Goal: Task Accomplishment & Management: Complete application form

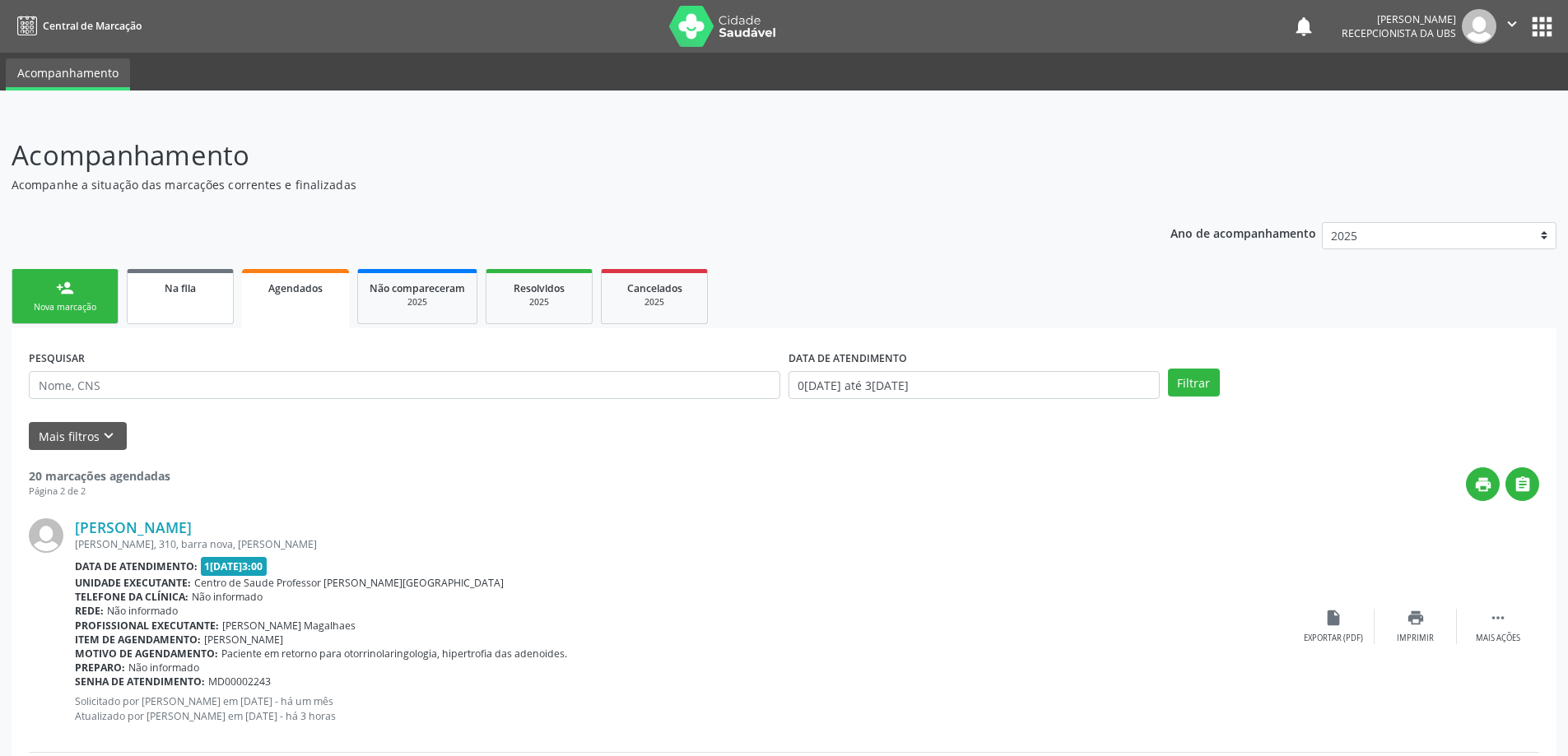
click at [159, 293] on div "Na fila" at bounding box center [180, 287] width 83 height 18
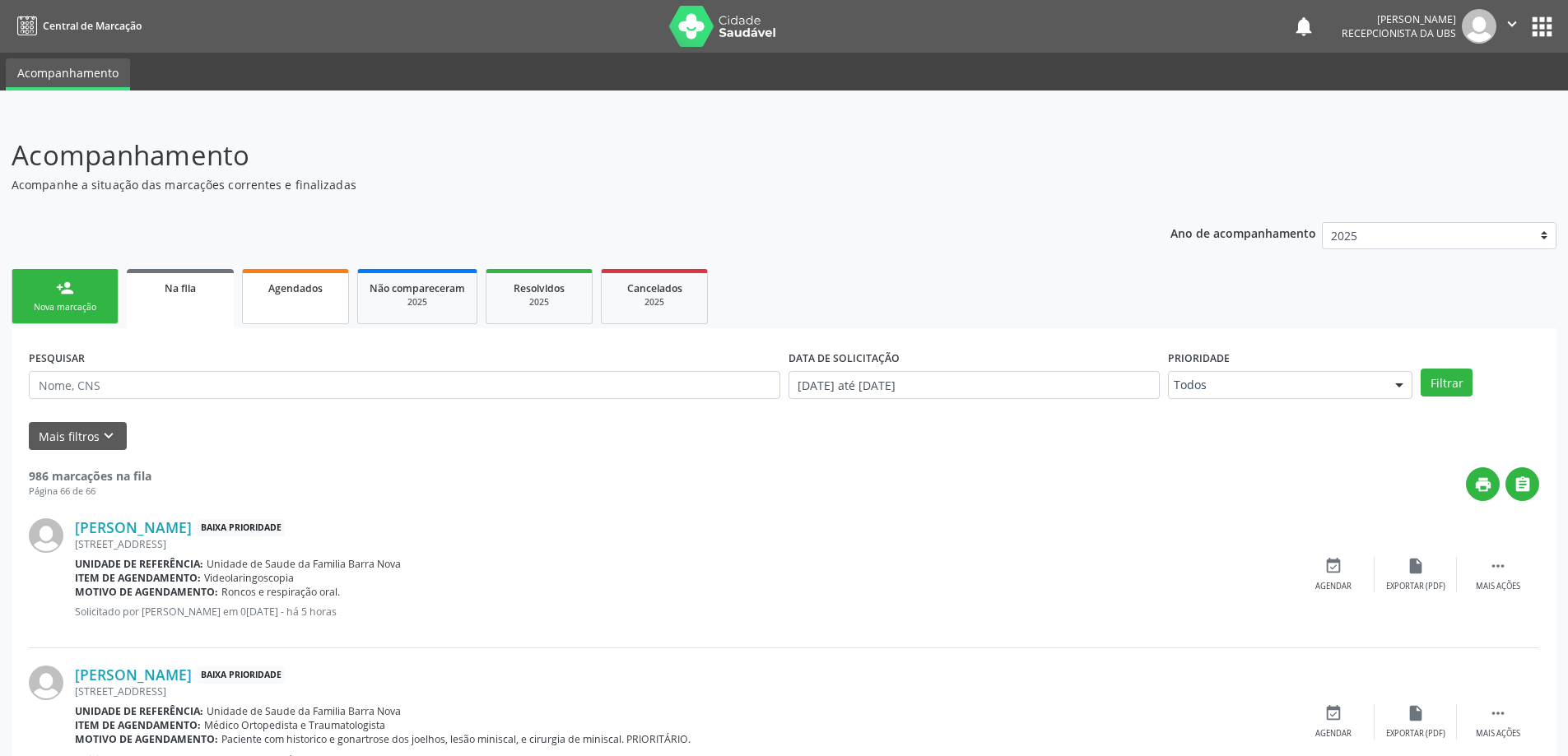
click at [295, 294] on span "Agendados" at bounding box center [294, 288] width 54 height 14
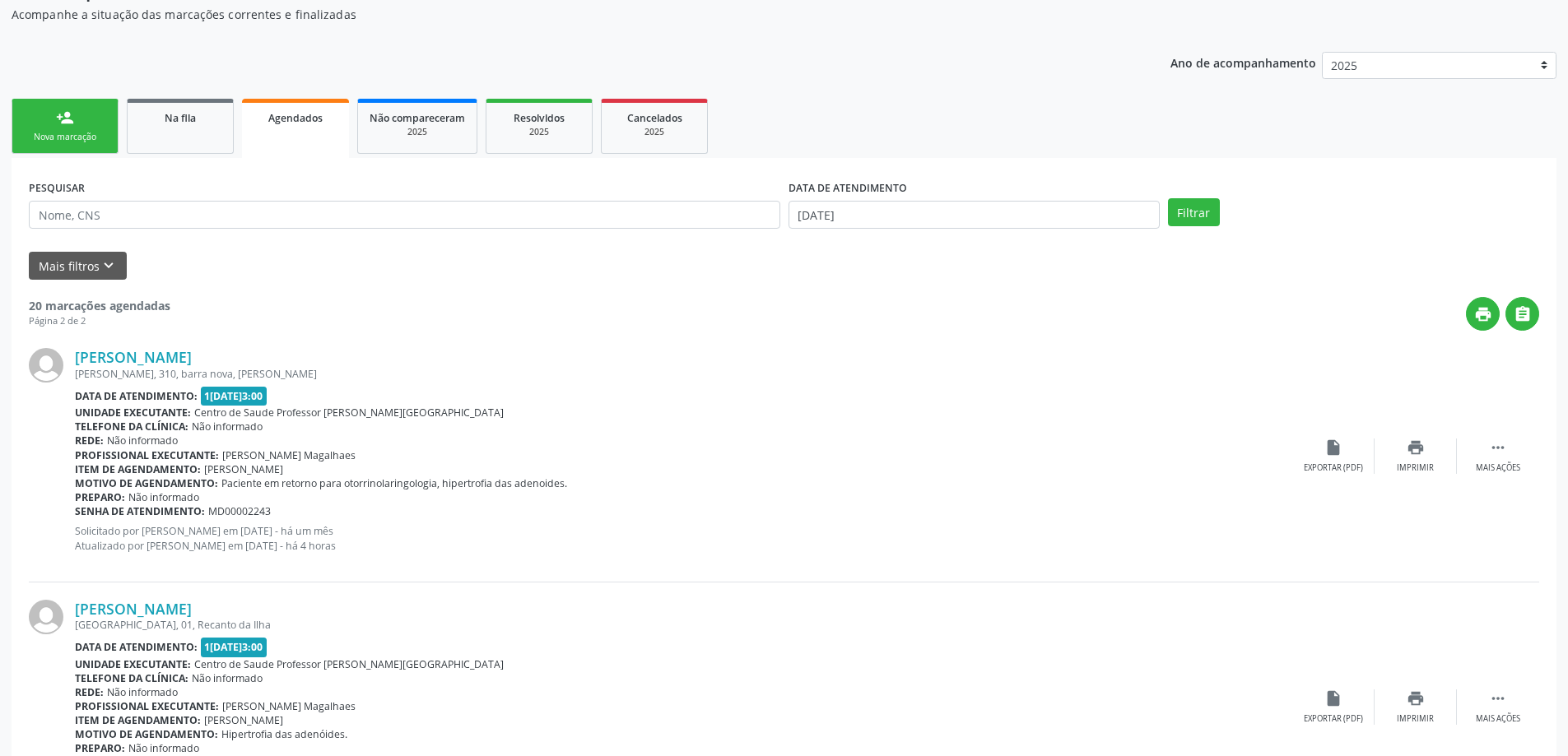
scroll to position [90, 0]
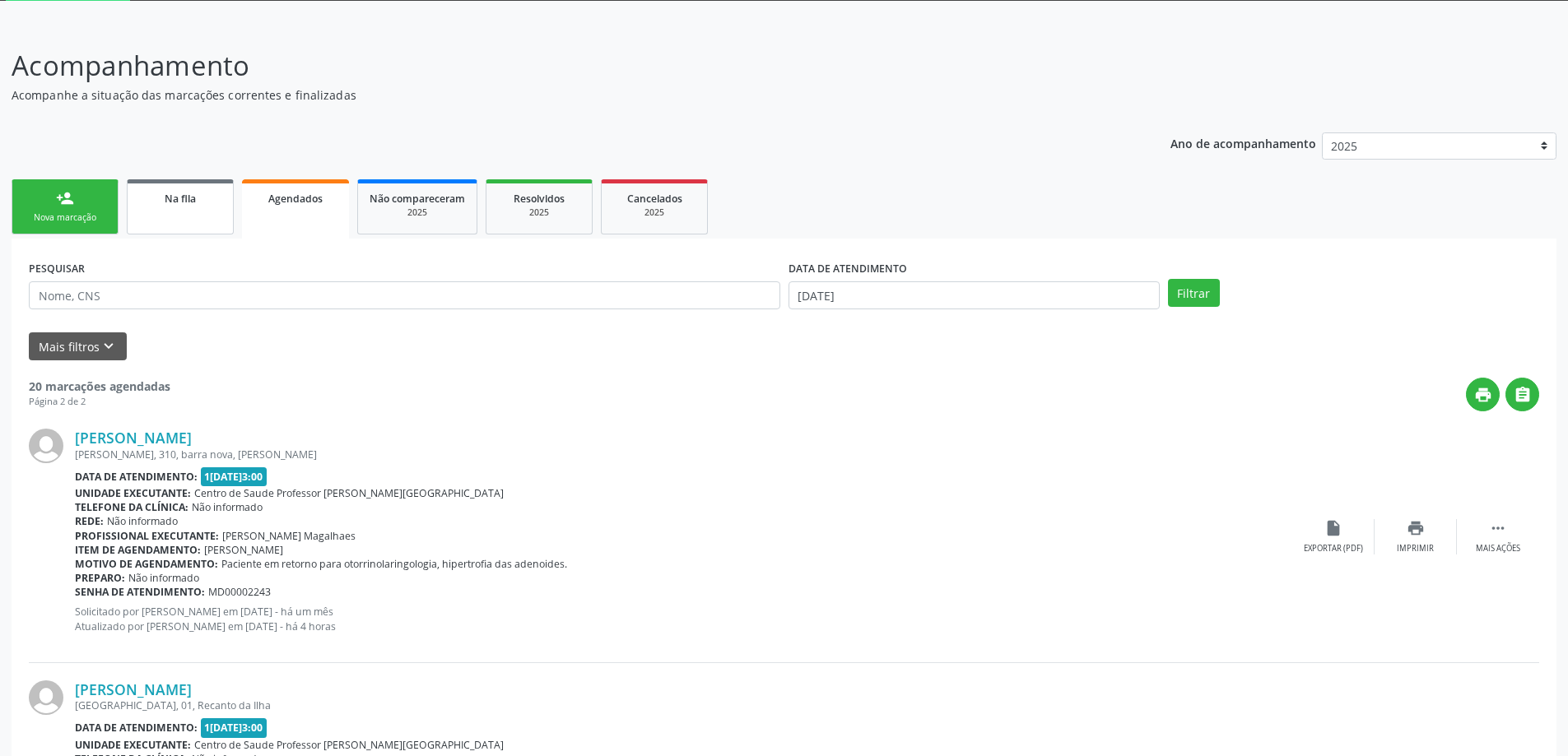
click at [177, 208] on link "Na fila" at bounding box center [180, 207] width 107 height 55
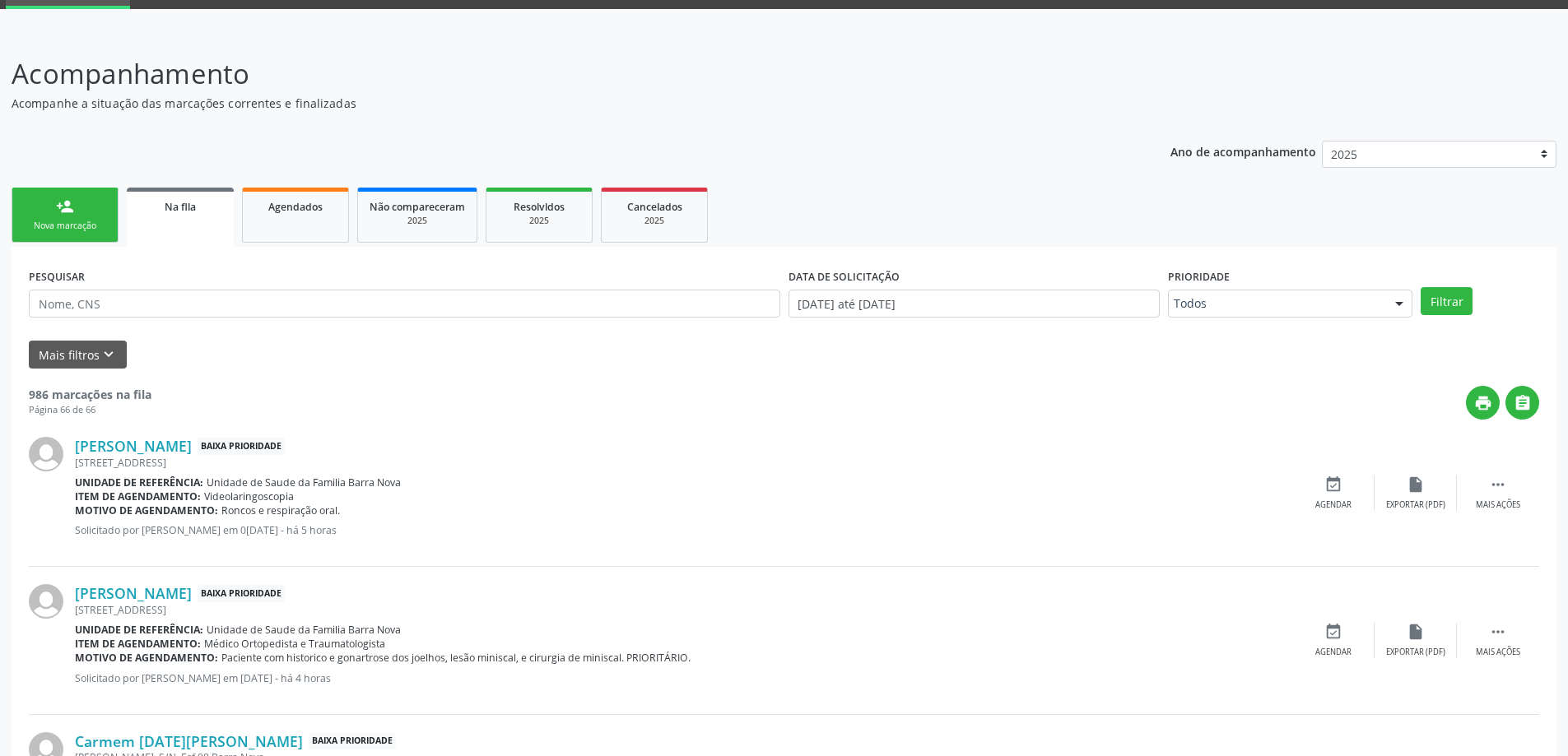
scroll to position [83, 0]
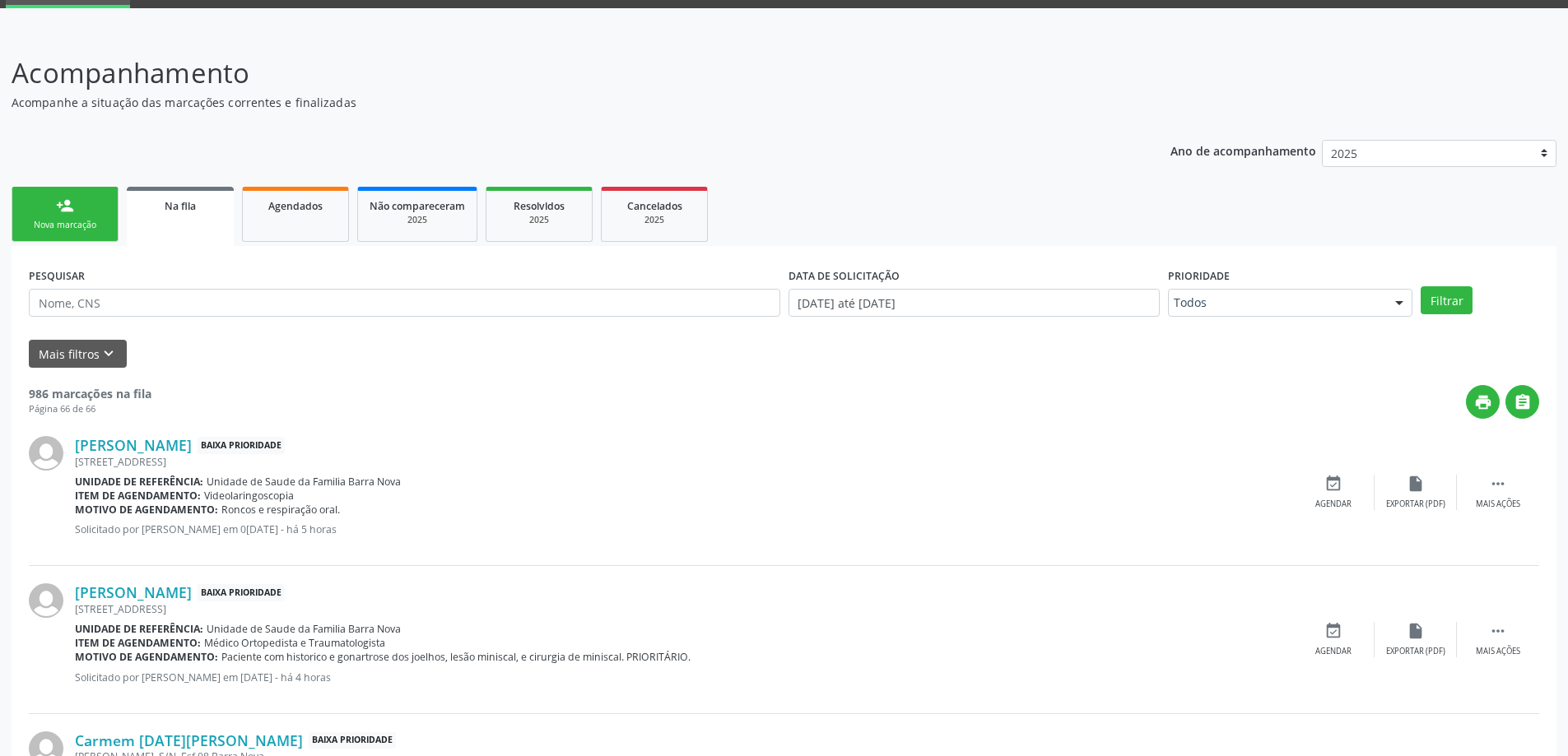
click at [63, 218] on link "person_add Nova marcação" at bounding box center [65, 215] width 107 height 55
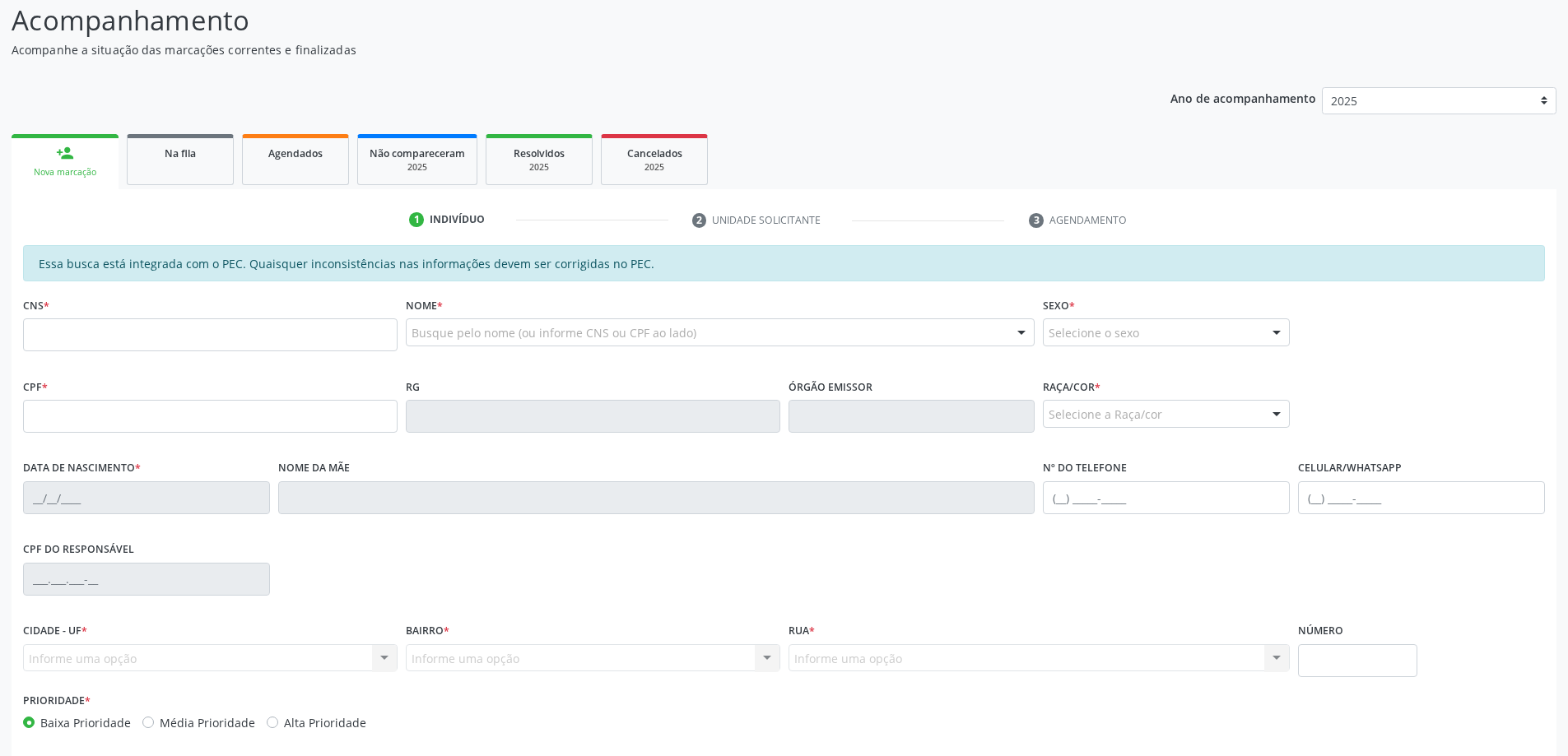
scroll to position [207, 0]
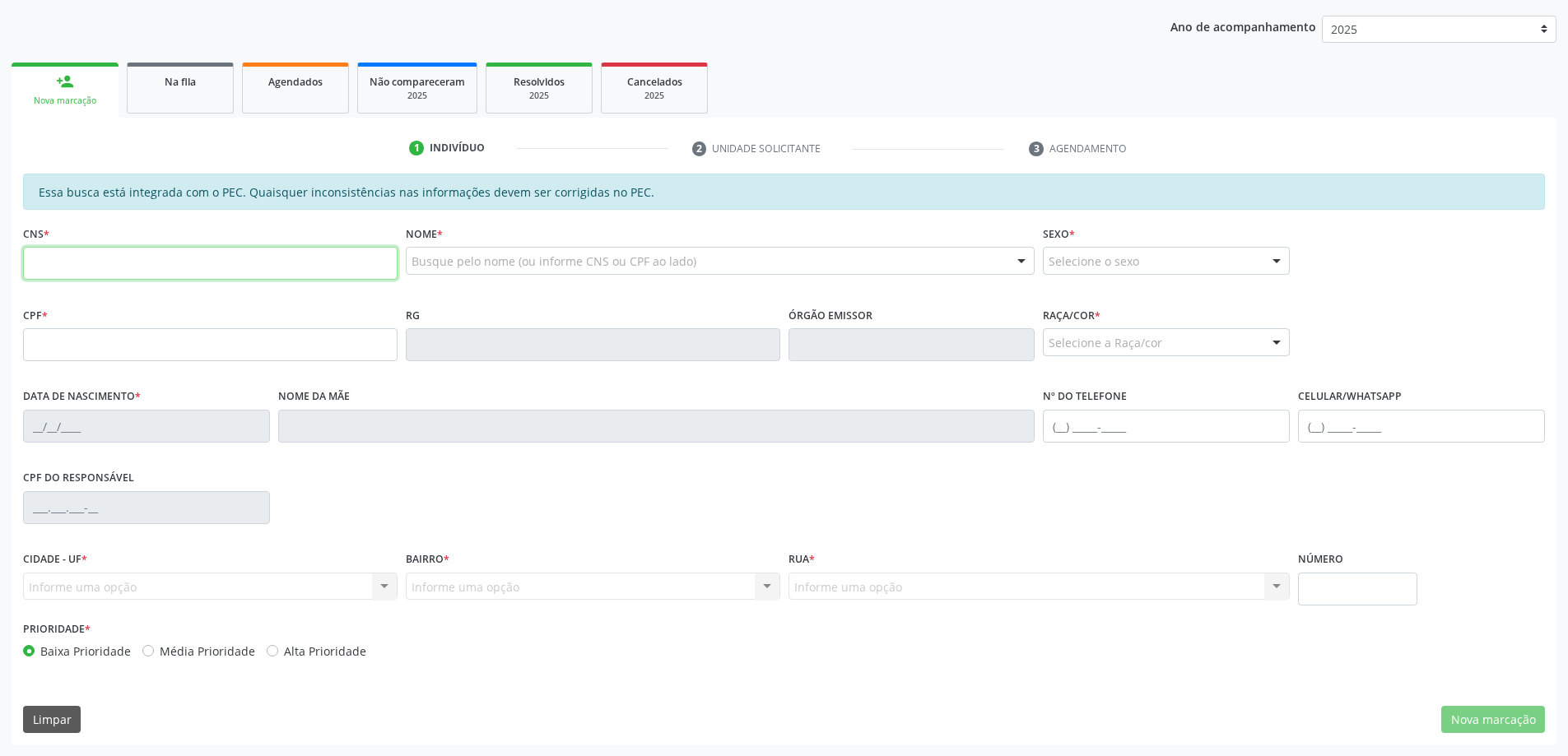
click at [308, 253] on input "text" at bounding box center [210, 263] width 374 height 32
type input "703 3072 4964 1510"
type input "155.974.004-36"
type input "[DATE]"
type input "[PERSON_NAME]"
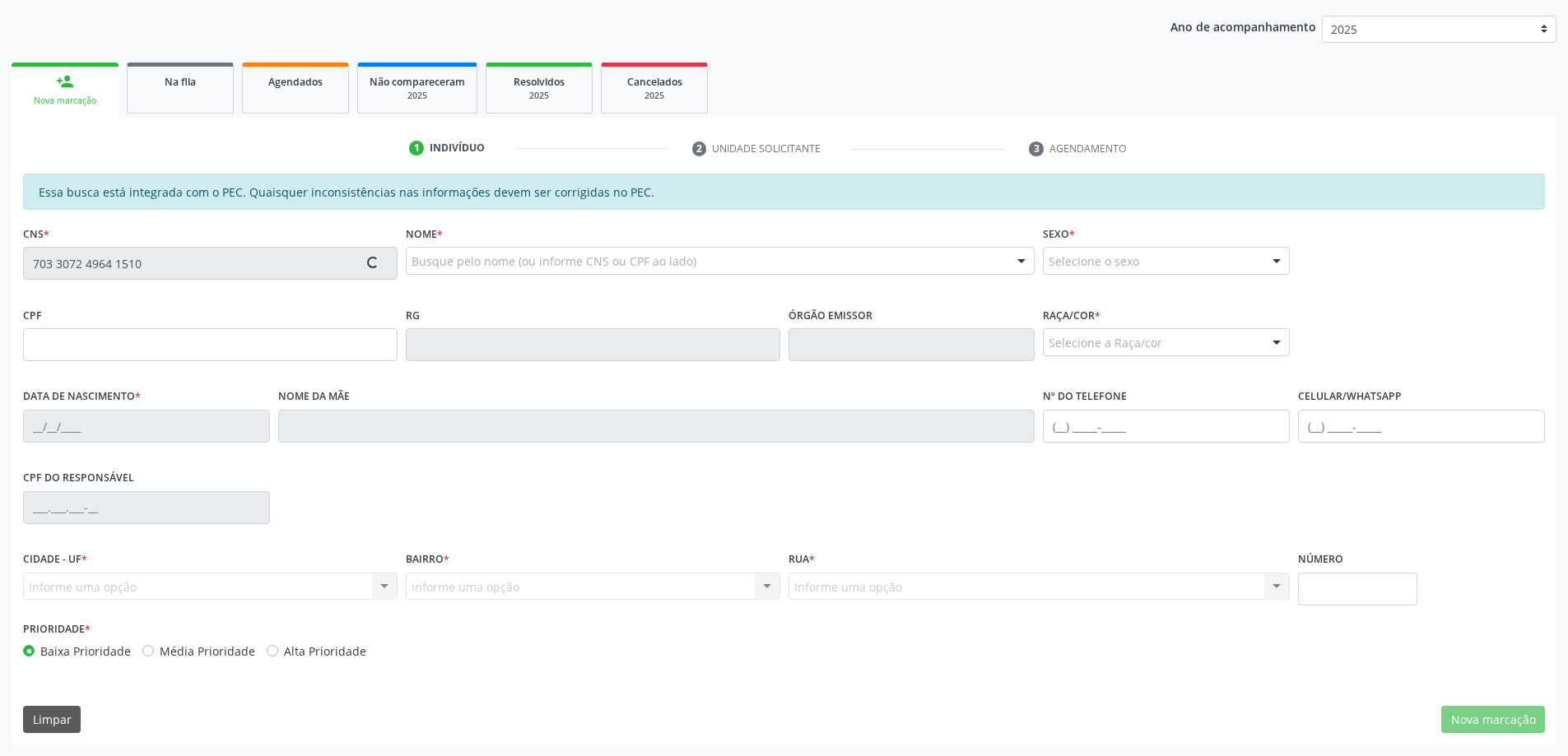
type input "[PHONE_NUMBER]"
type input "130"
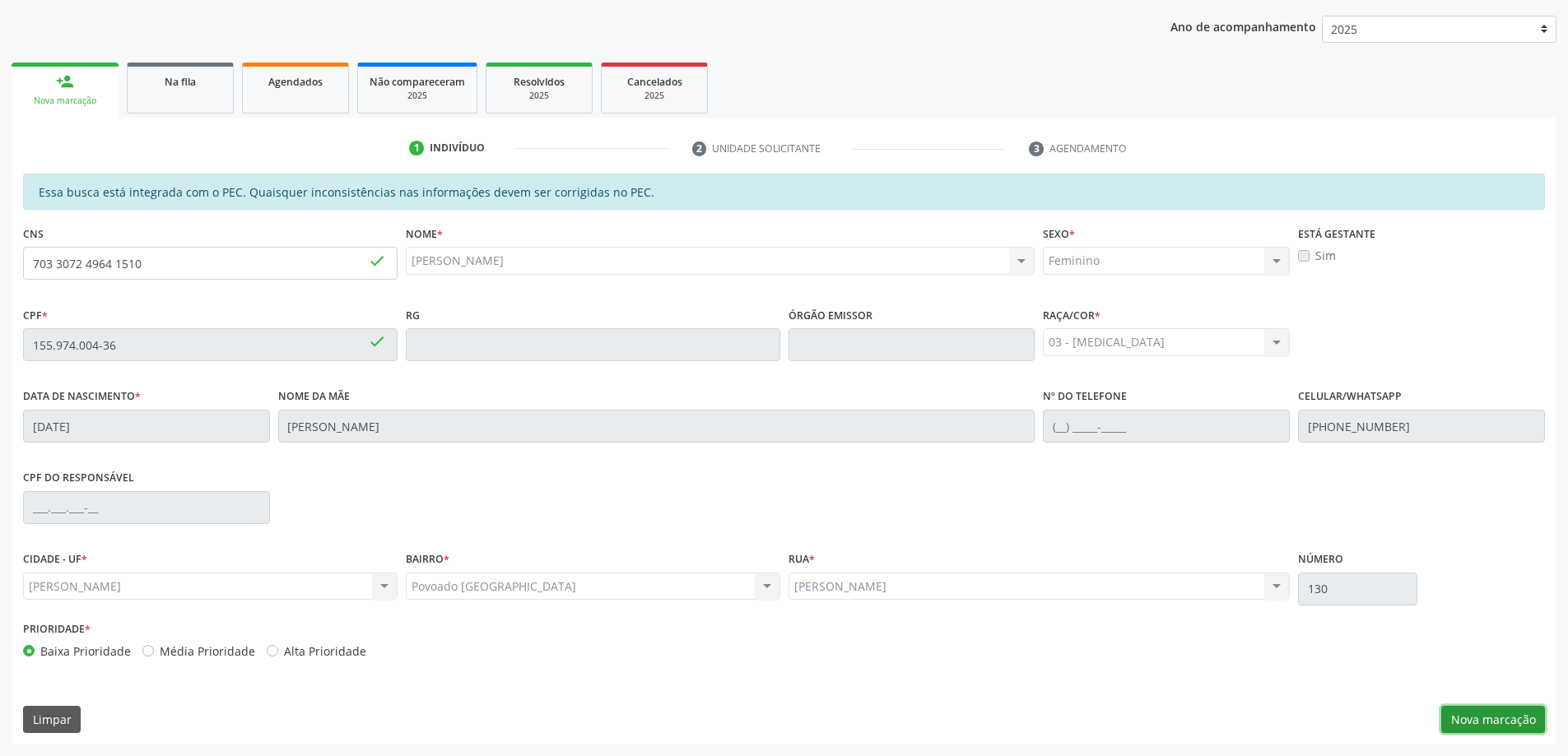
click at [1491, 713] on button "Nova marcação" at bounding box center [1492, 720] width 103 height 28
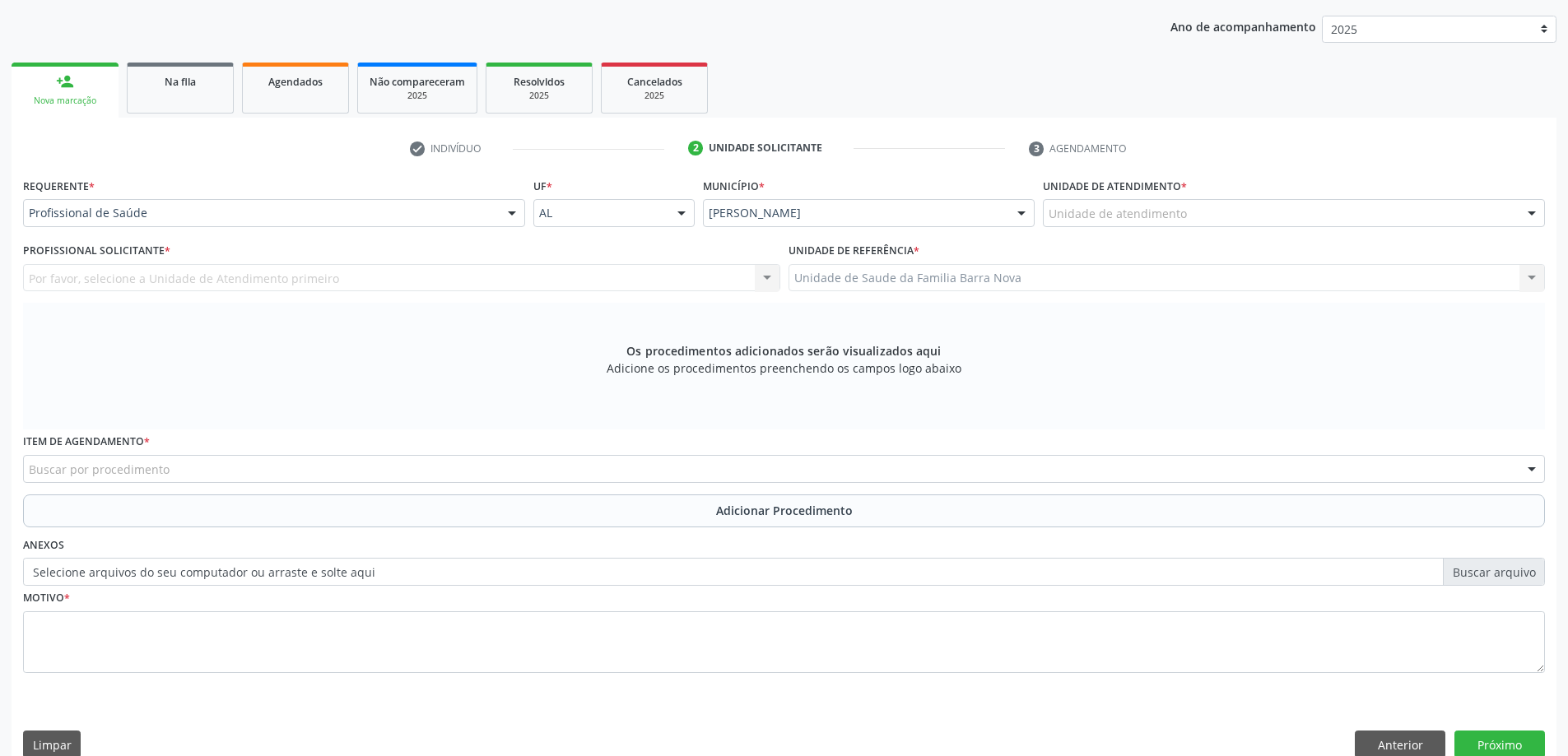
click at [583, 269] on div "Por favor, selecione a Unidade de Atendimento primeiro Nenhum resultado encontr…" at bounding box center [401, 278] width 757 height 28
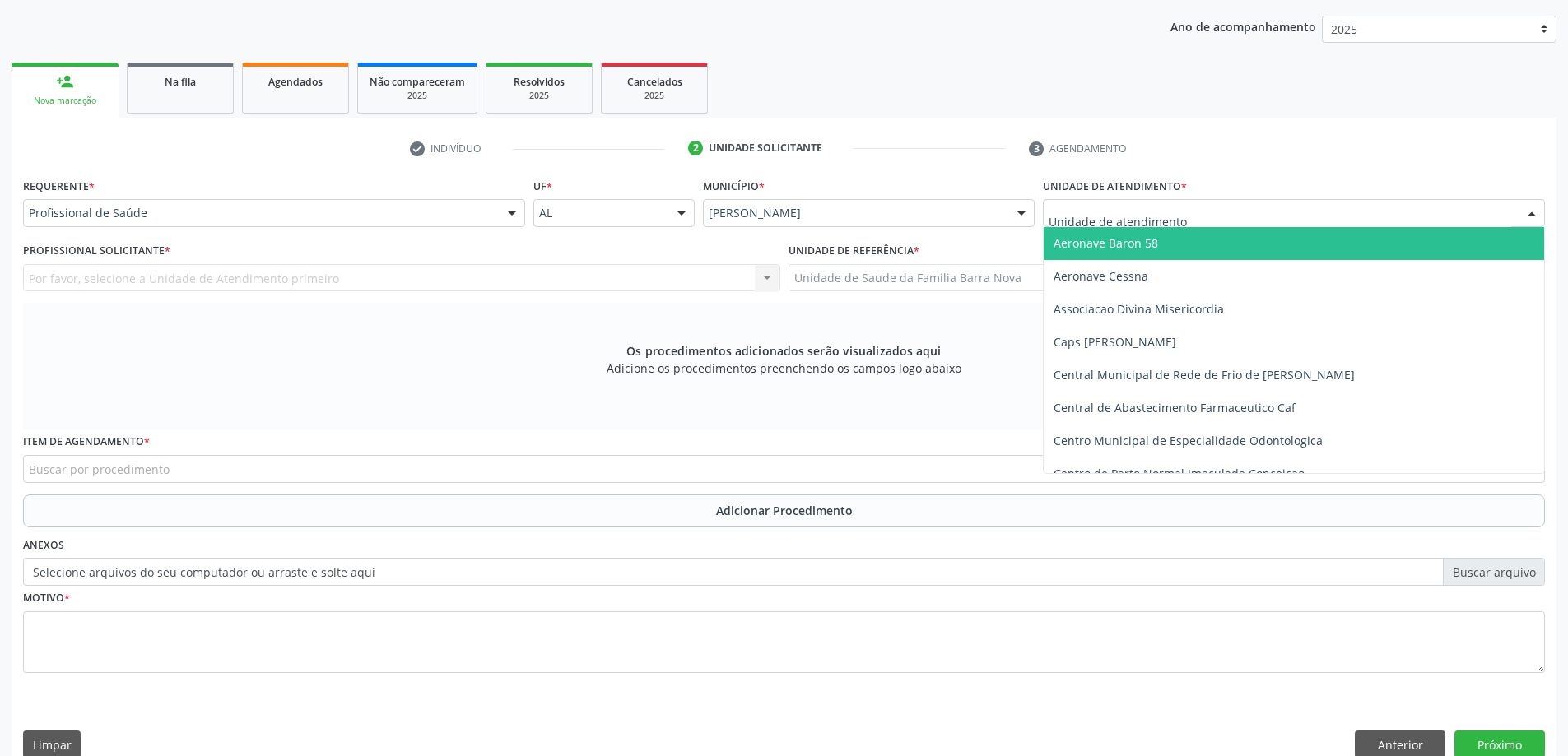
click at [1209, 218] on div at bounding box center [1294, 213] width 502 height 28
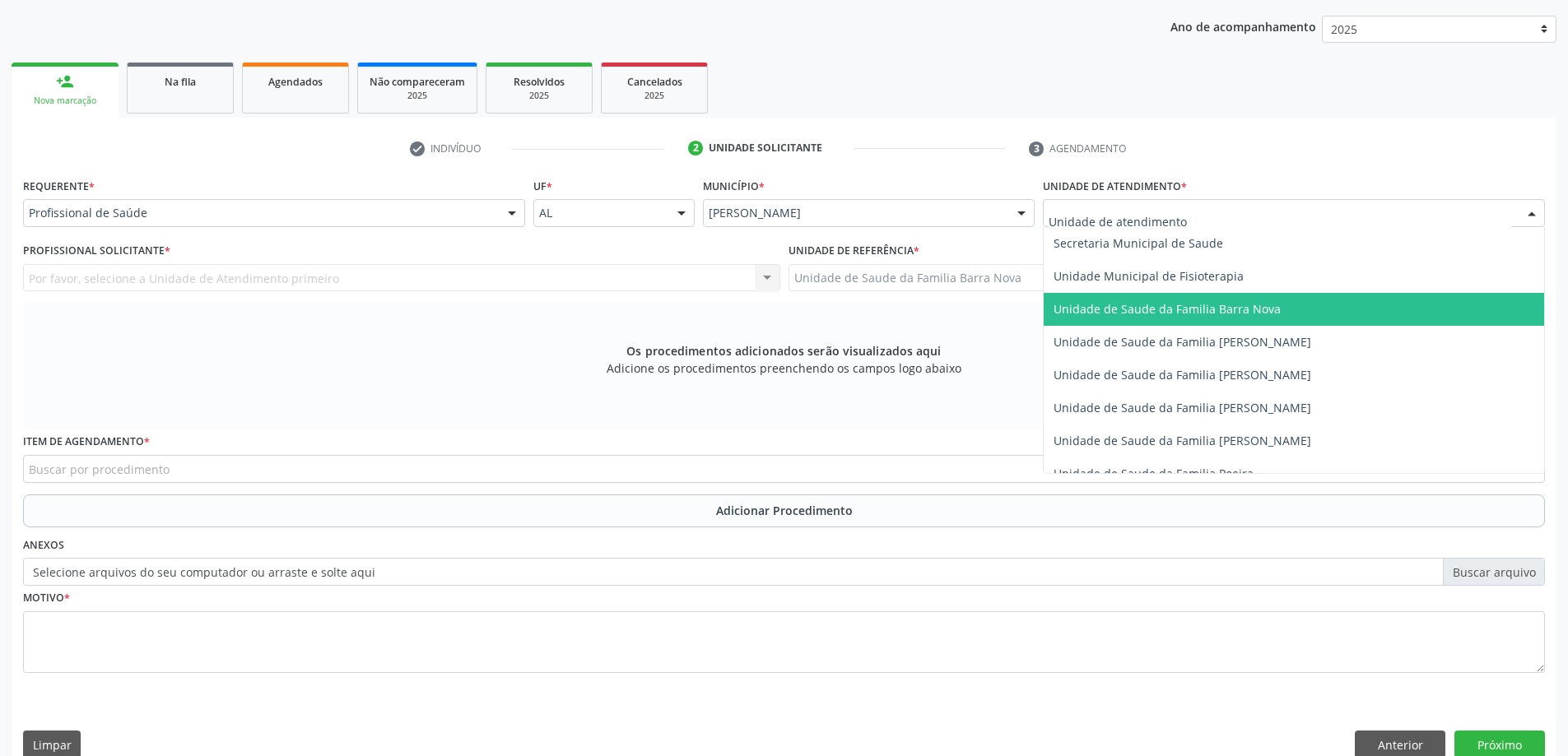
click at [1242, 313] on span "Unidade de Saude da Familia Barra Nova" at bounding box center [1166, 309] width 228 height 16
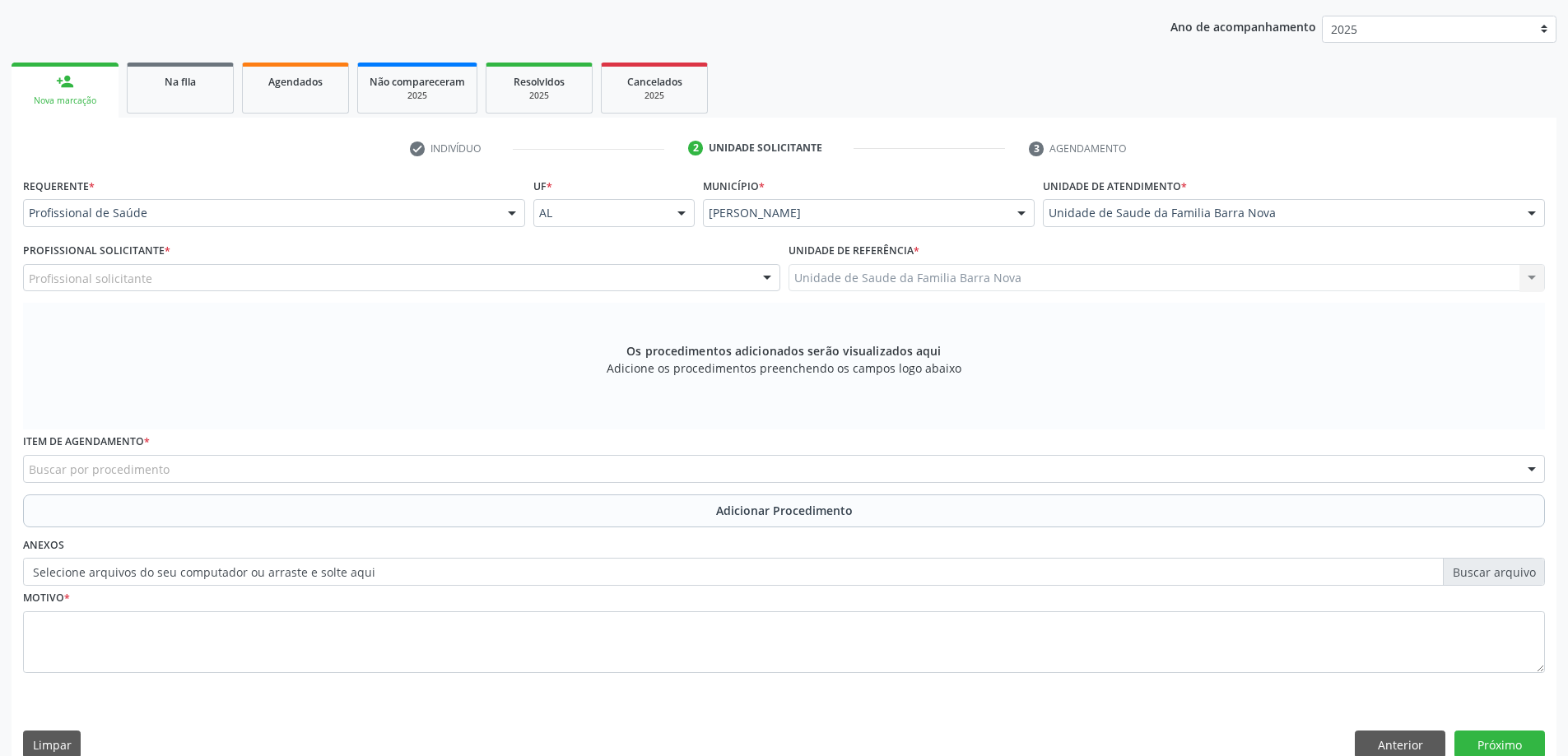
click at [520, 273] on div "Profissional solicitante" at bounding box center [401, 278] width 757 height 28
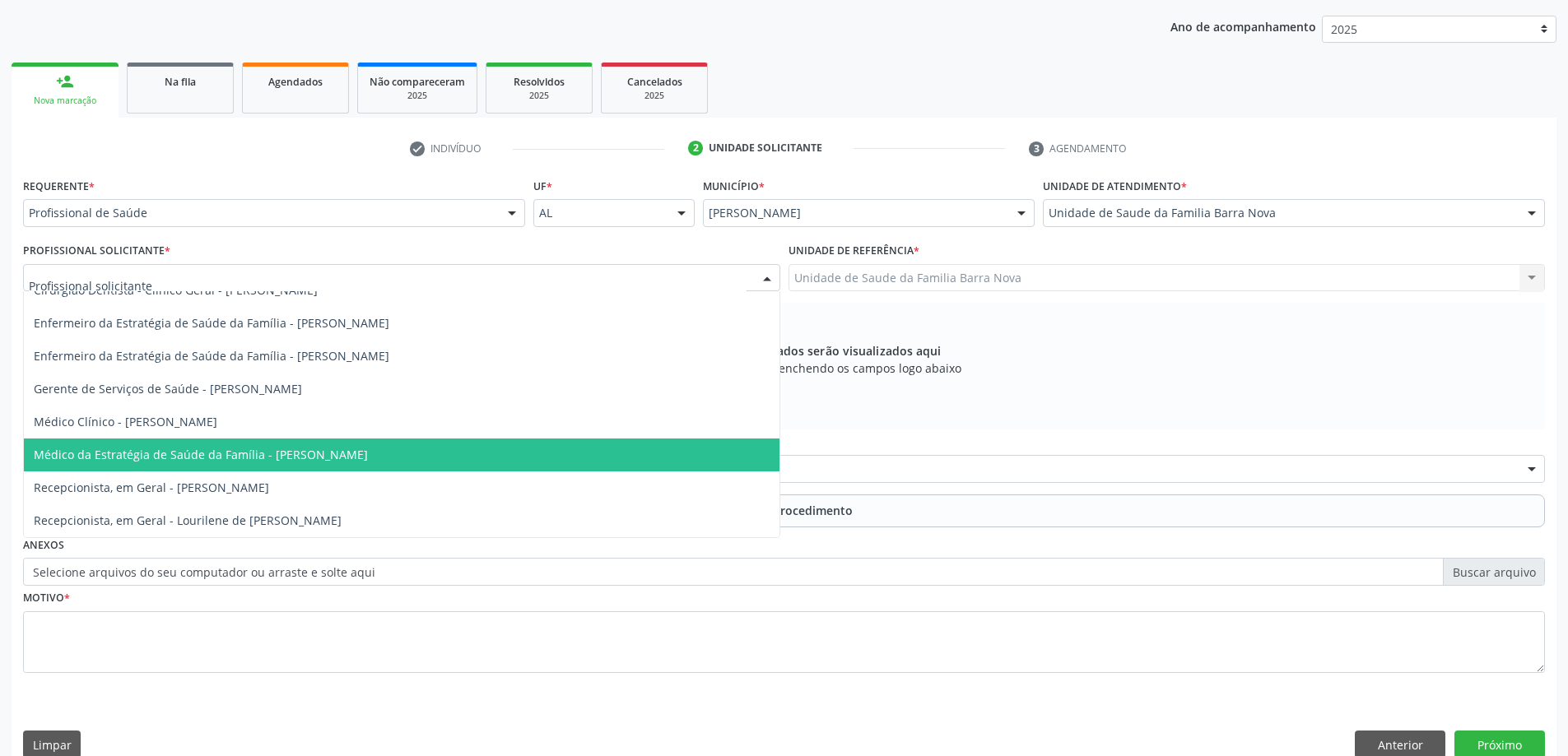
scroll to position [0, 0]
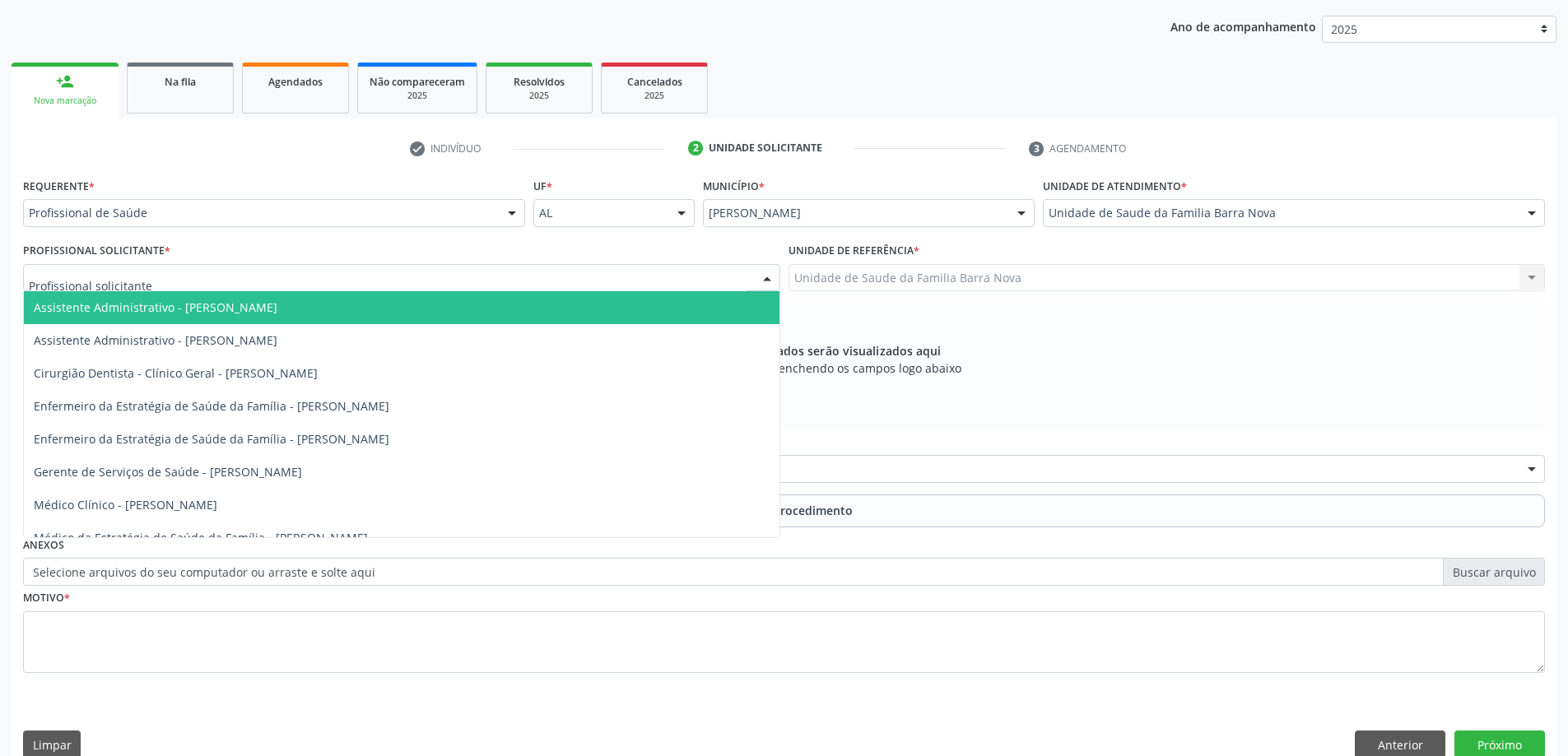
click at [482, 278] on div at bounding box center [401, 278] width 757 height 28
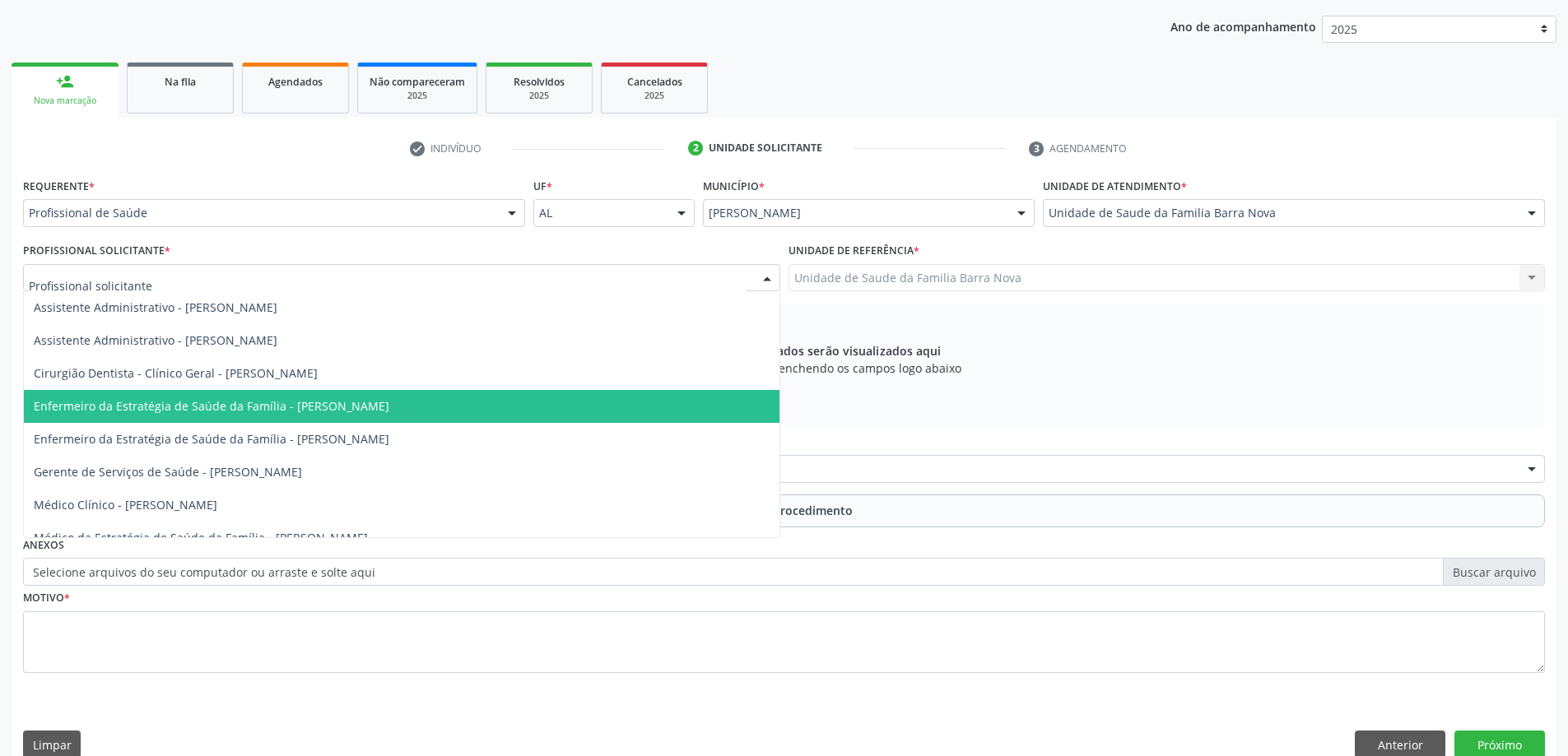
click at [388, 412] on span "Enfermeiro da Estratégia de Saúde da Família - [PERSON_NAME]" at bounding box center [211, 406] width 356 height 16
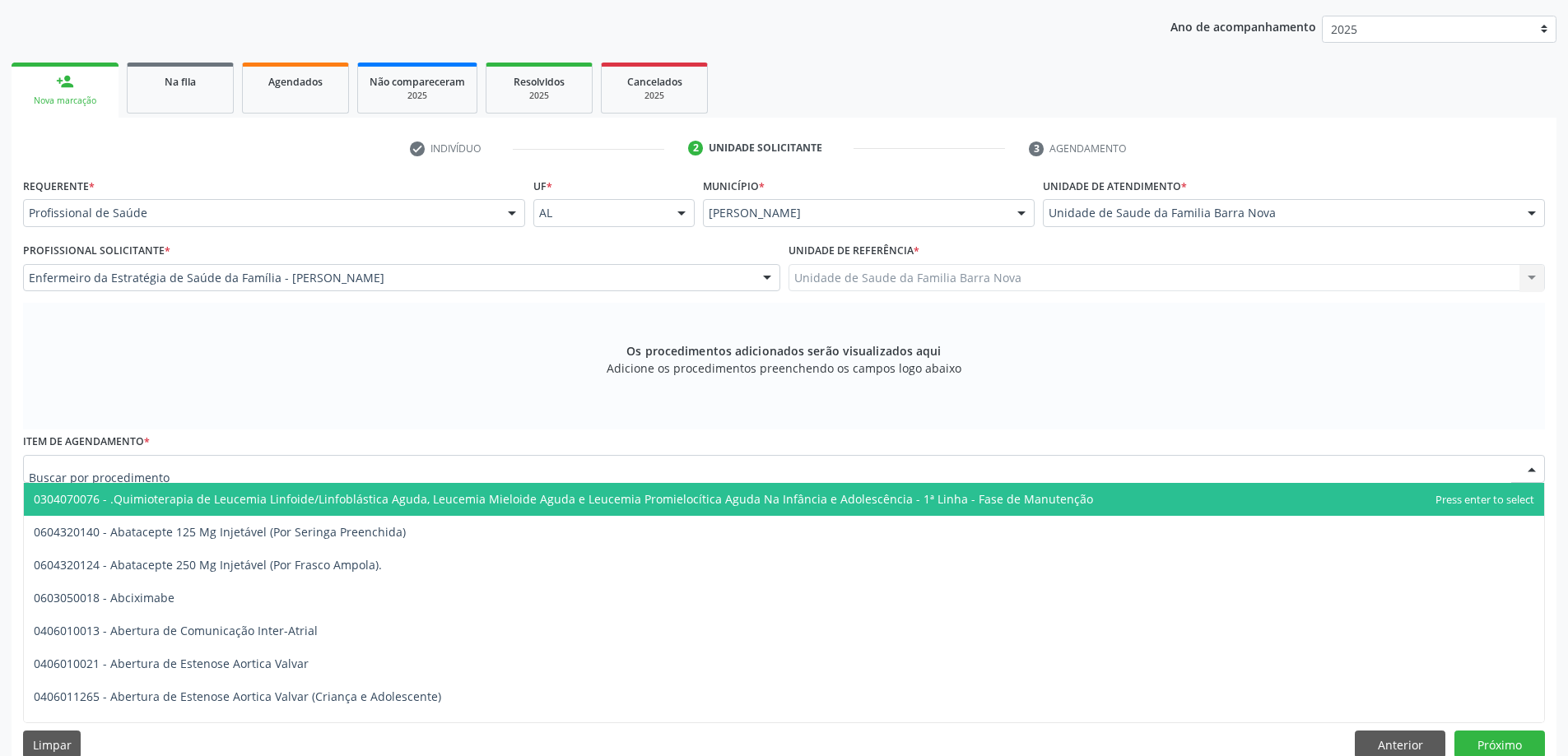
click at [644, 472] on div at bounding box center [783, 469] width 1522 height 28
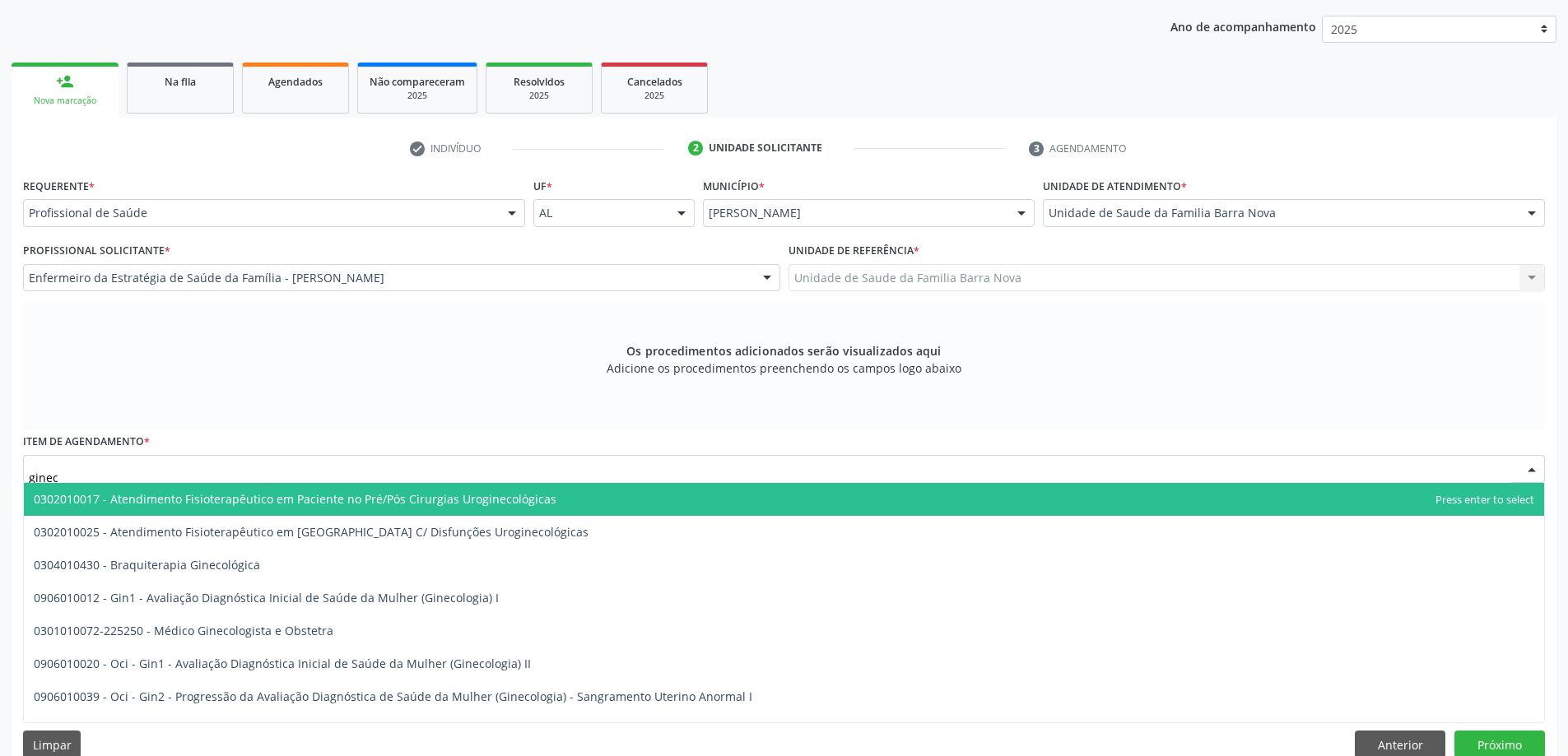
type input "gineco"
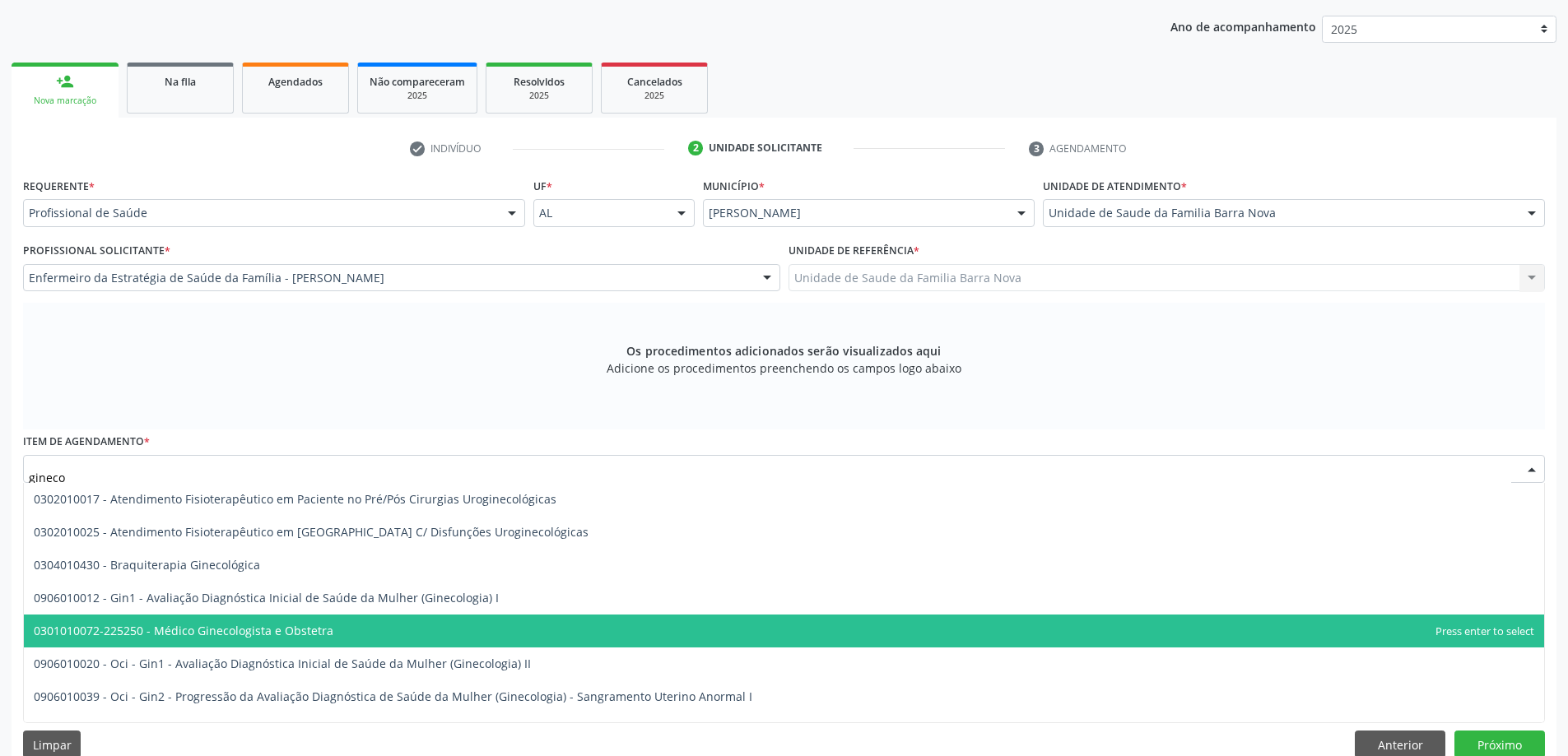
click at [628, 631] on span "0301010072-225250 - Médico Ginecologista e Obstetra" at bounding box center [783, 630] width 1520 height 32
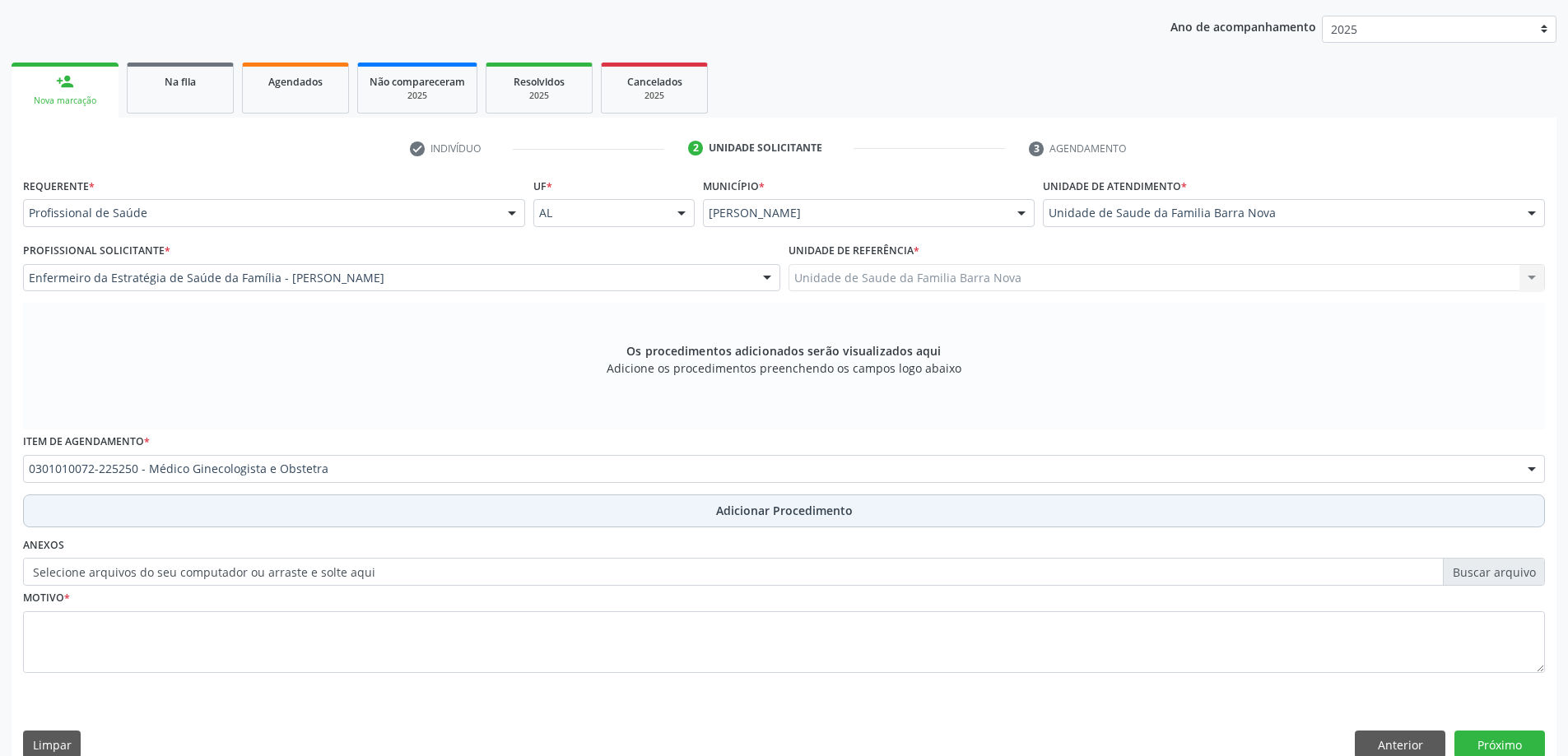
click at [759, 507] on span "Adicionar Procedimento" at bounding box center [784, 511] width 137 height 18
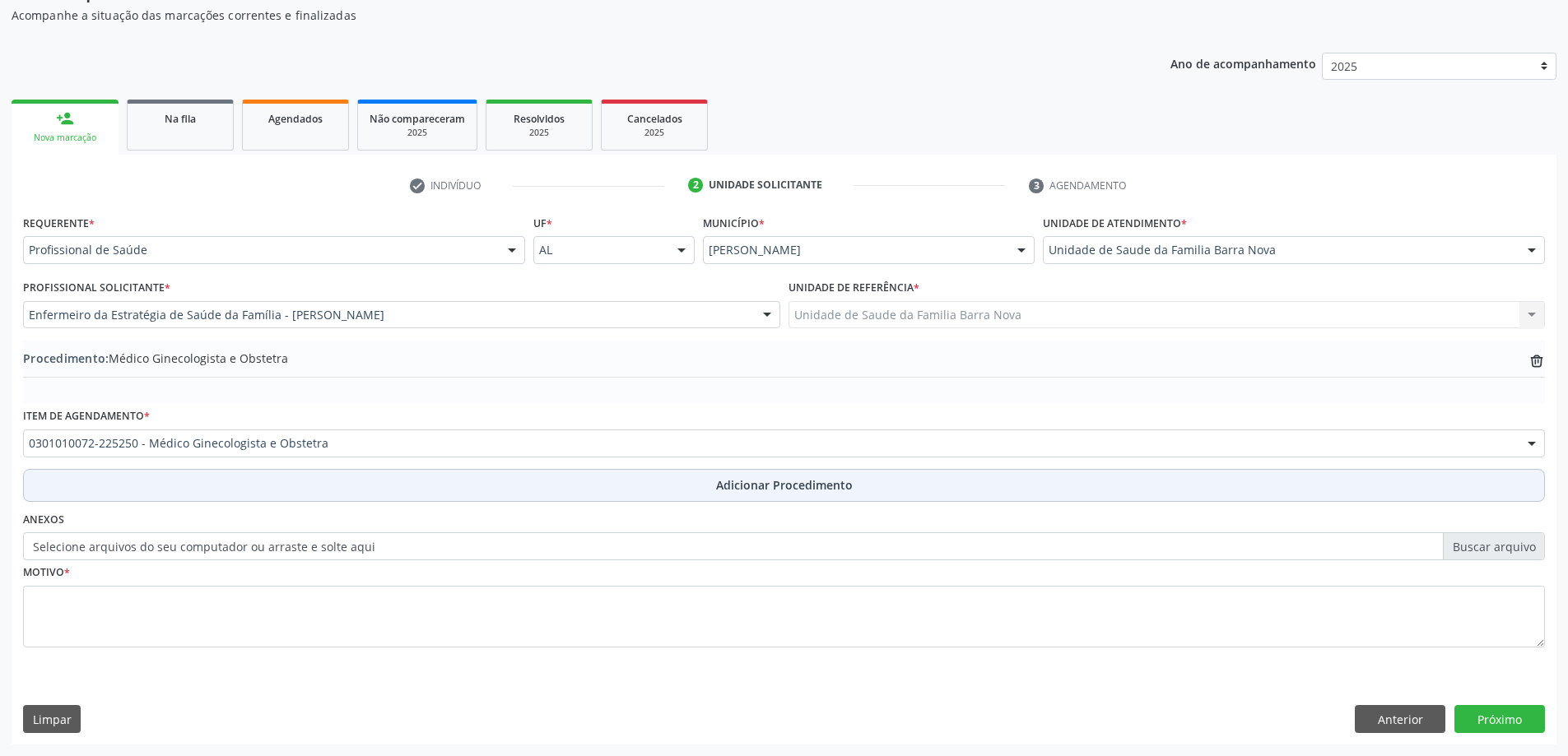
scroll to position [169, 0]
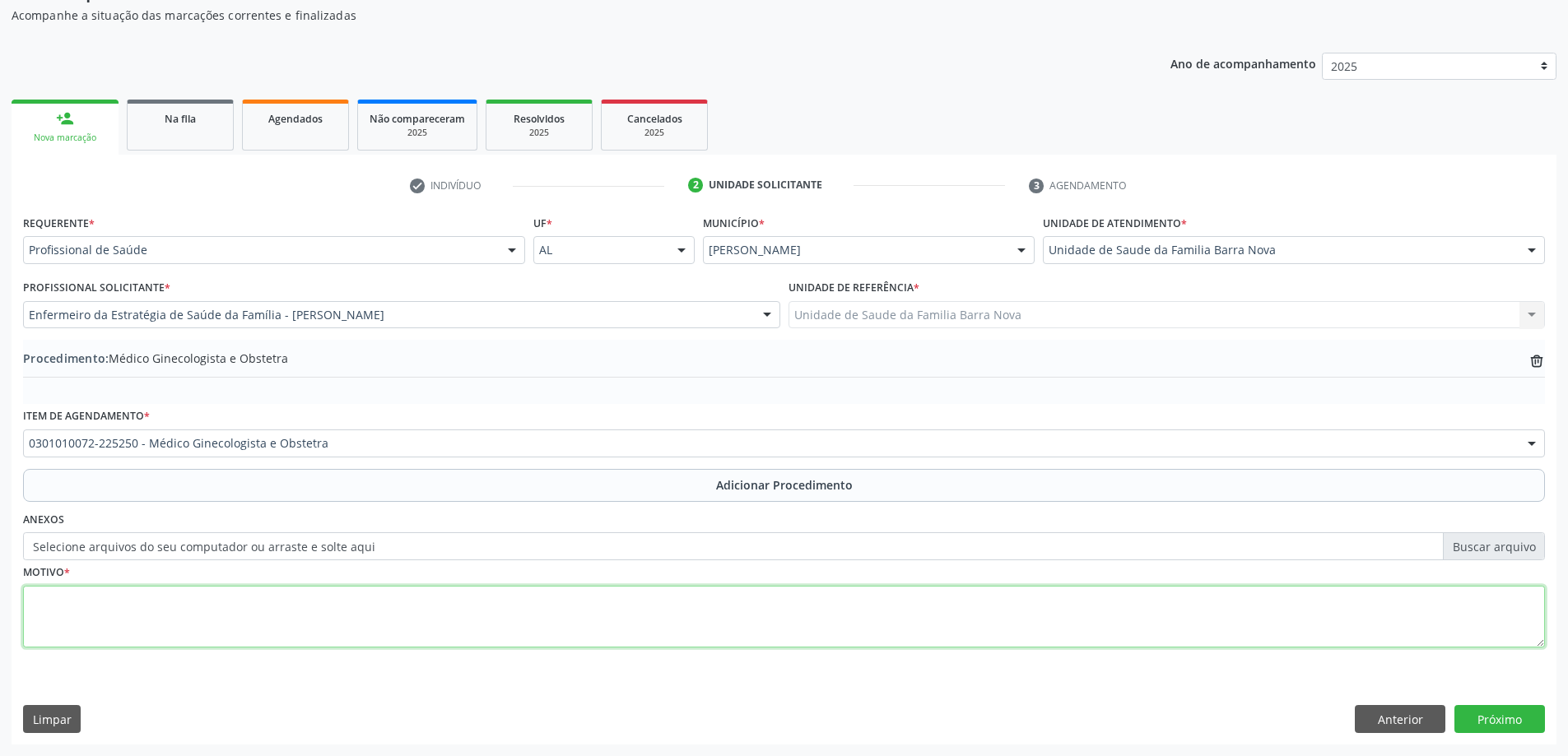
click at [370, 598] on textarea at bounding box center [783, 617] width 1522 height 63
type textarea "Dor pélvica persistente."
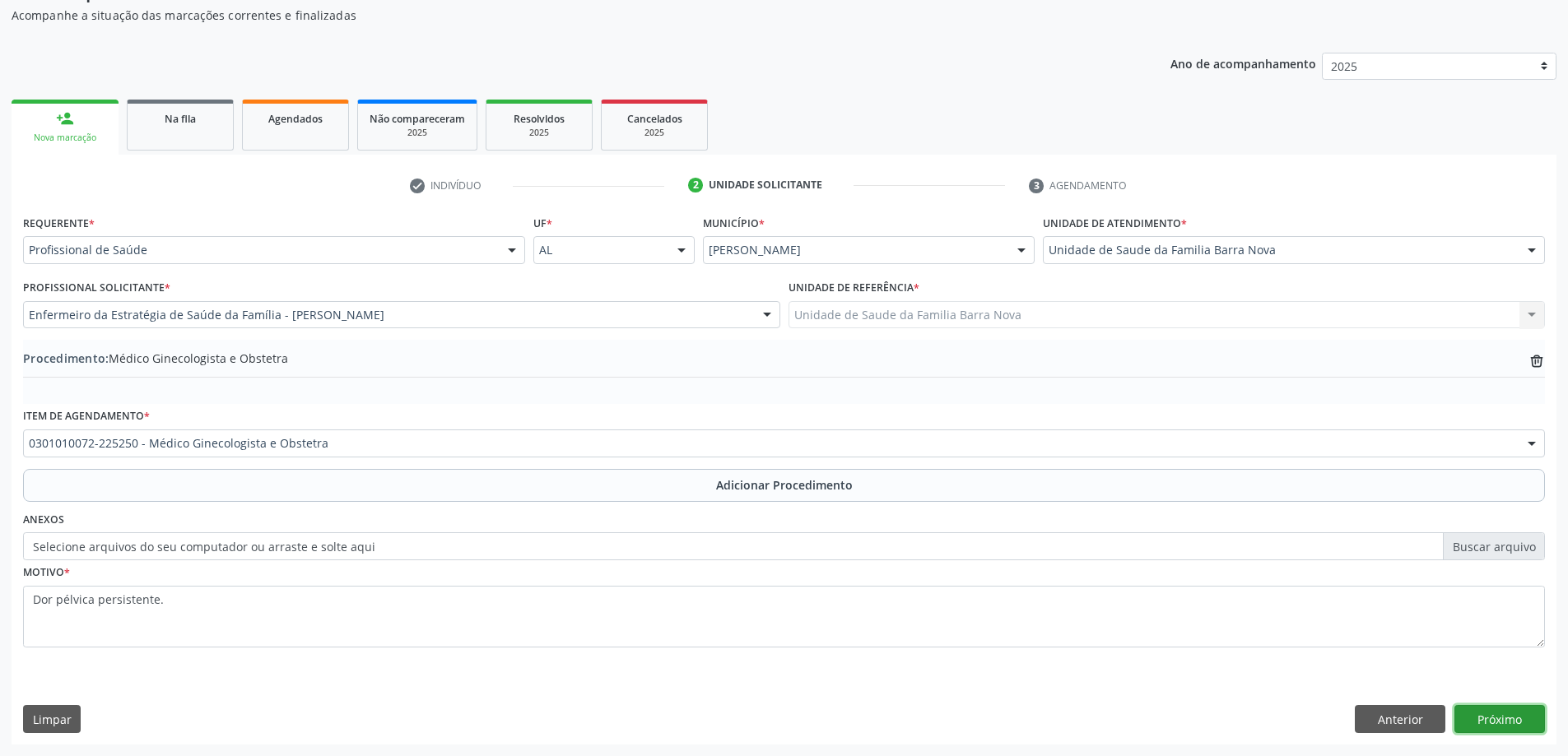
click at [1503, 724] on button "Próximo" at bounding box center [1499, 719] width 91 height 28
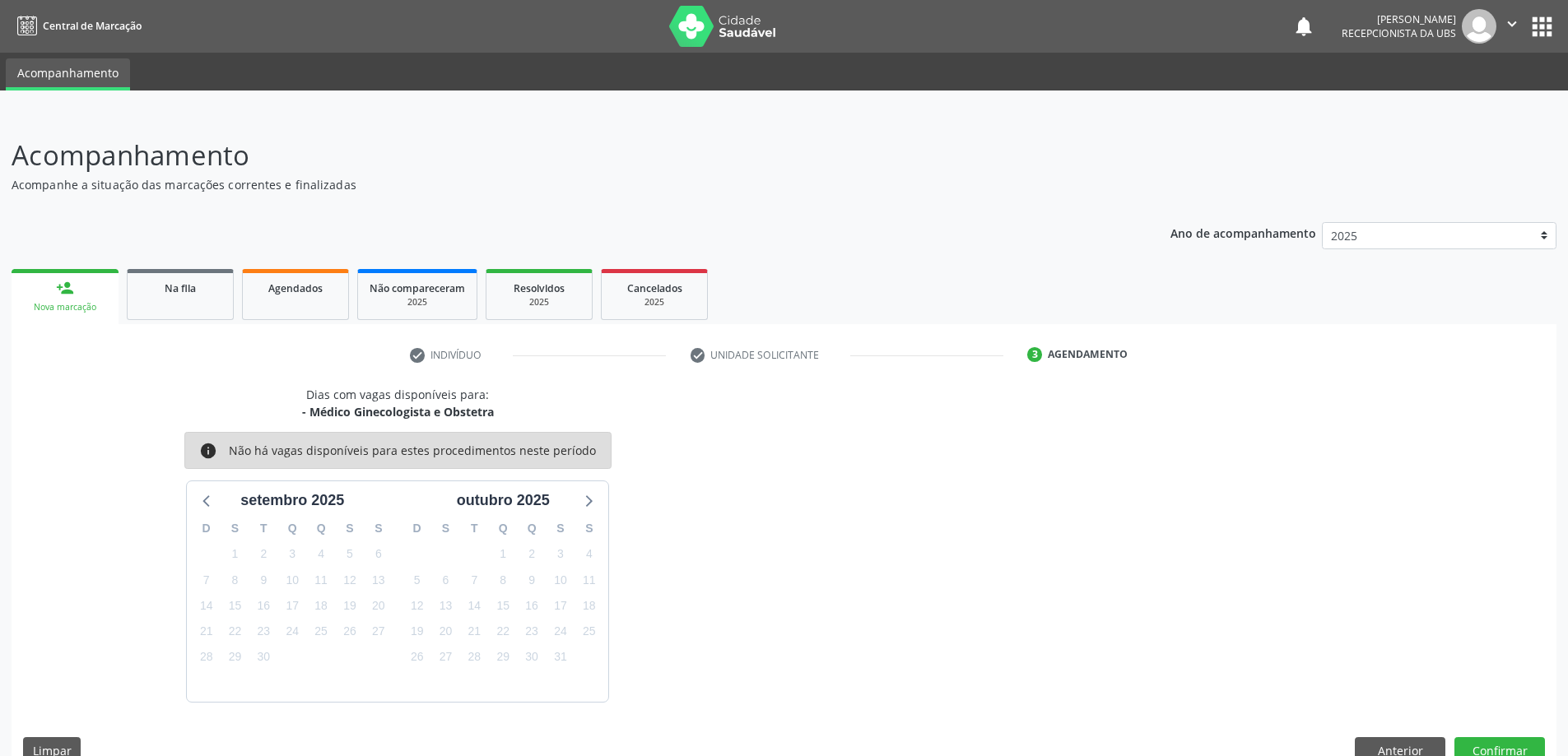
scroll to position [32, 0]
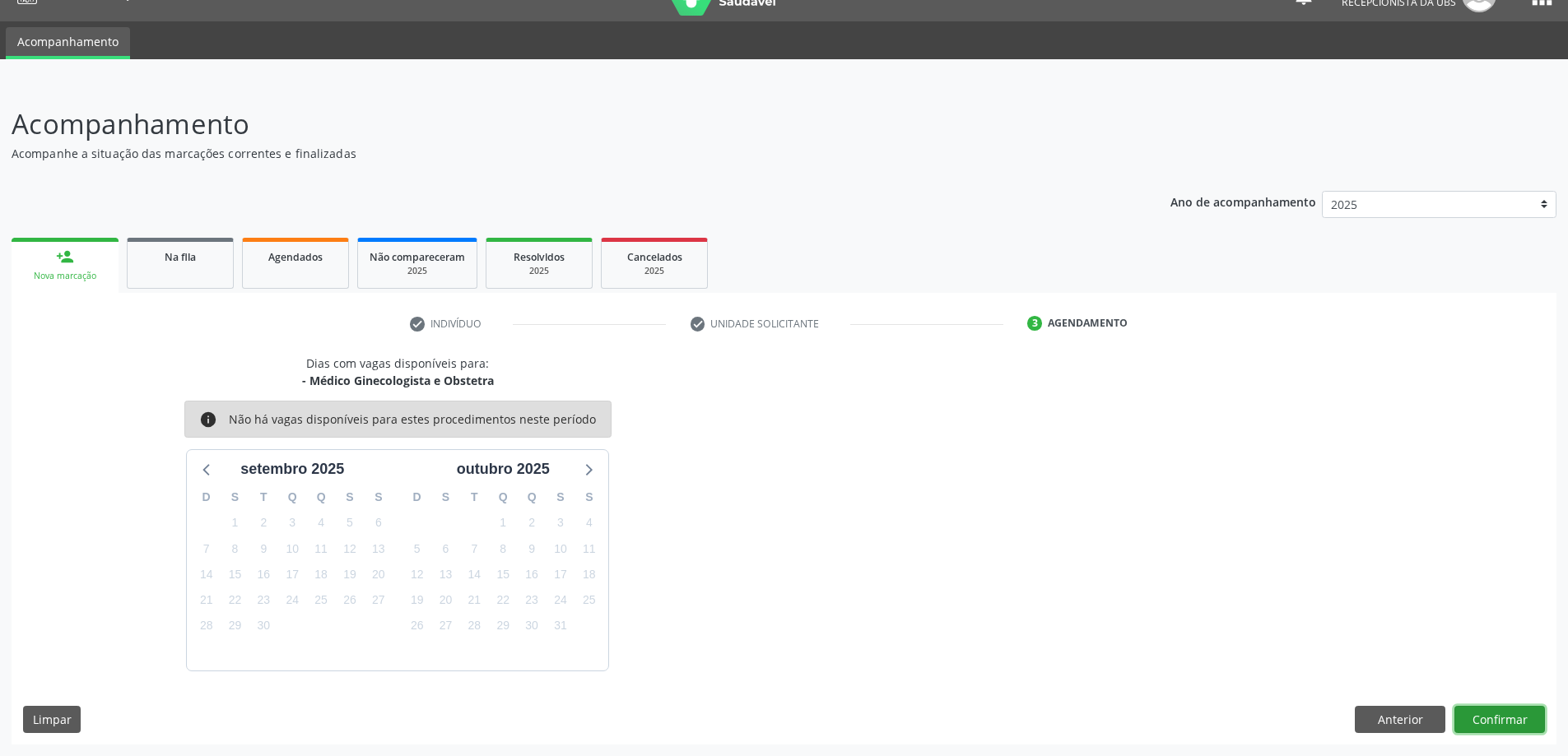
click at [1475, 716] on button "Confirmar" at bounding box center [1499, 720] width 91 height 28
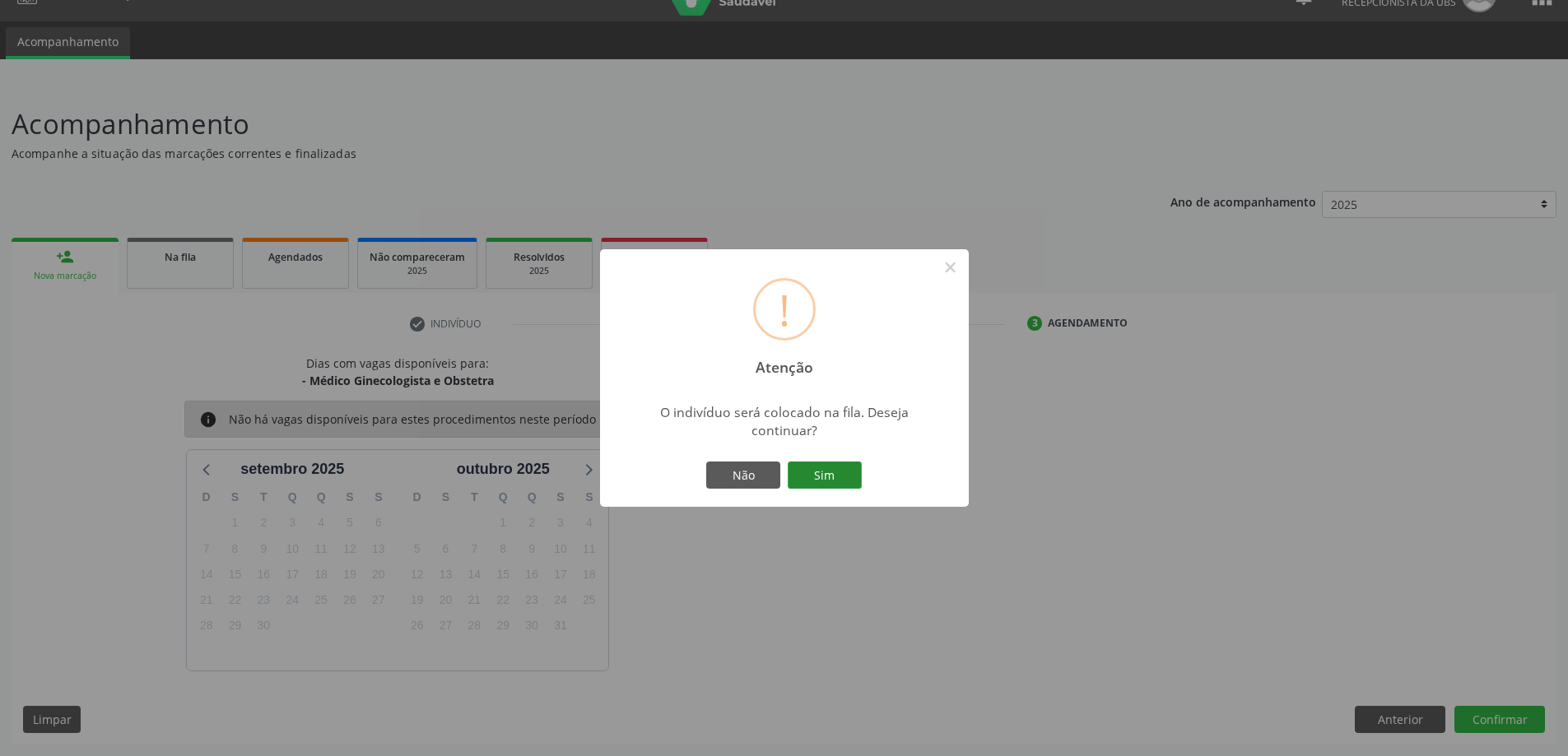
click at [809, 472] on button "Sim" at bounding box center [824, 475] width 74 height 28
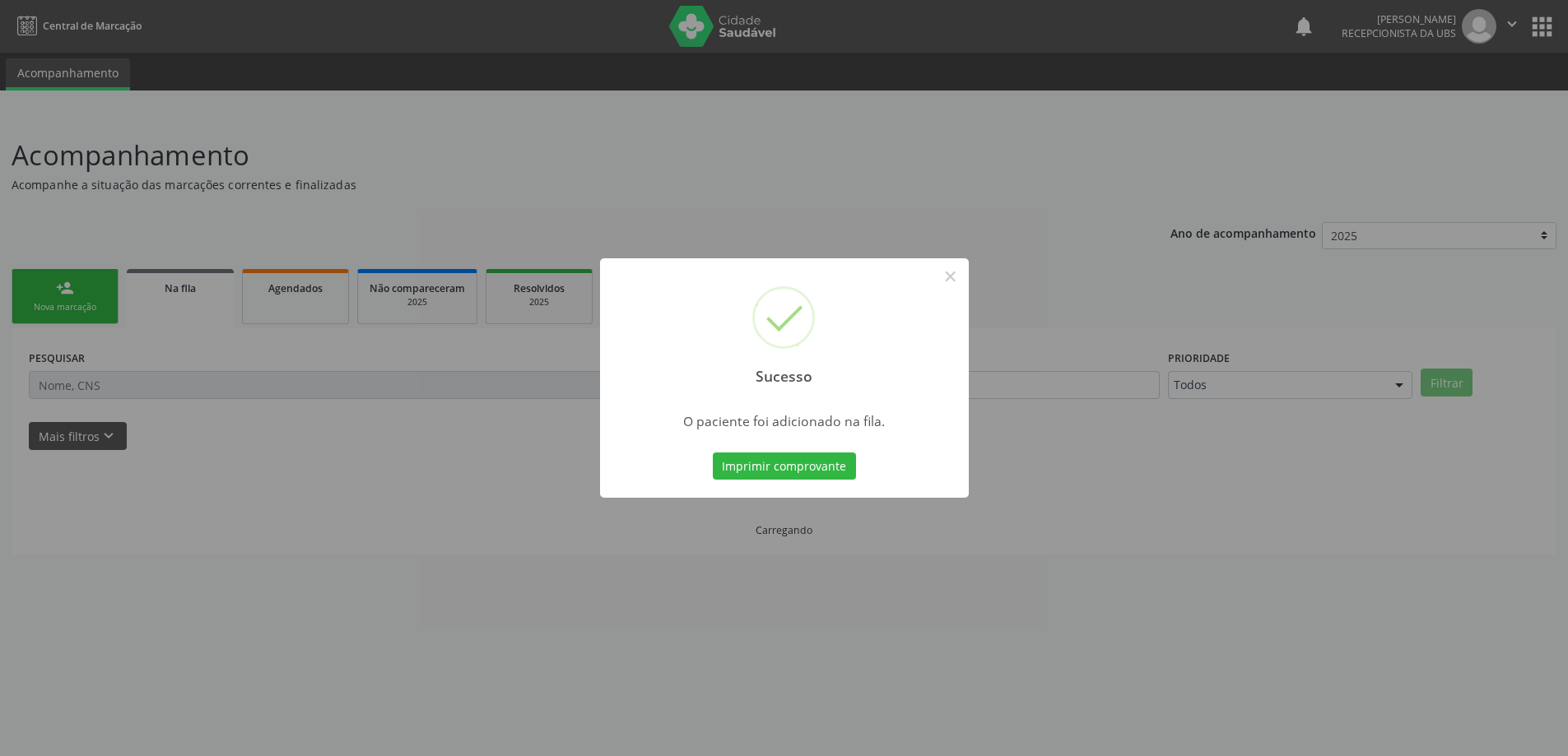
scroll to position [0, 0]
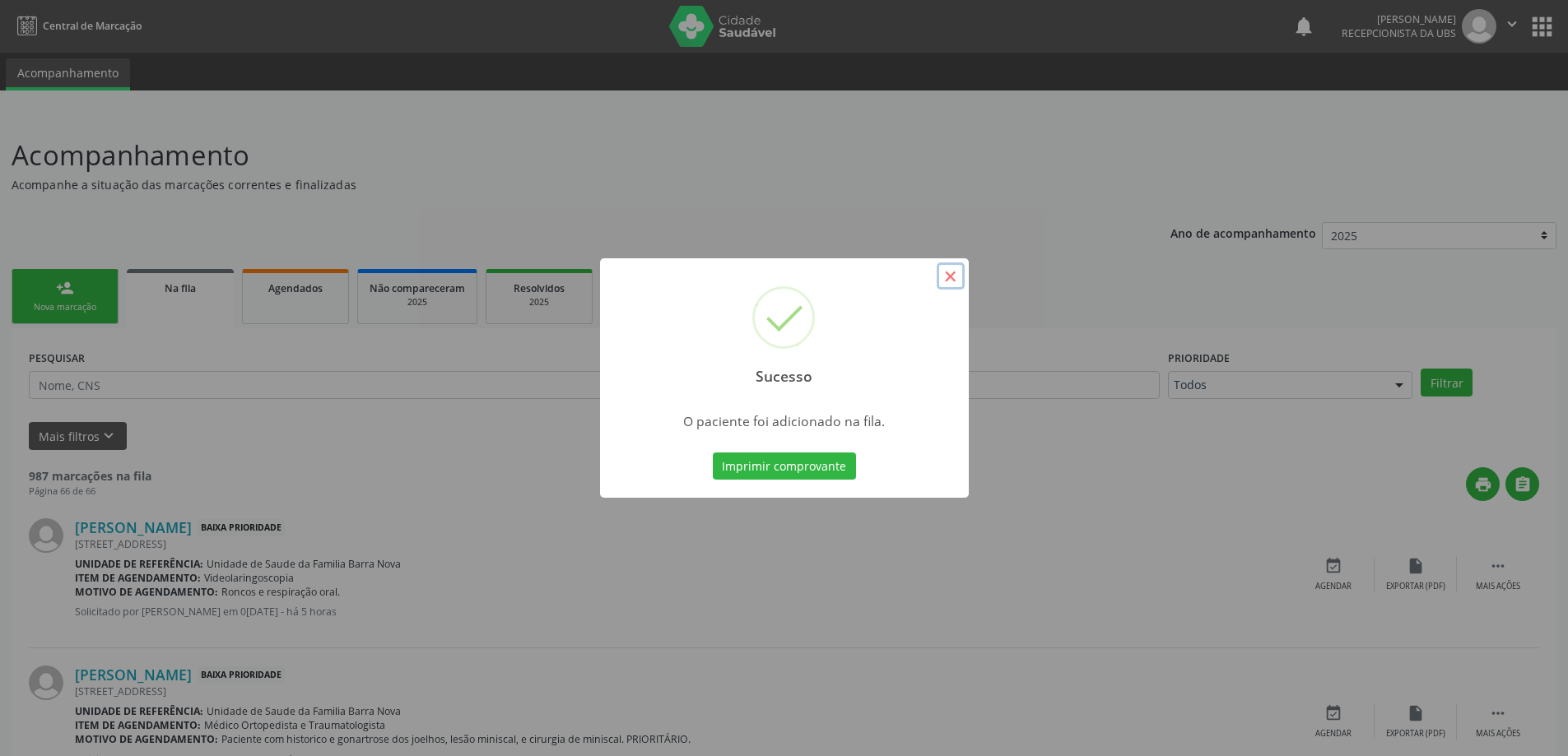
click at [949, 277] on button "×" at bounding box center [950, 277] width 28 height 28
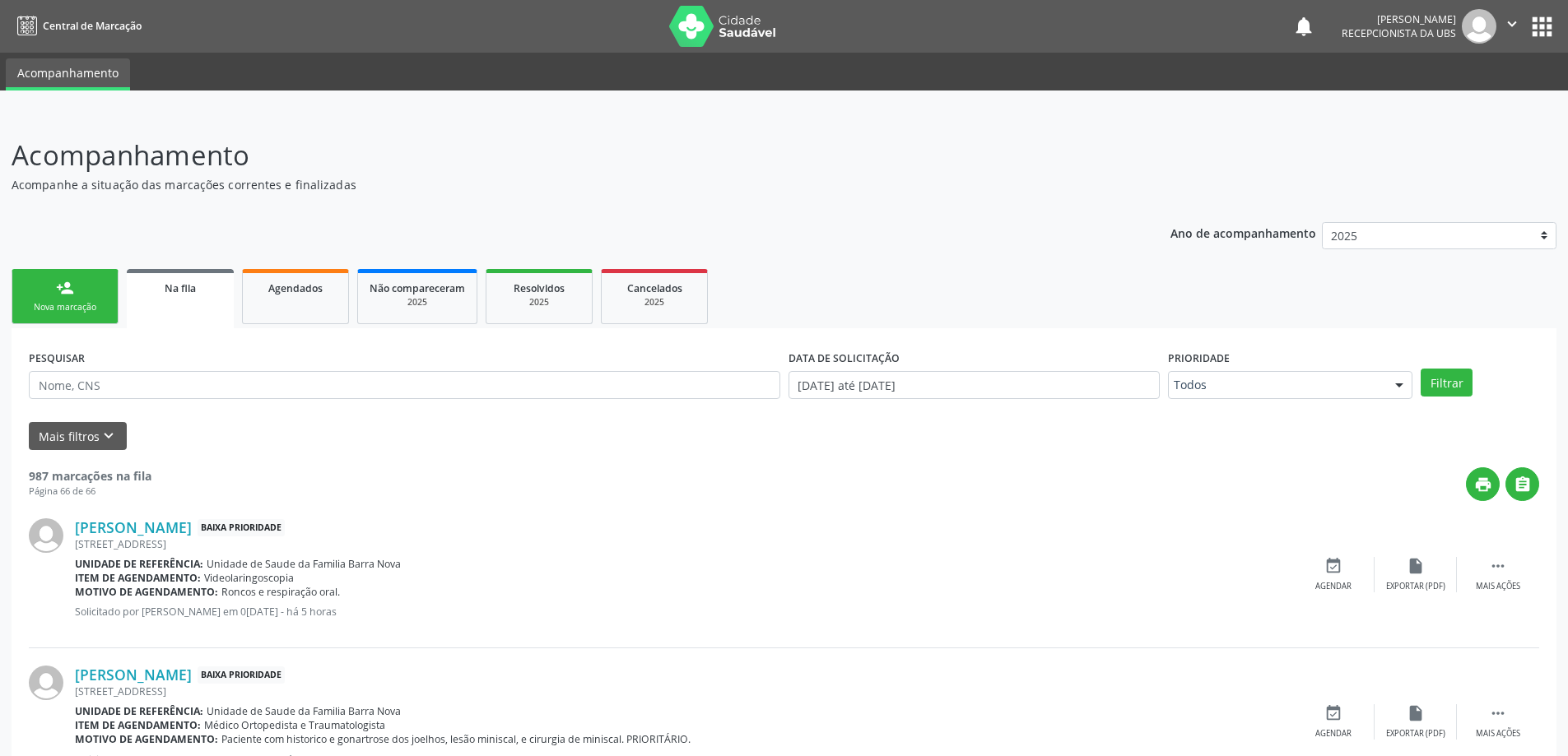
click at [74, 295] on link "person_add Nova marcação" at bounding box center [65, 296] width 107 height 55
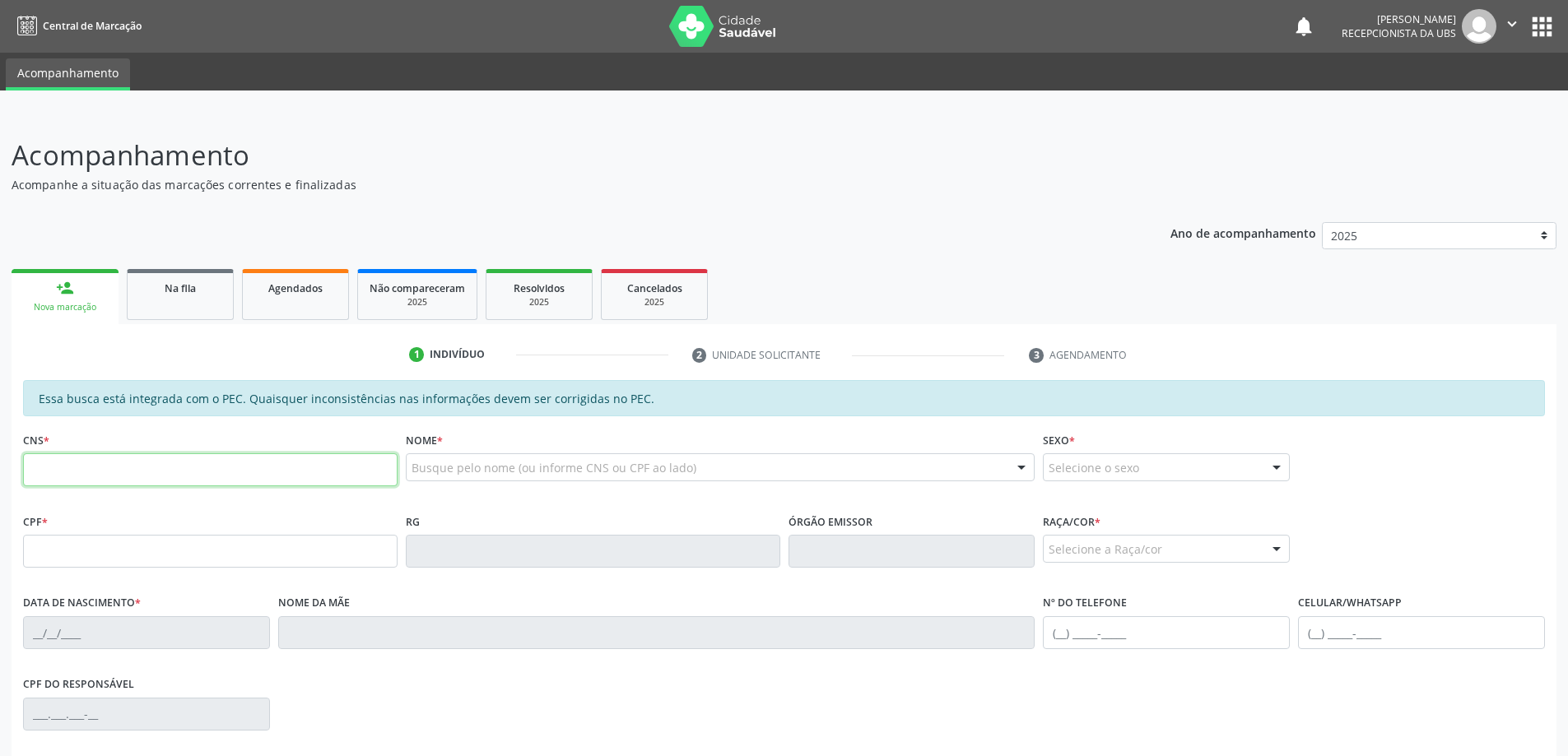
click at [120, 473] on input "text" at bounding box center [210, 469] width 374 height 32
type input "700 0041 0920 2706"
type input "076.857.614-83"
type input "2[DATE]"
type input "[PERSON_NAME]"
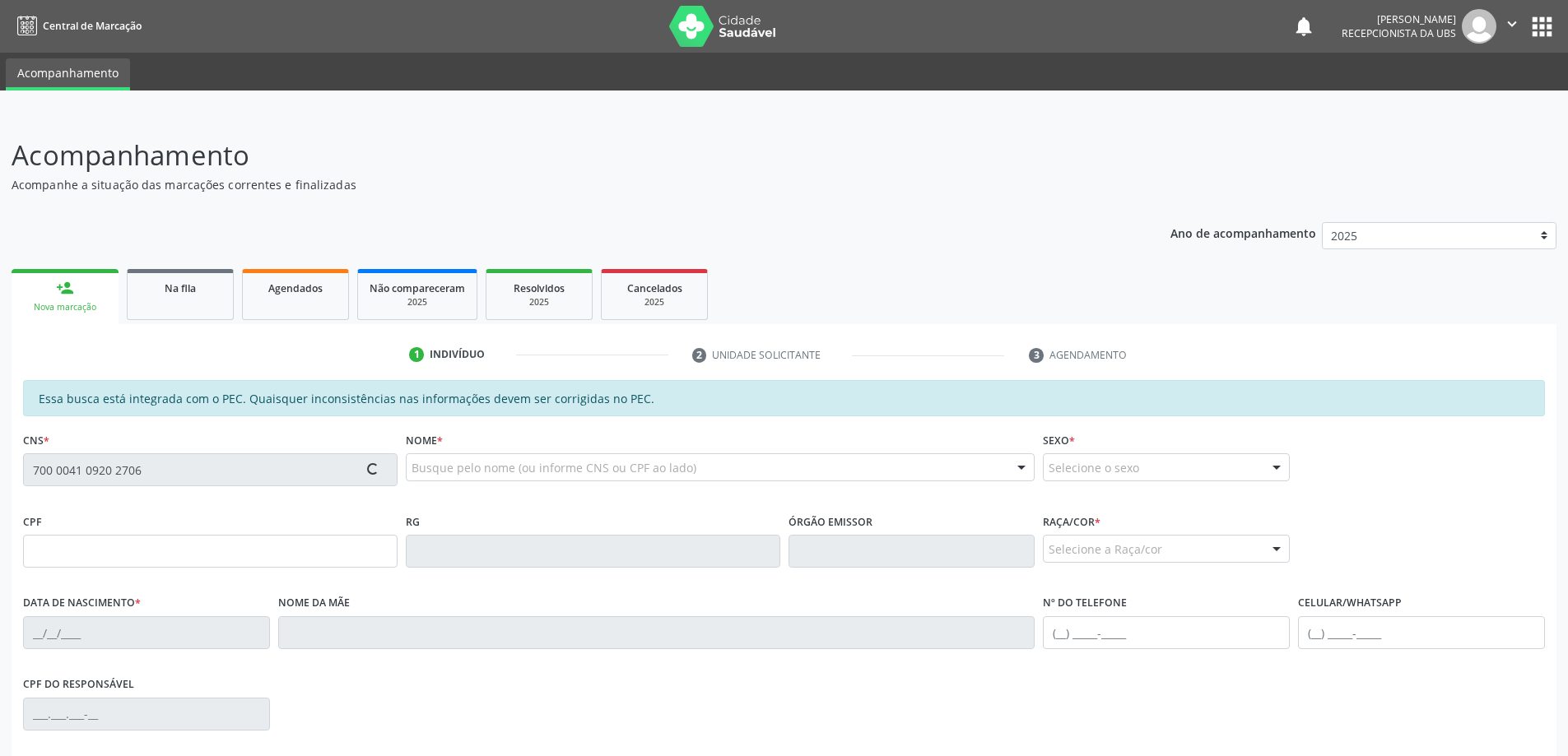
type input "[PHONE_NUMBER]"
type input "36"
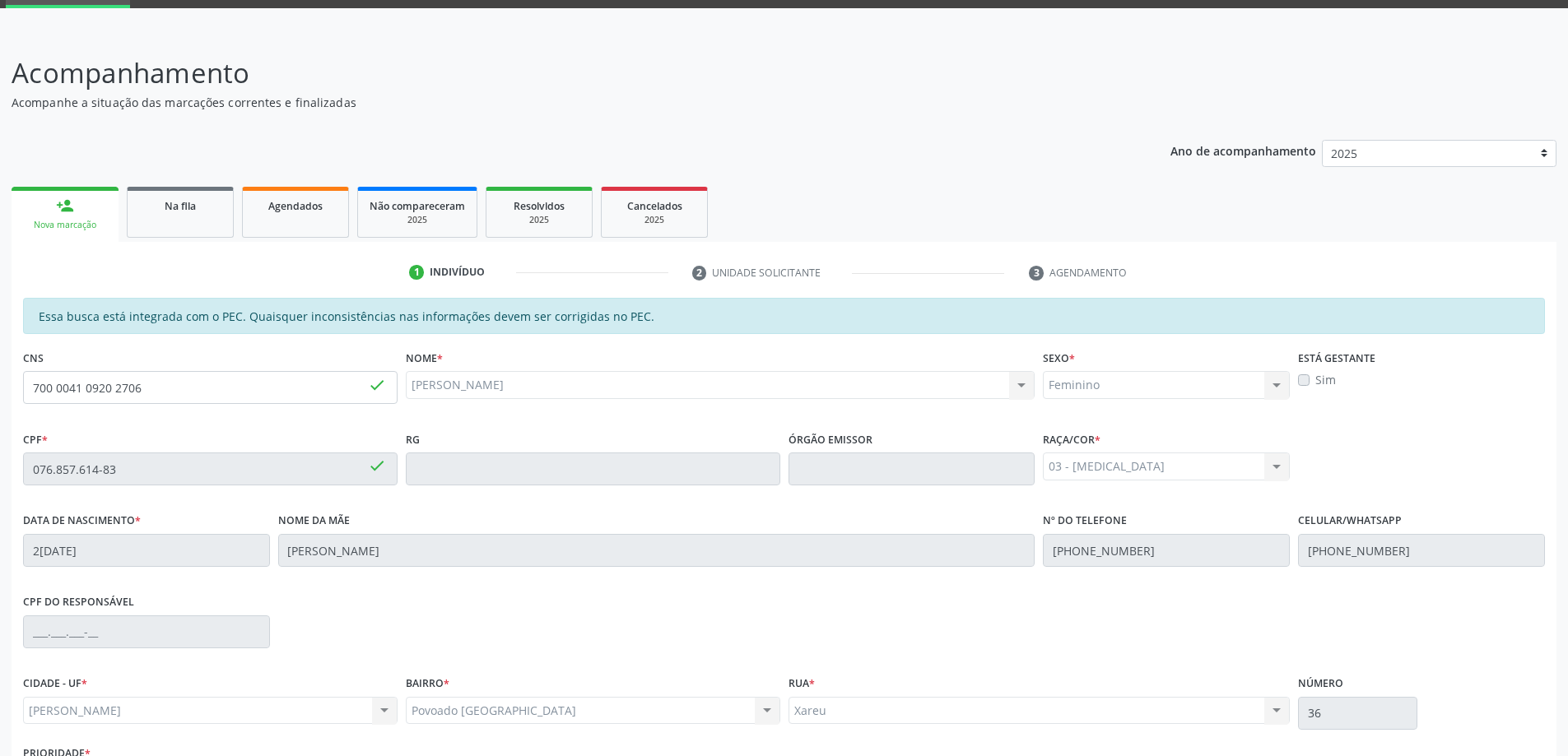
scroll to position [207, 0]
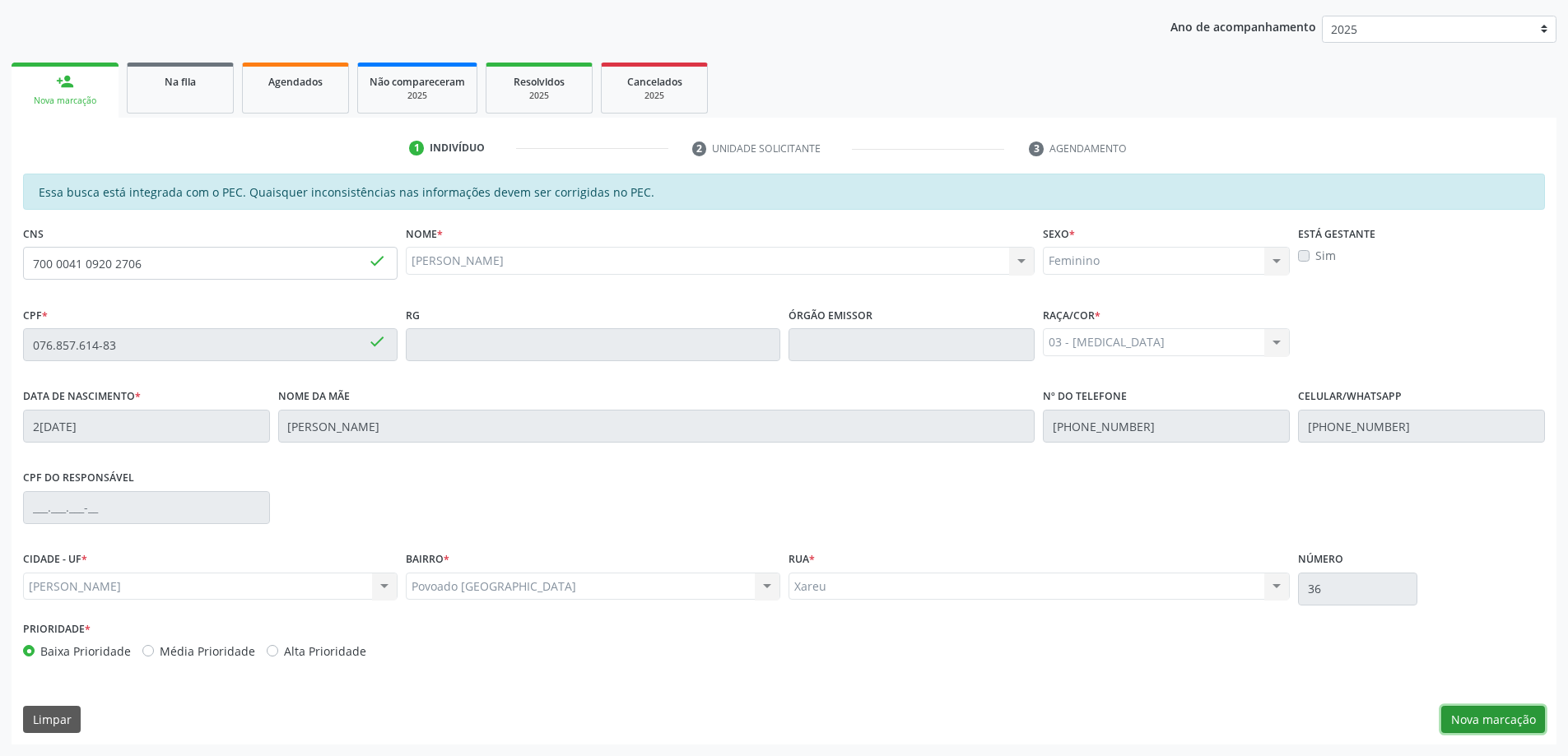
click at [1469, 725] on button "Nova marcação" at bounding box center [1492, 720] width 103 height 28
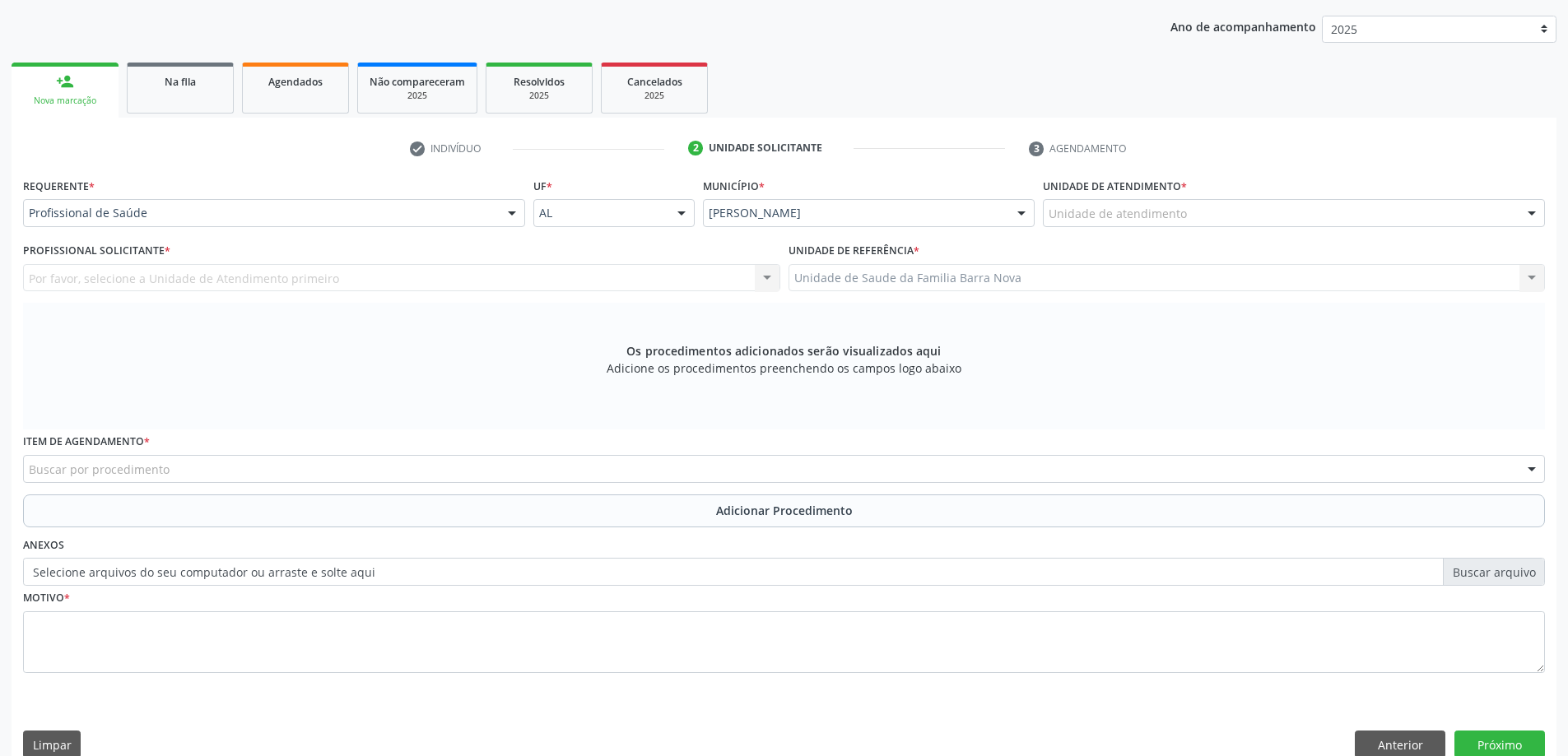
click at [1186, 214] on div "Unidade de atendimento" at bounding box center [1294, 213] width 502 height 28
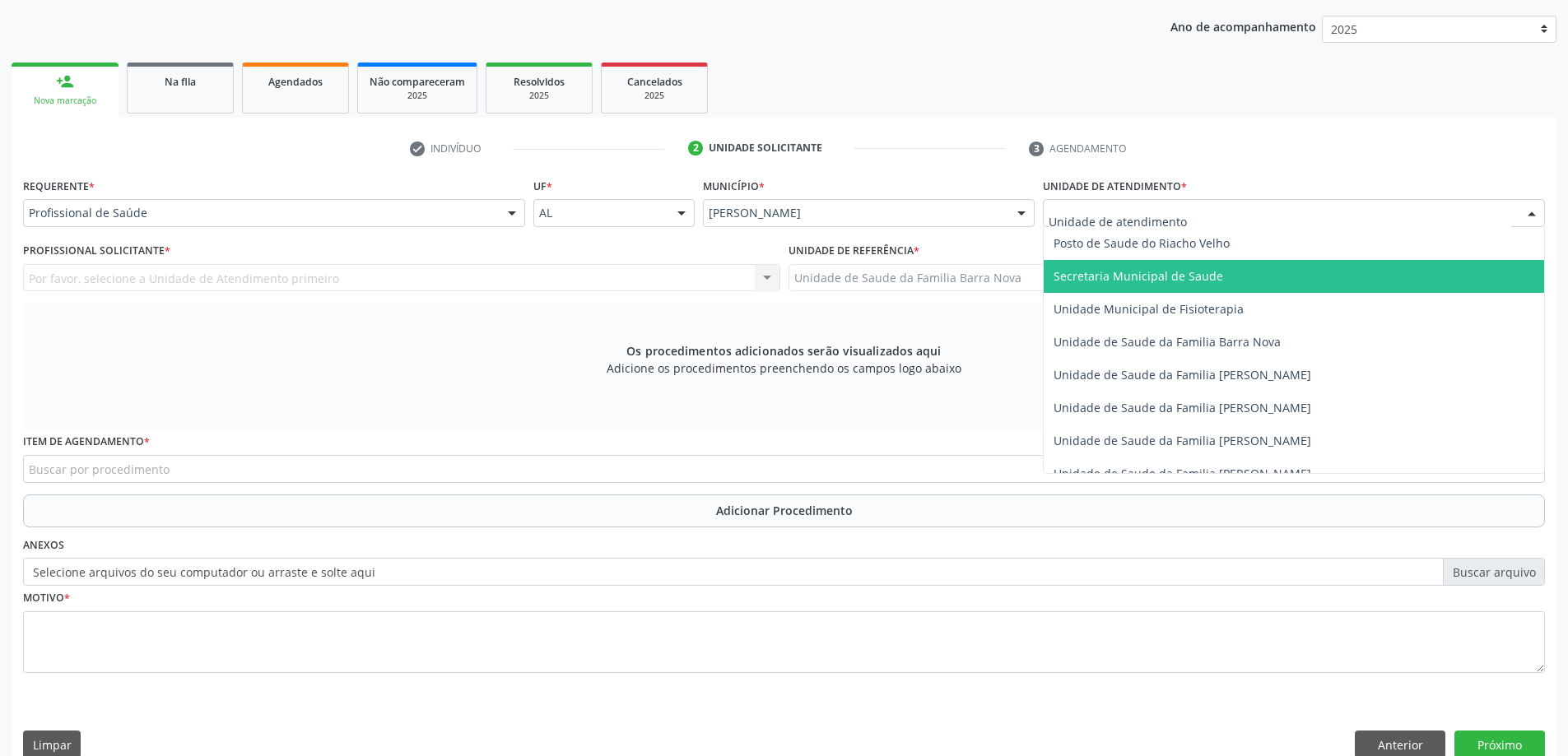
scroll to position [823, 0]
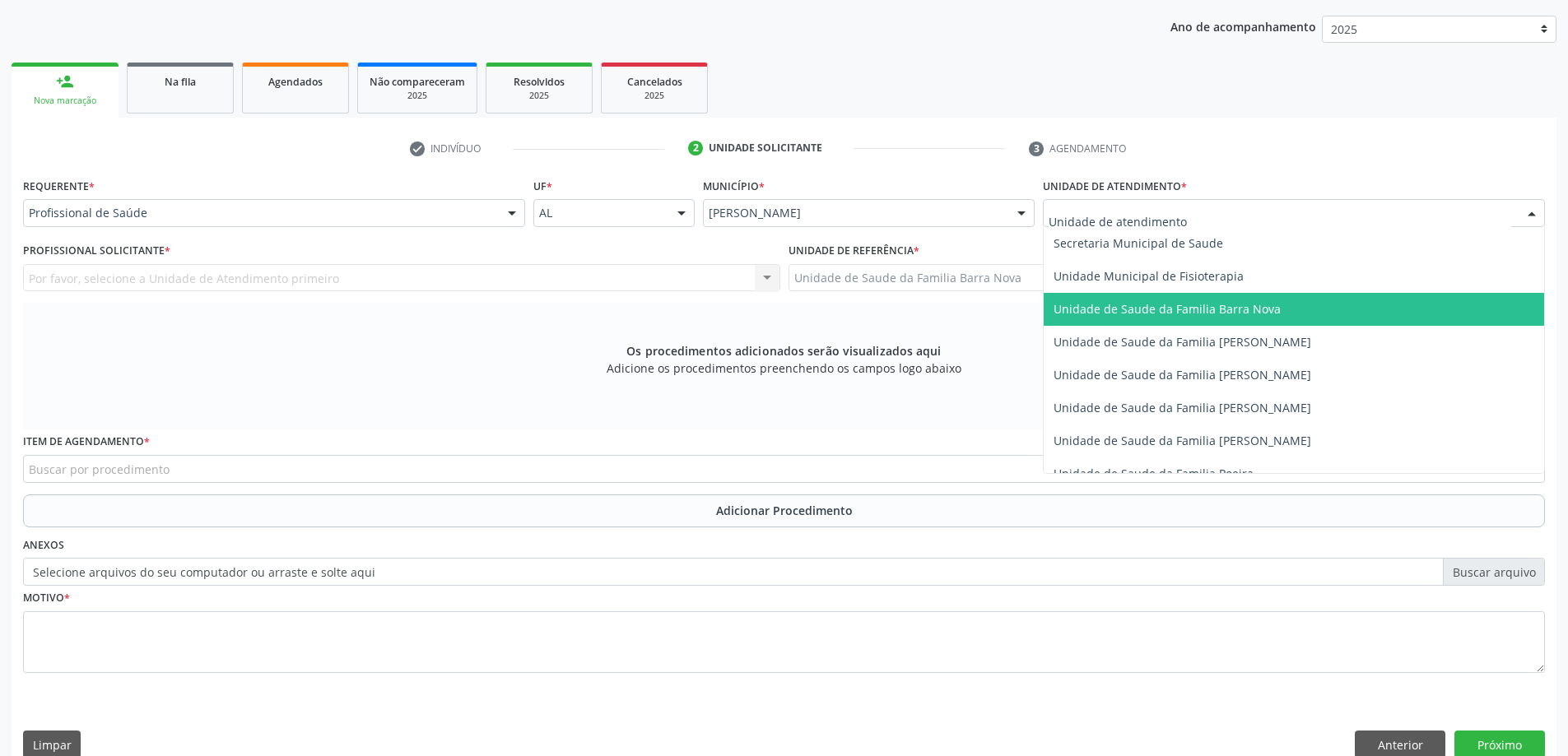
click at [1247, 318] on span "Unidade de Saude da Familia Barra Nova" at bounding box center [1293, 308] width 500 height 32
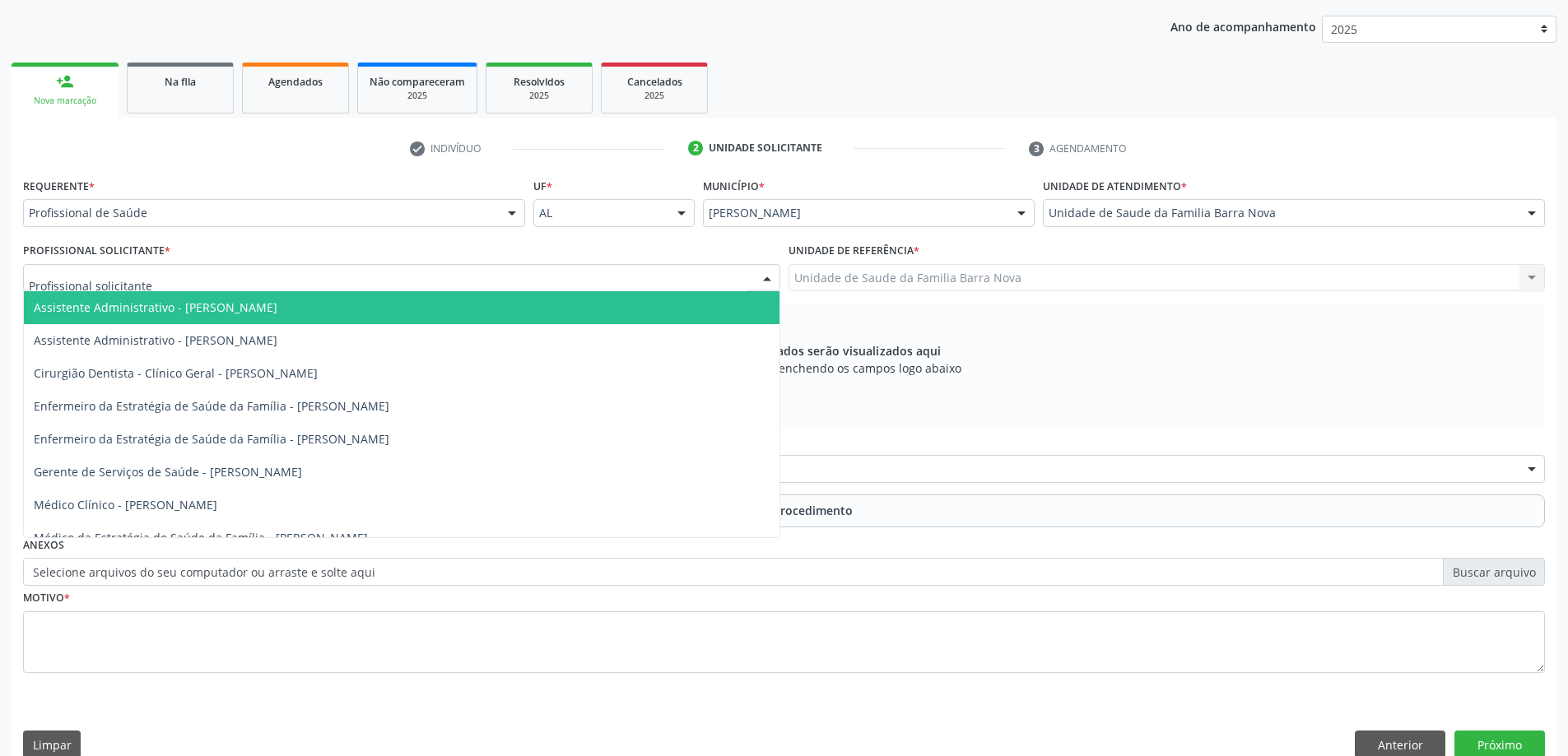
click at [482, 281] on div at bounding box center [401, 278] width 757 height 28
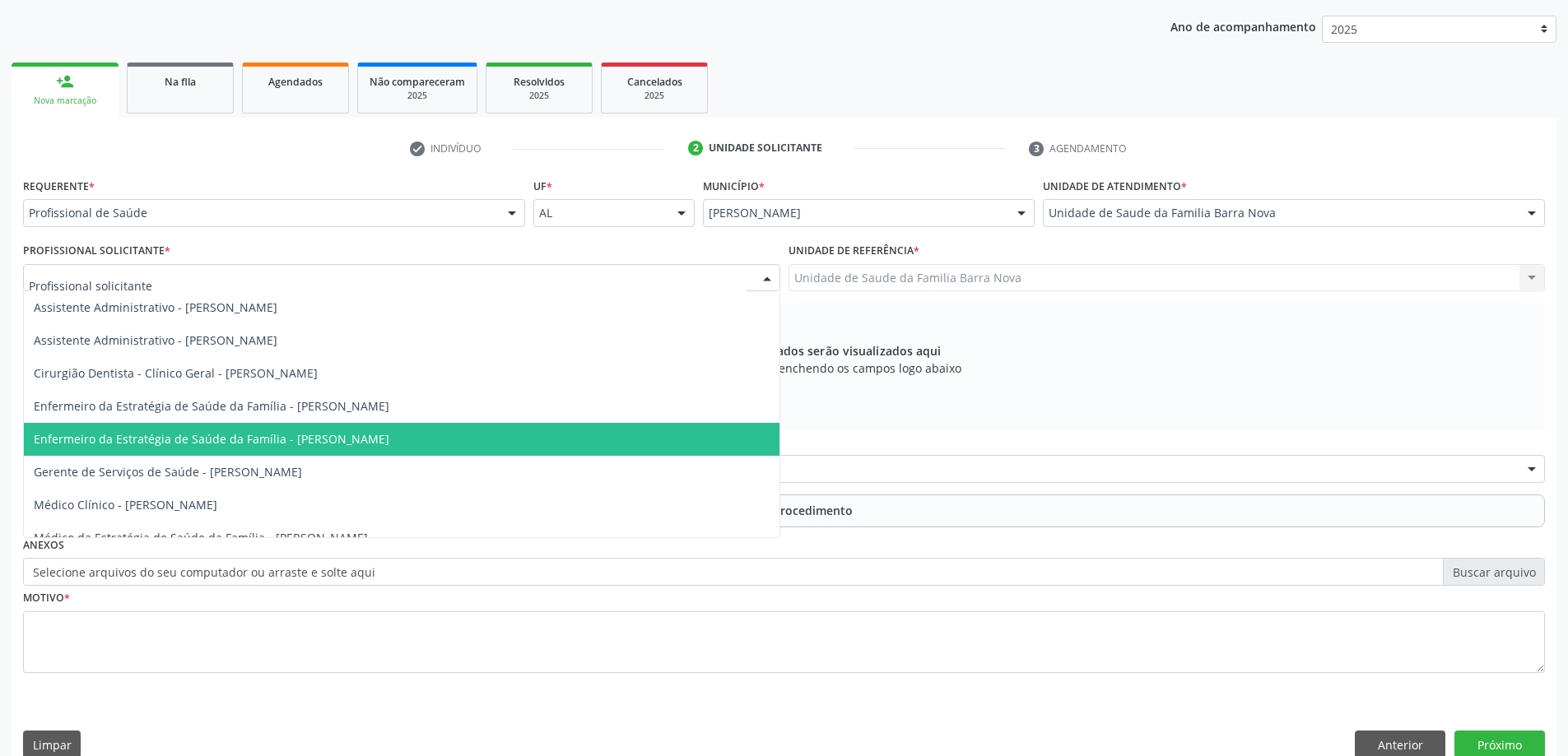
scroll to position [83, 0]
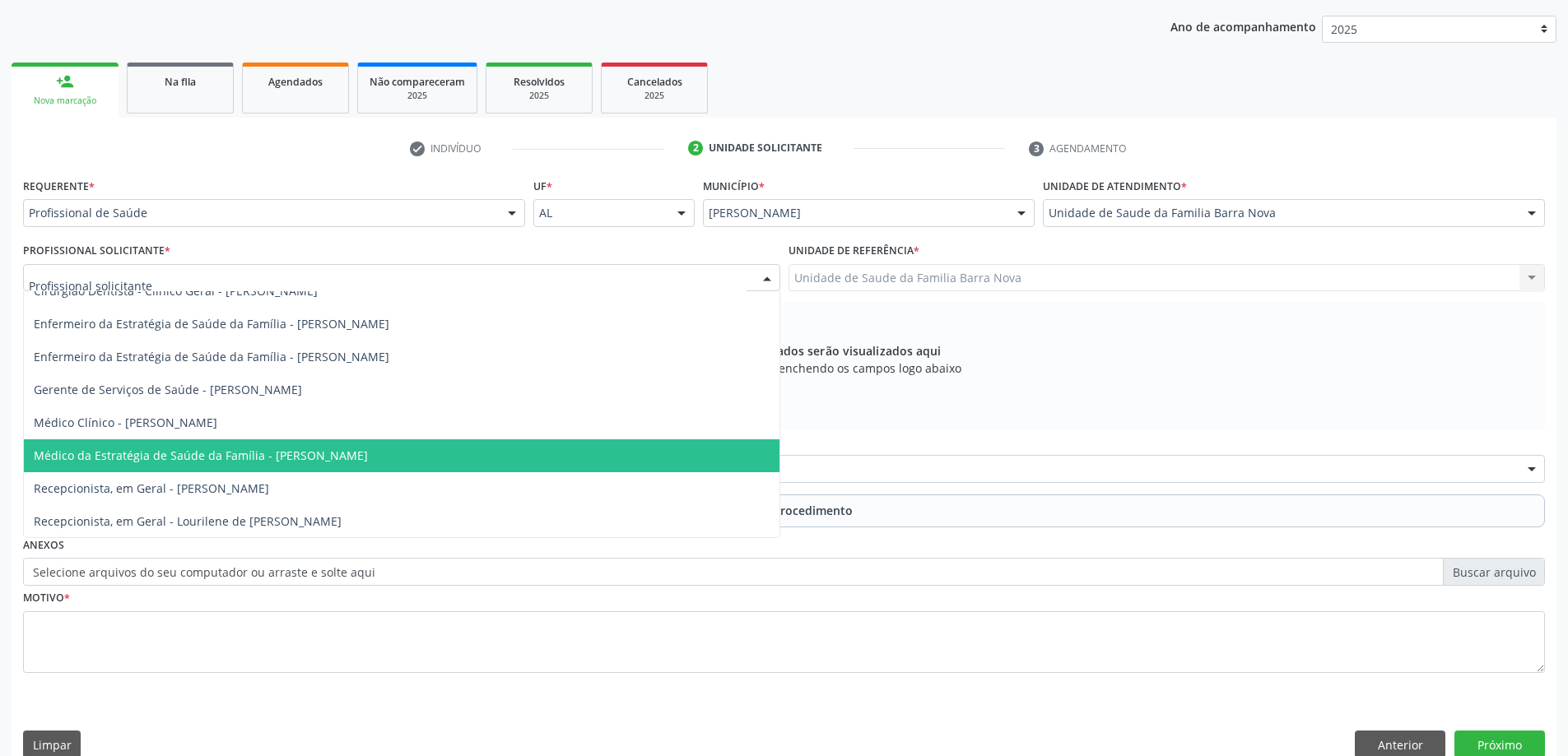
click at [442, 446] on span "Médico da Estratégia de Saúde da Família - [PERSON_NAME]" at bounding box center [401, 455] width 755 height 32
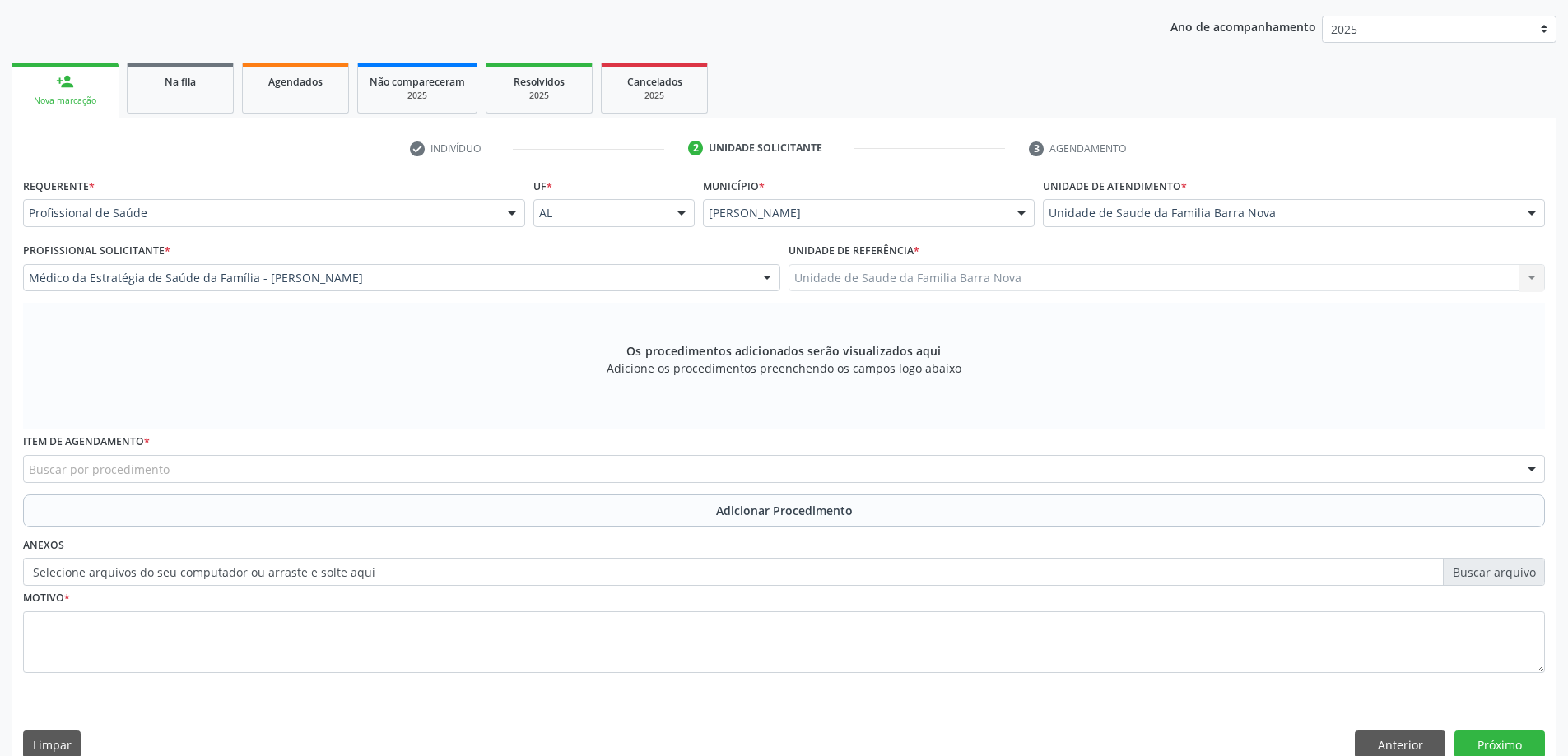
click at [648, 472] on div "Buscar por procedimento" at bounding box center [783, 469] width 1522 height 28
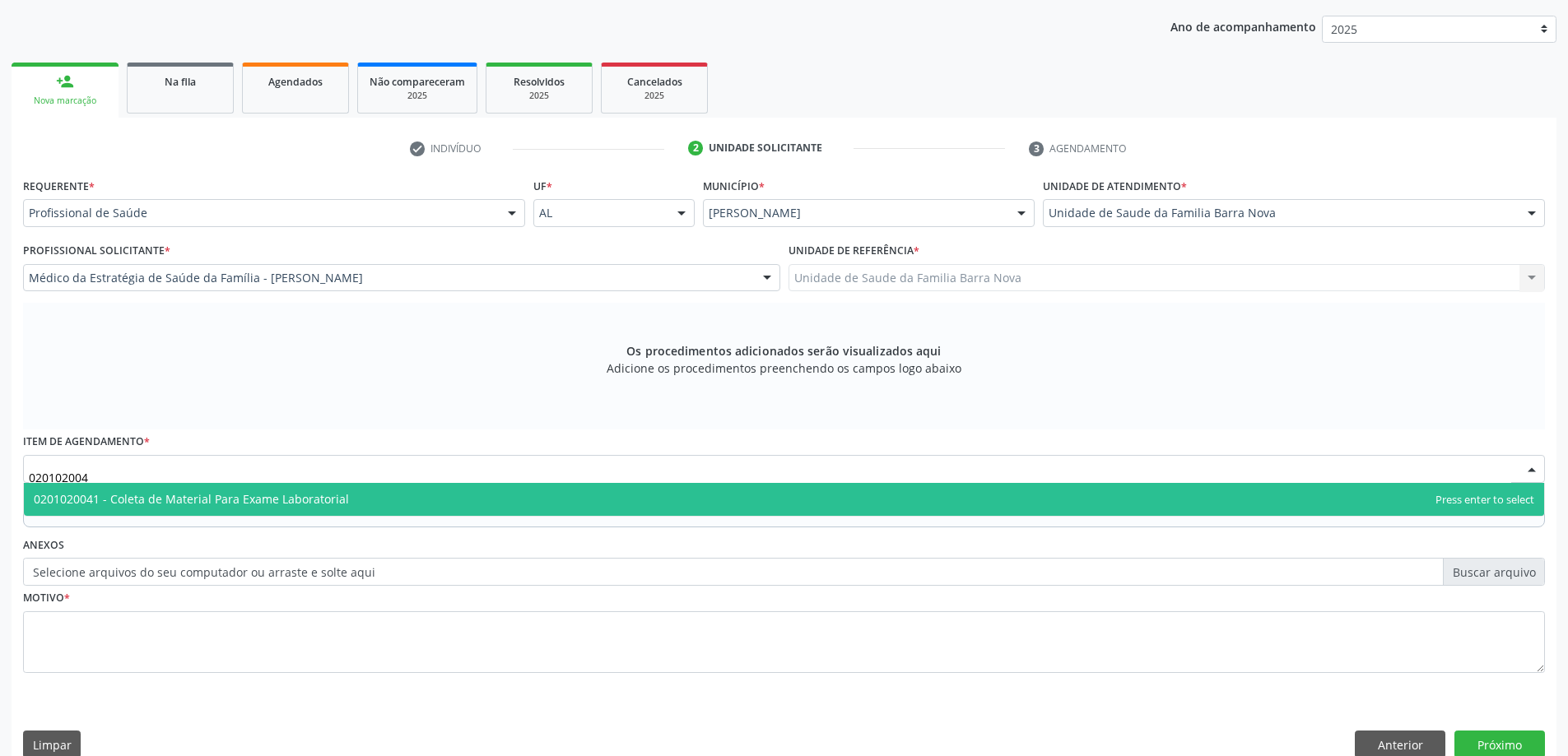
type input "0201020041"
click at [564, 488] on span "0201020041 - Coleta de Material Para Exame Laboratorial" at bounding box center [783, 498] width 1520 height 32
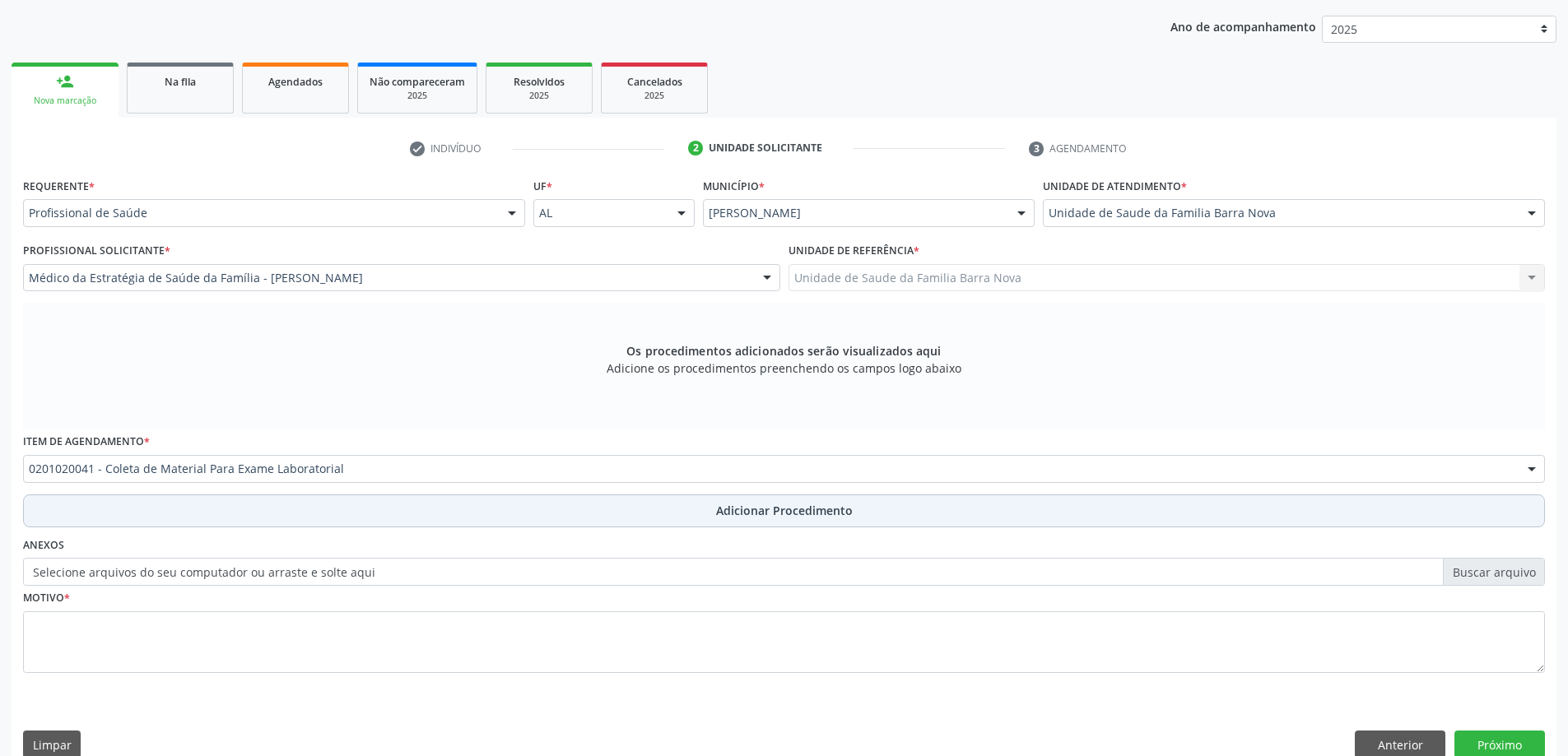
click at [838, 517] on span "Adicionar Procedimento" at bounding box center [784, 511] width 137 height 18
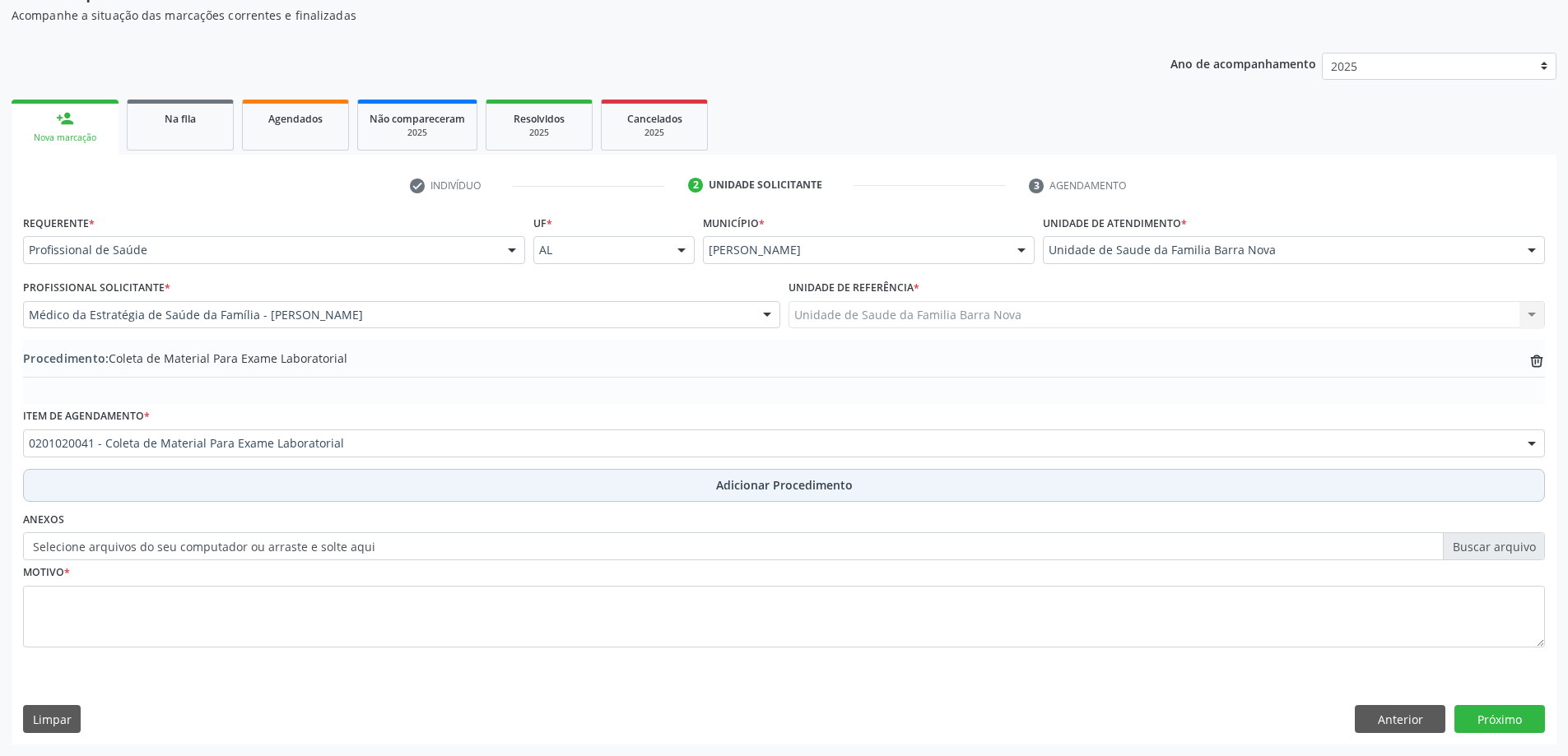
scroll to position [169, 0]
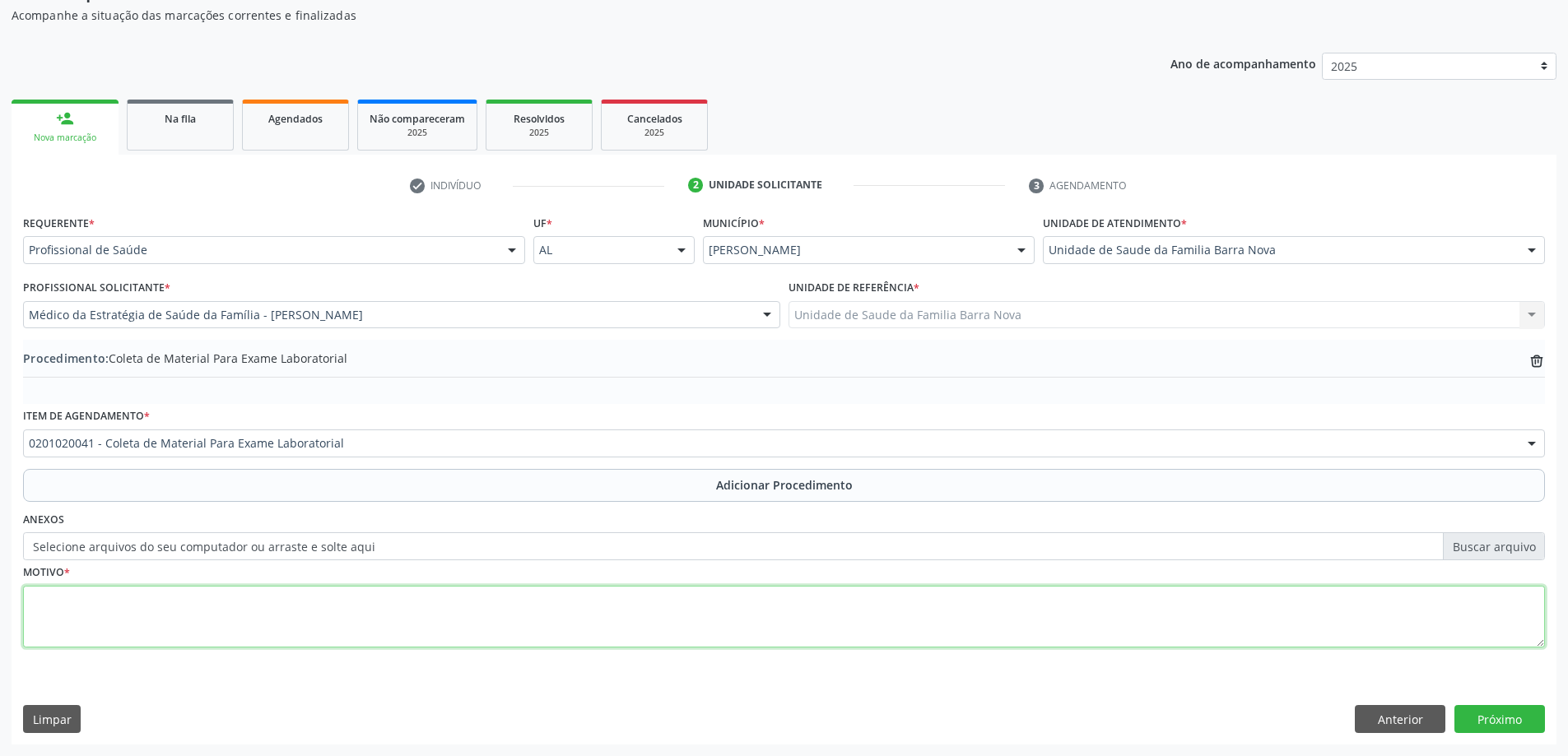
click at [329, 605] on textarea at bounding box center [783, 617] width 1522 height 63
type textarea "Controle clínico."
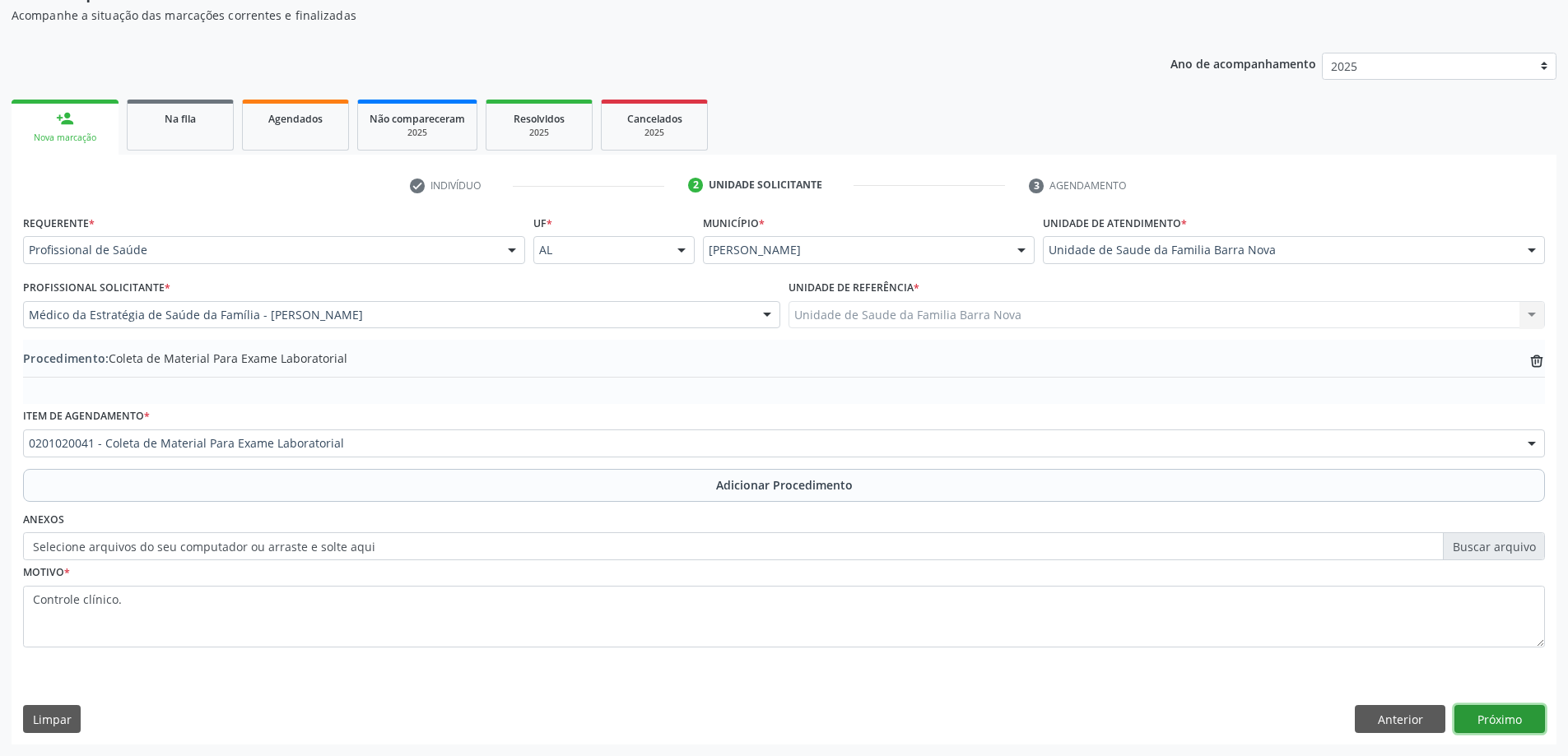
click at [1508, 716] on button "Próximo" at bounding box center [1499, 719] width 91 height 28
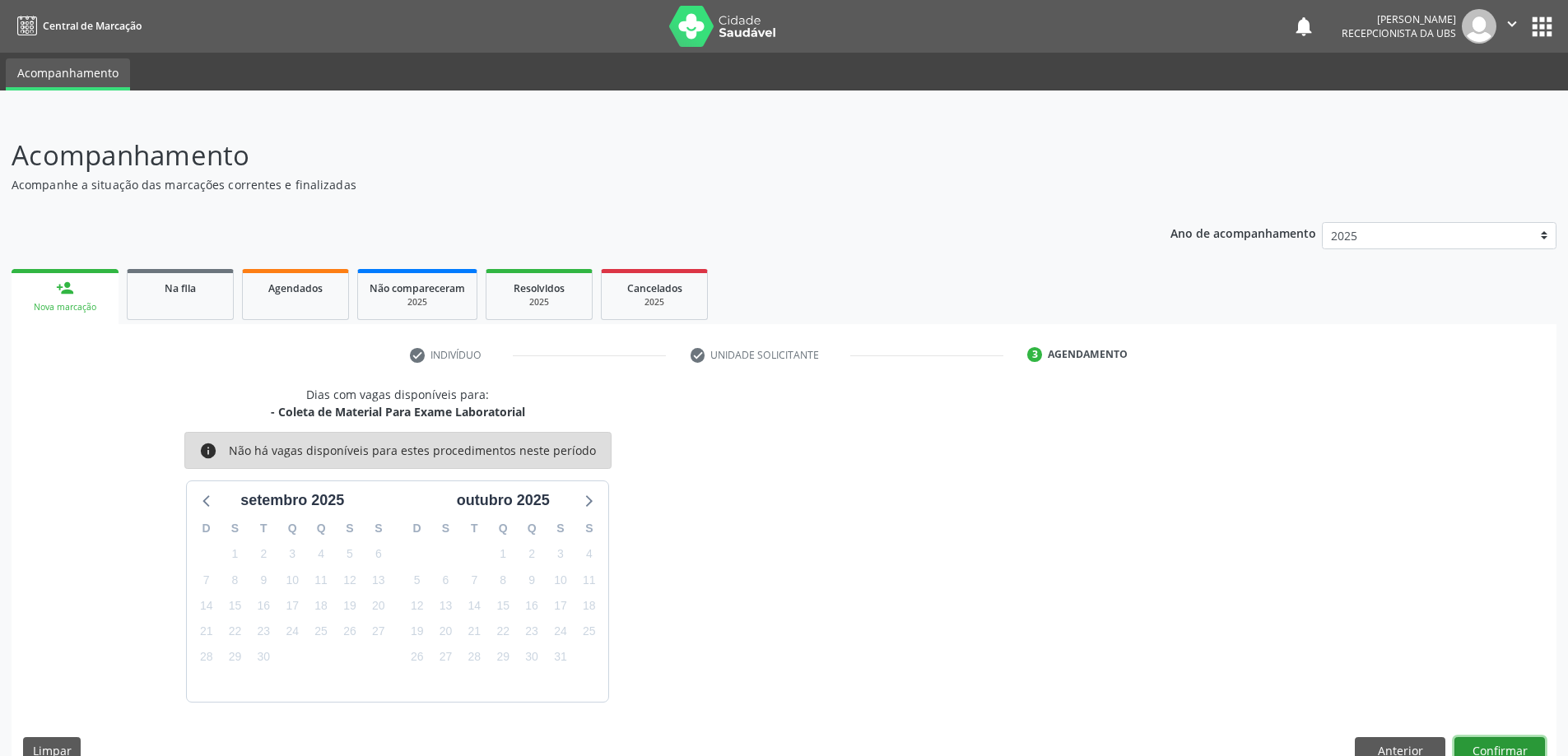
click at [1517, 745] on button "Confirmar" at bounding box center [1499, 751] width 91 height 28
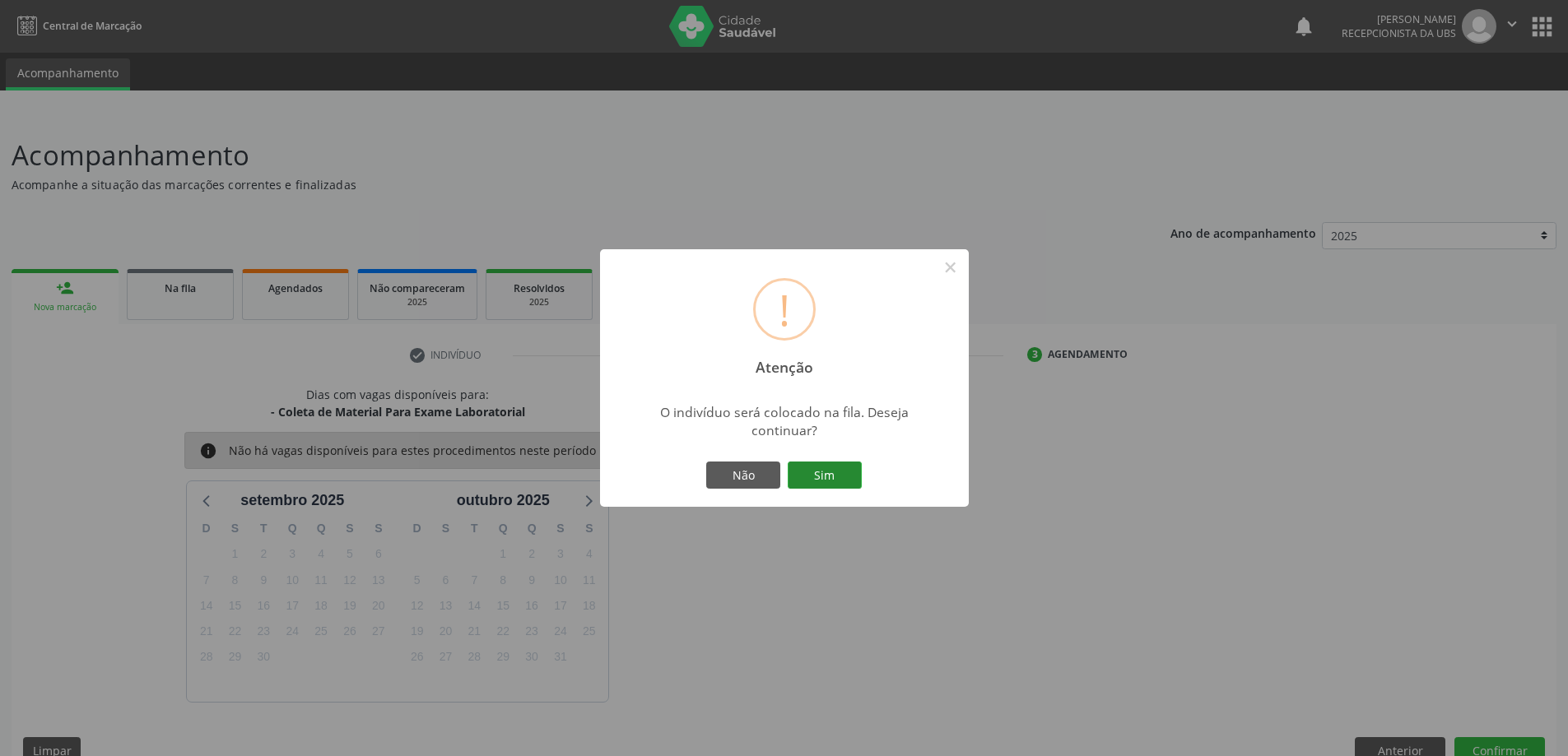
click at [823, 474] on button "Sim" at bounding box center [824, 475] width 74 height 28
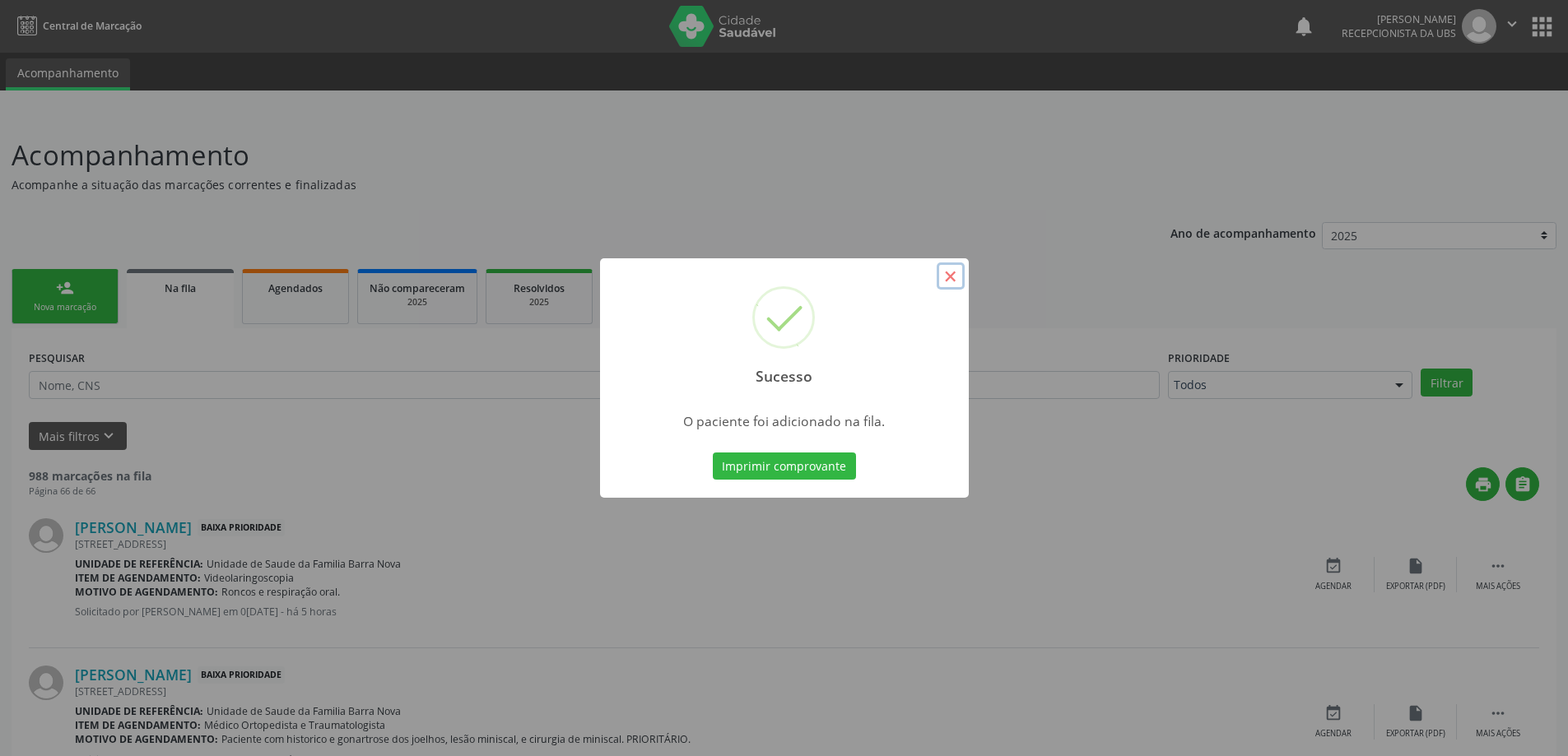
click at [953, 273] on button "×" at bounding box center [950, 277] width 28 height 28
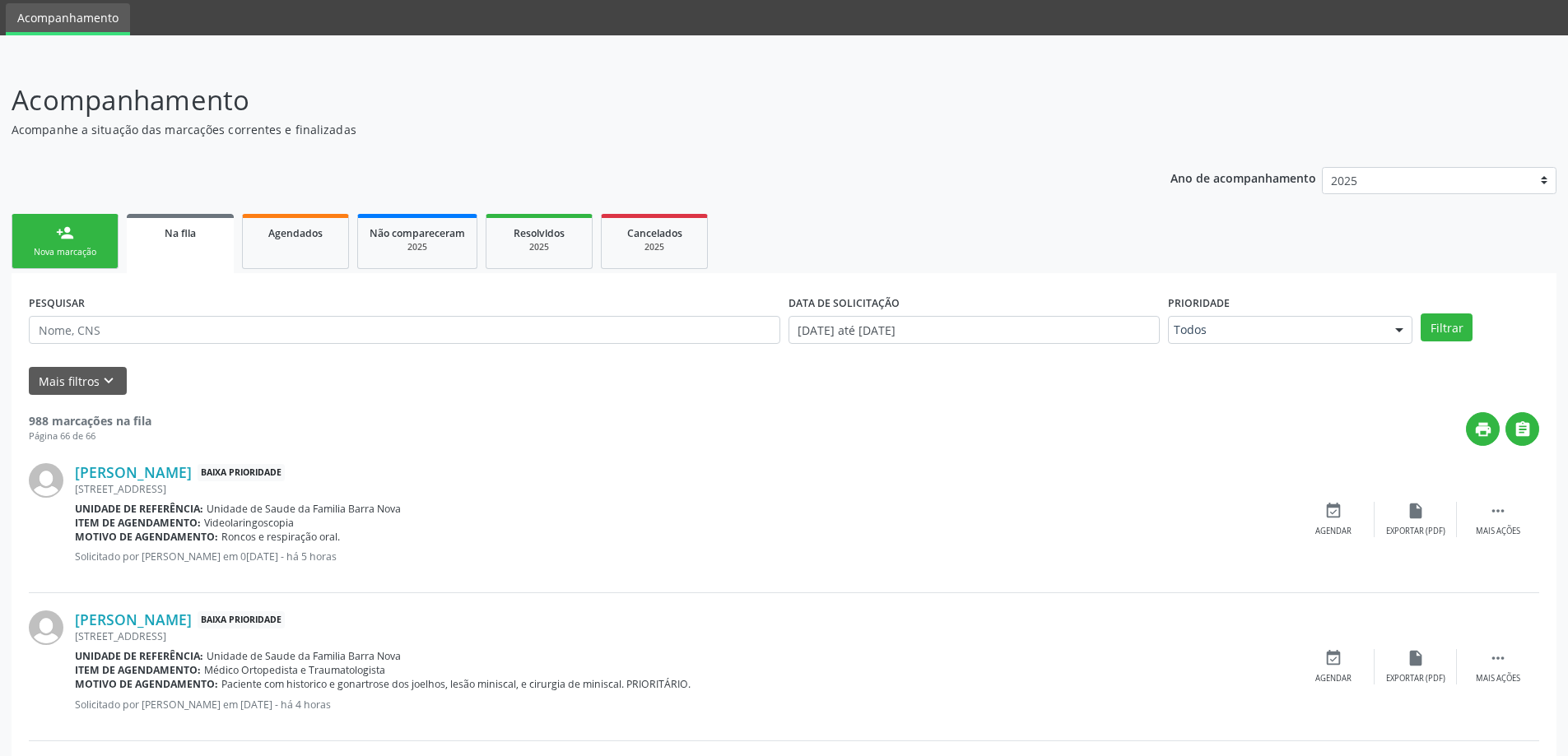
scroll to position [83, 0]
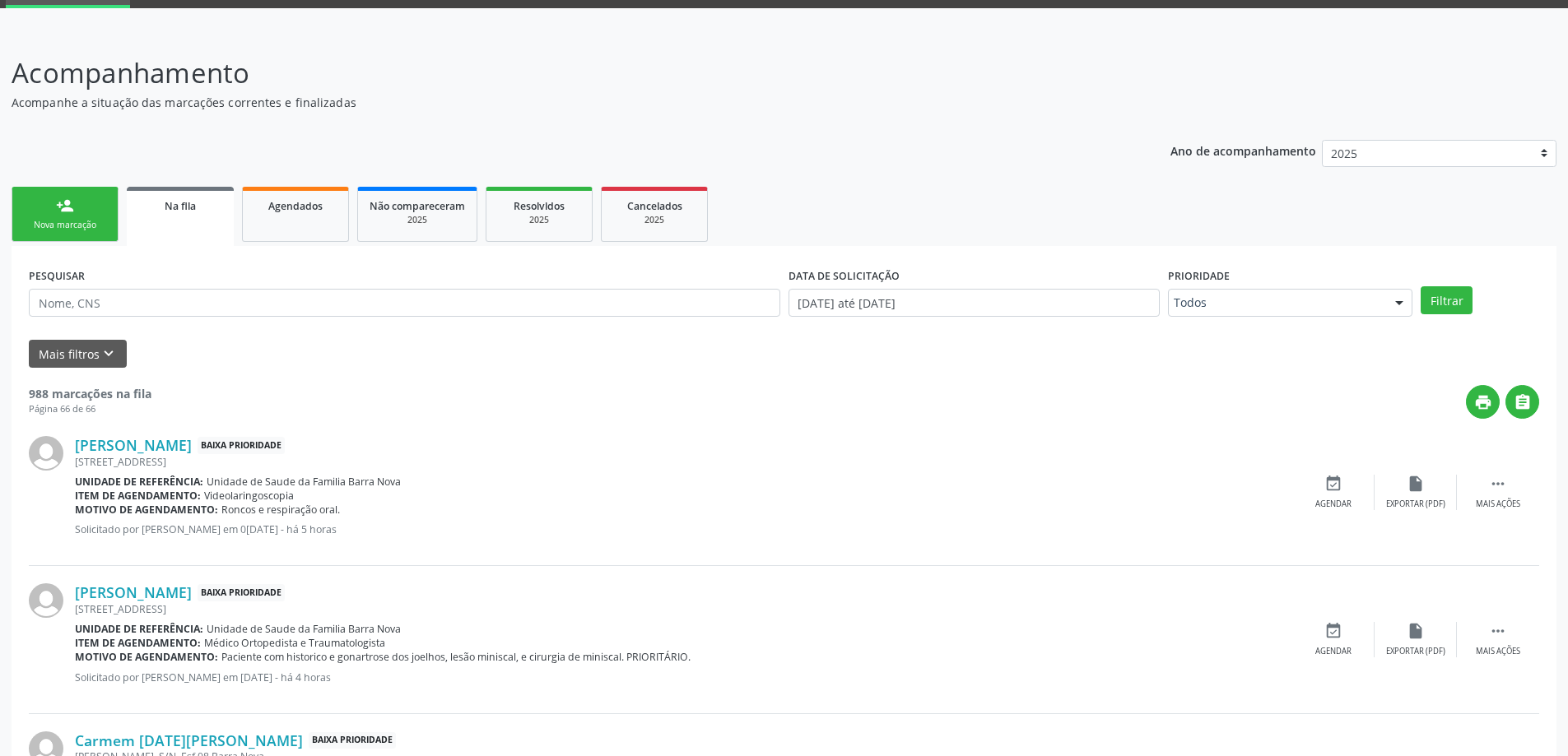
click at [61, 208] on div "person_add" at bounding box center [65, 206] width 18 height 18
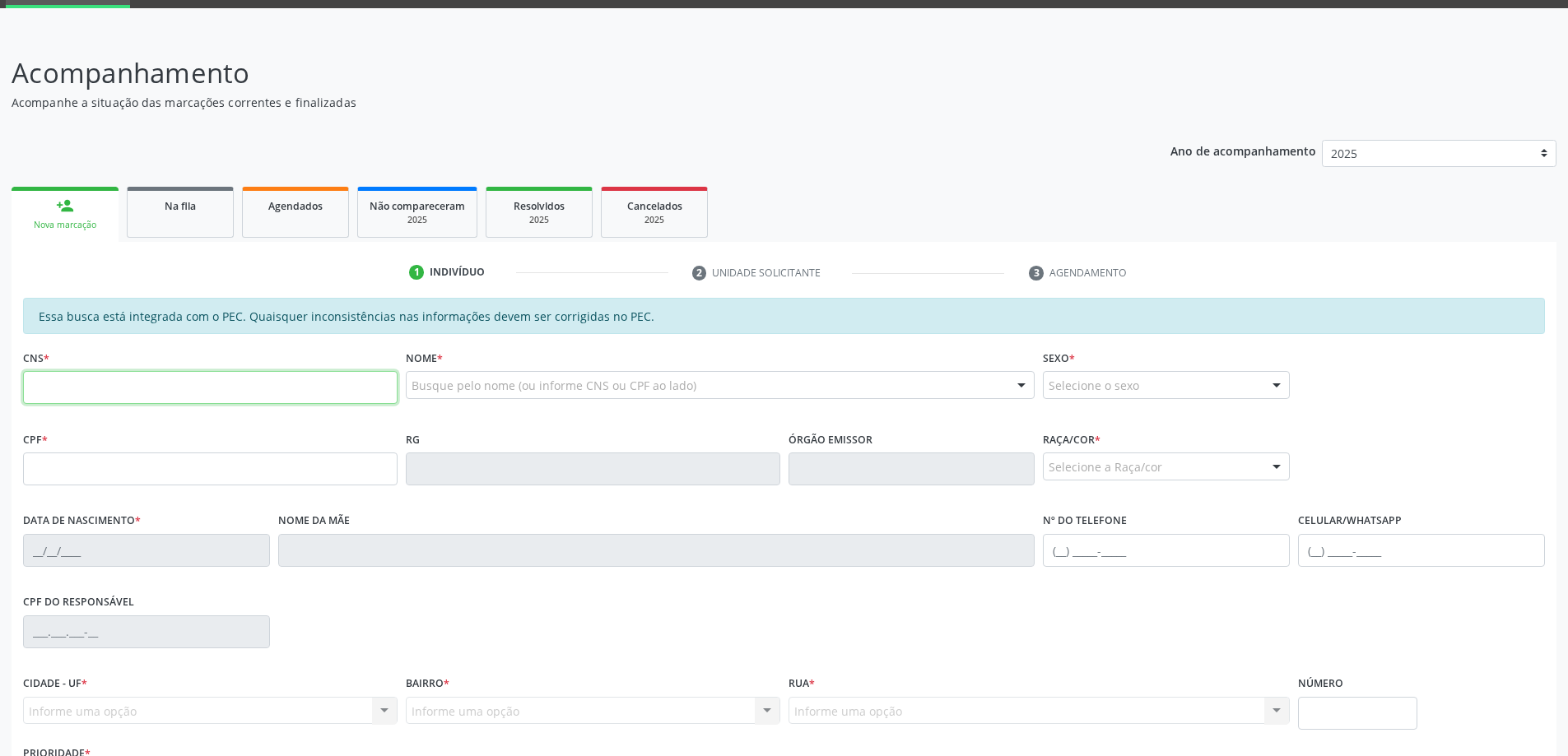
click at [132, 386] on input "text" at bounding box center [210, 387] width 374 height 32
type input "708 9057 9265 9518"
type input "179.785.584-01"
type input "[DATE]"
type input "Myckaelle [PERSON_NAME]"
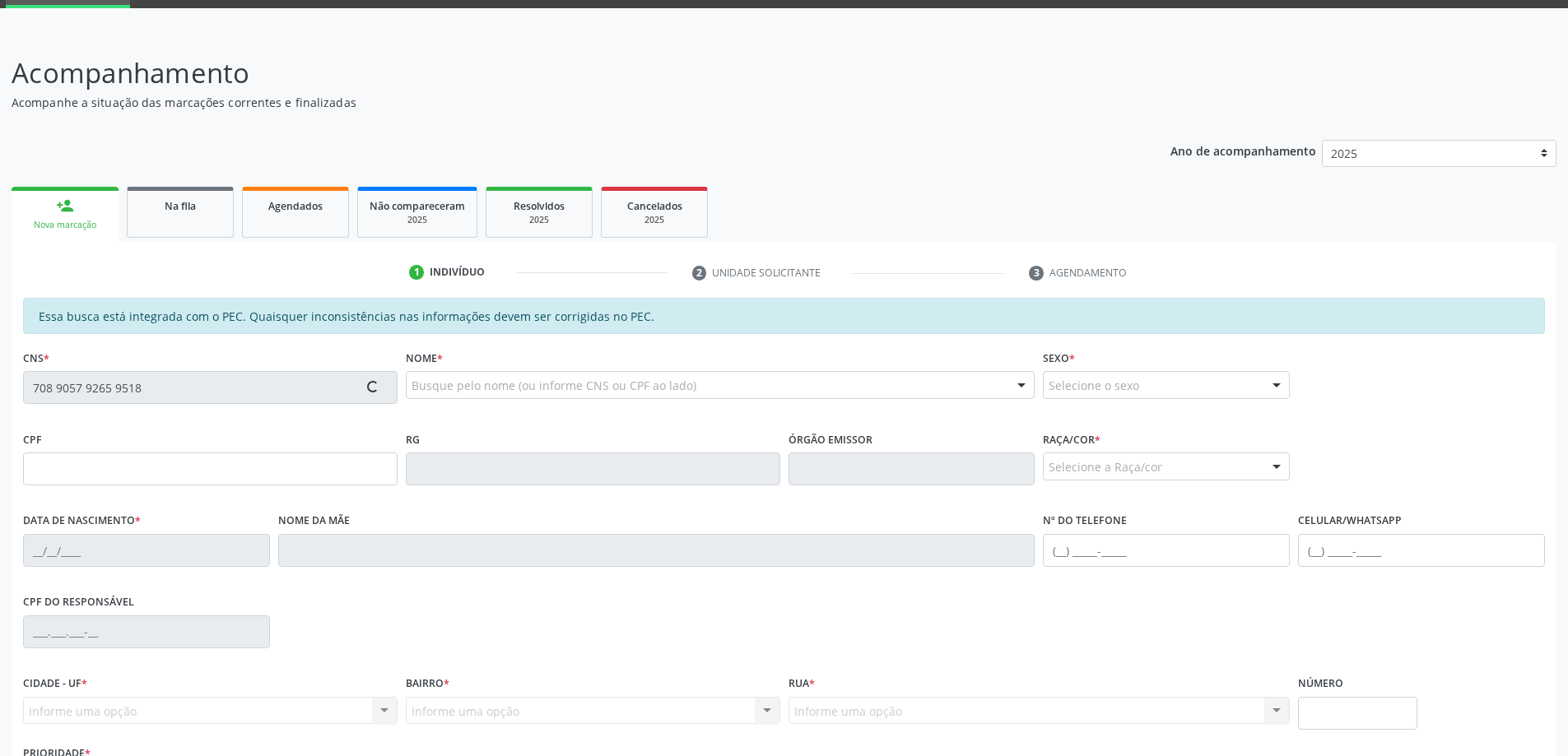
type input "[PHONE_NUMBER]"
type input "420"
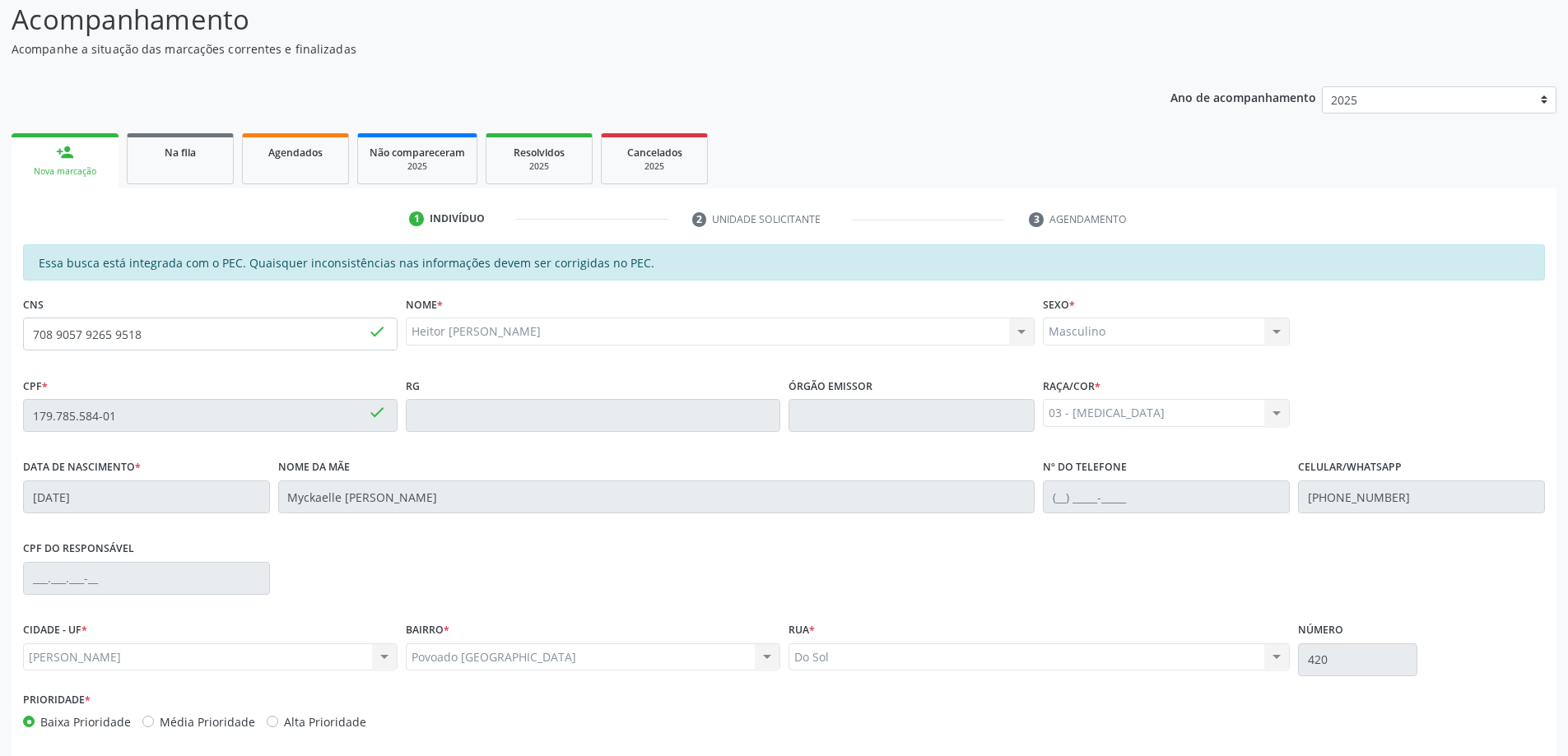
scroll to position [207, 0]
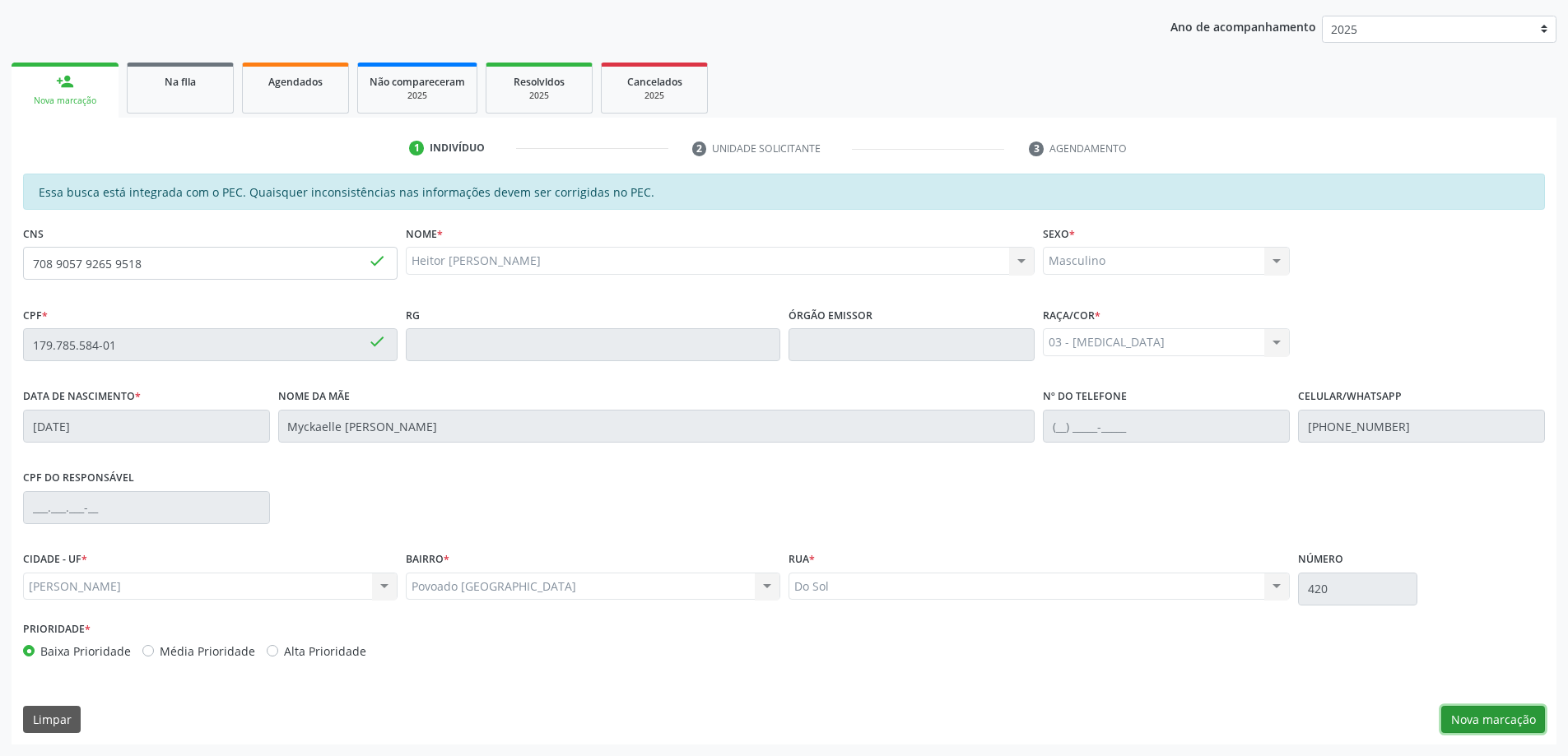
click at [1497, 719] on button "Nova marcação" at bounding box center [1492, 720] width 103 height 28
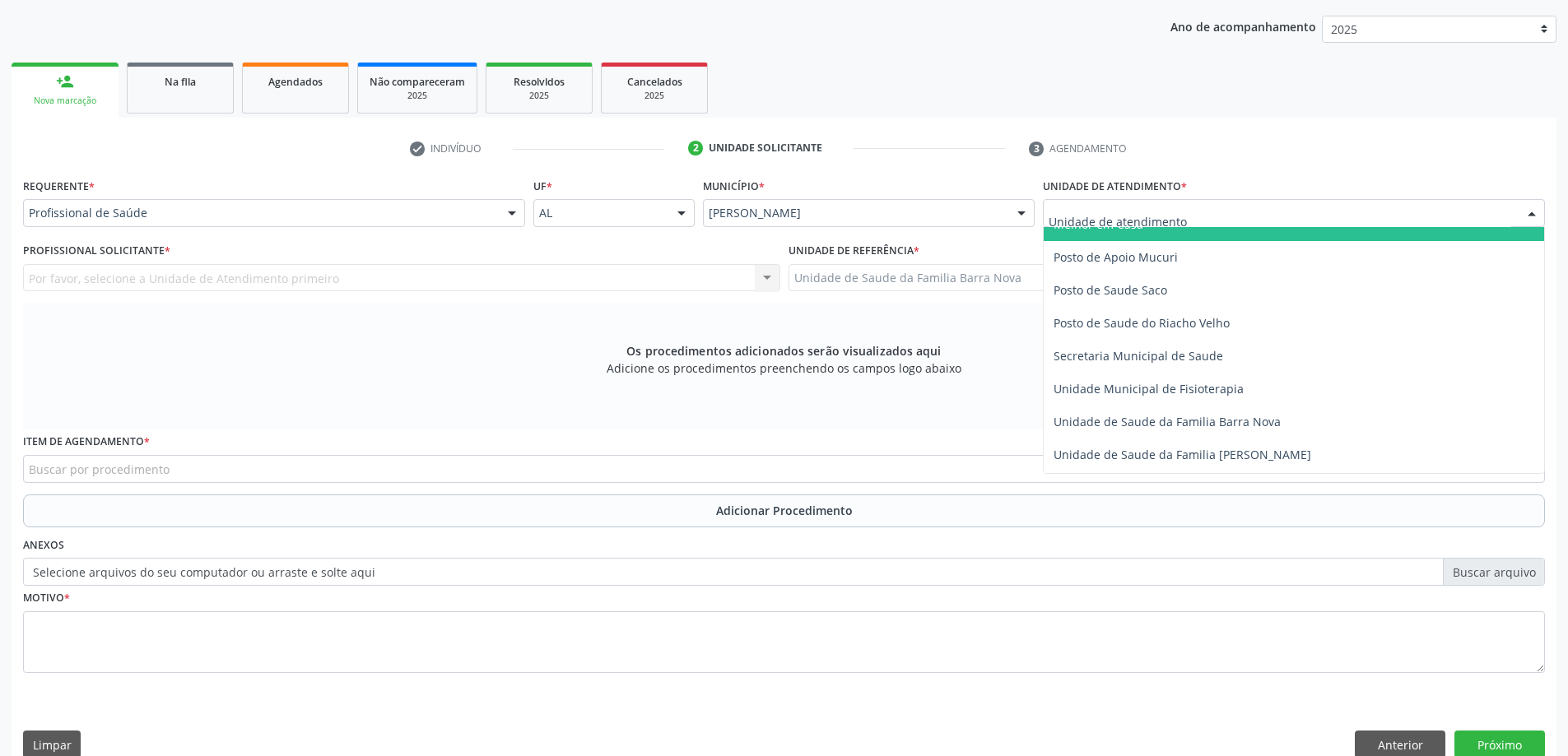
scroll to position [740, 0]
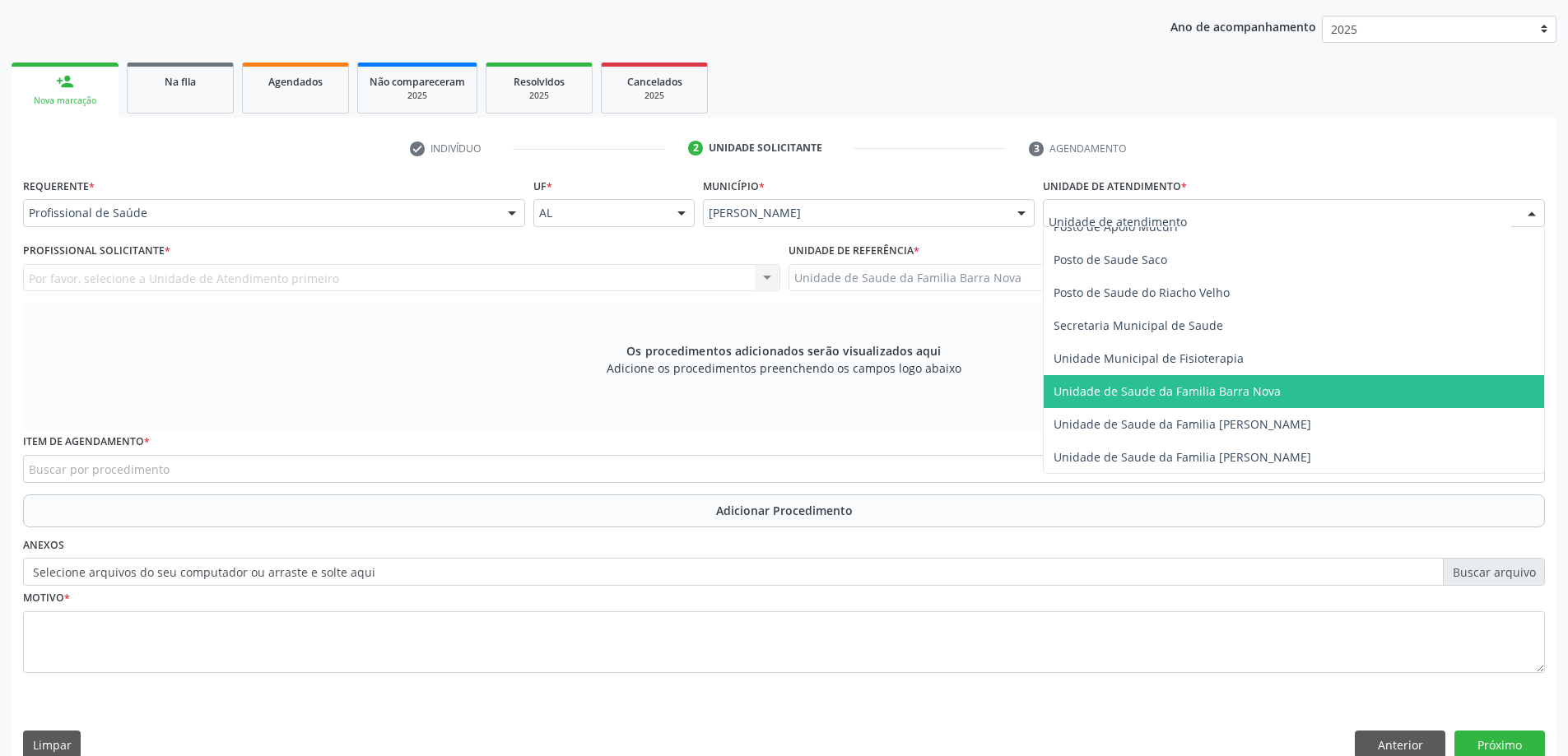
click at [1205, 397] on span "Unidade de Saude da Familia Barra Nova" at bounding box center [1166, 391] width 228 height 16
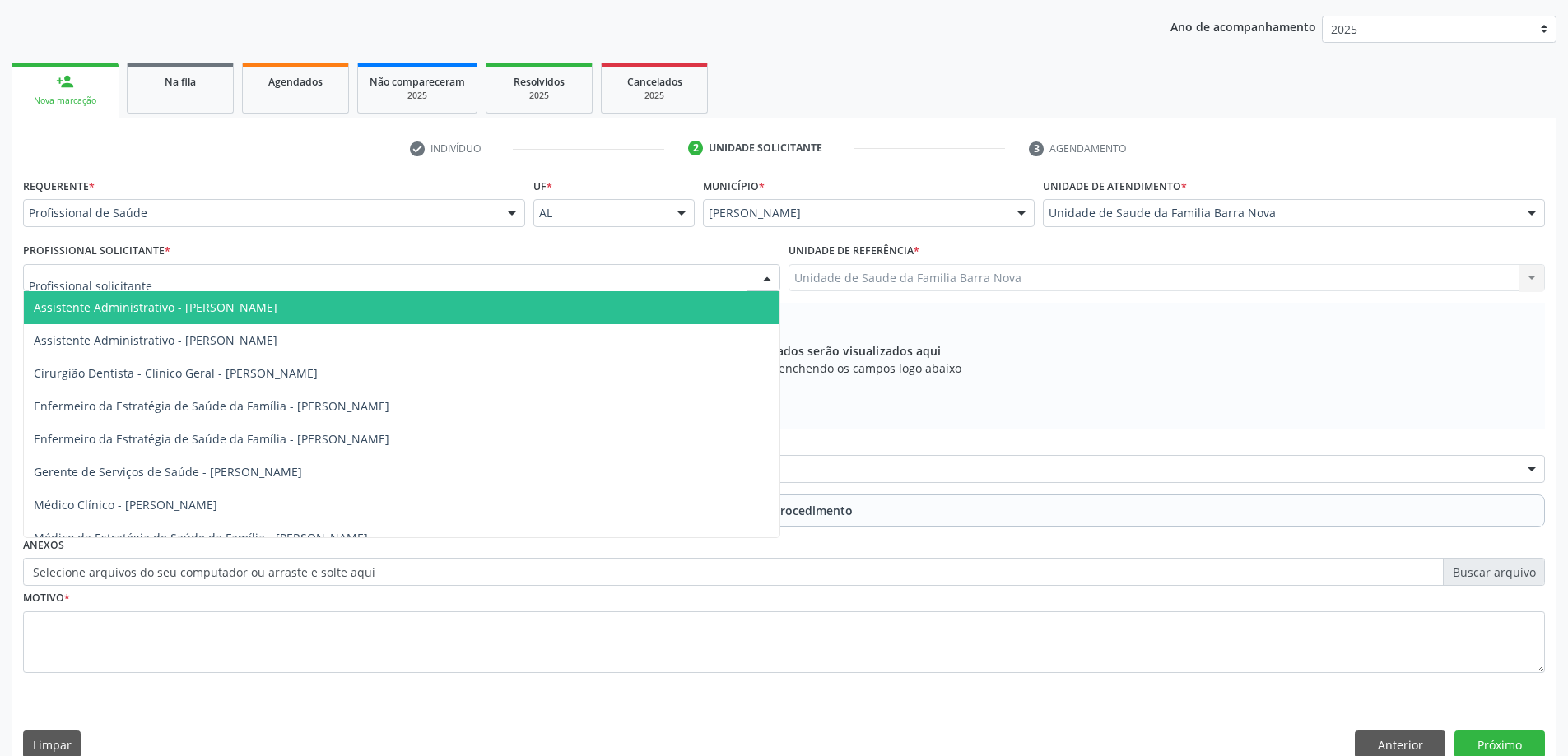
click at [383, 284] on div at bounding box center [401, 278] width 757 height 28
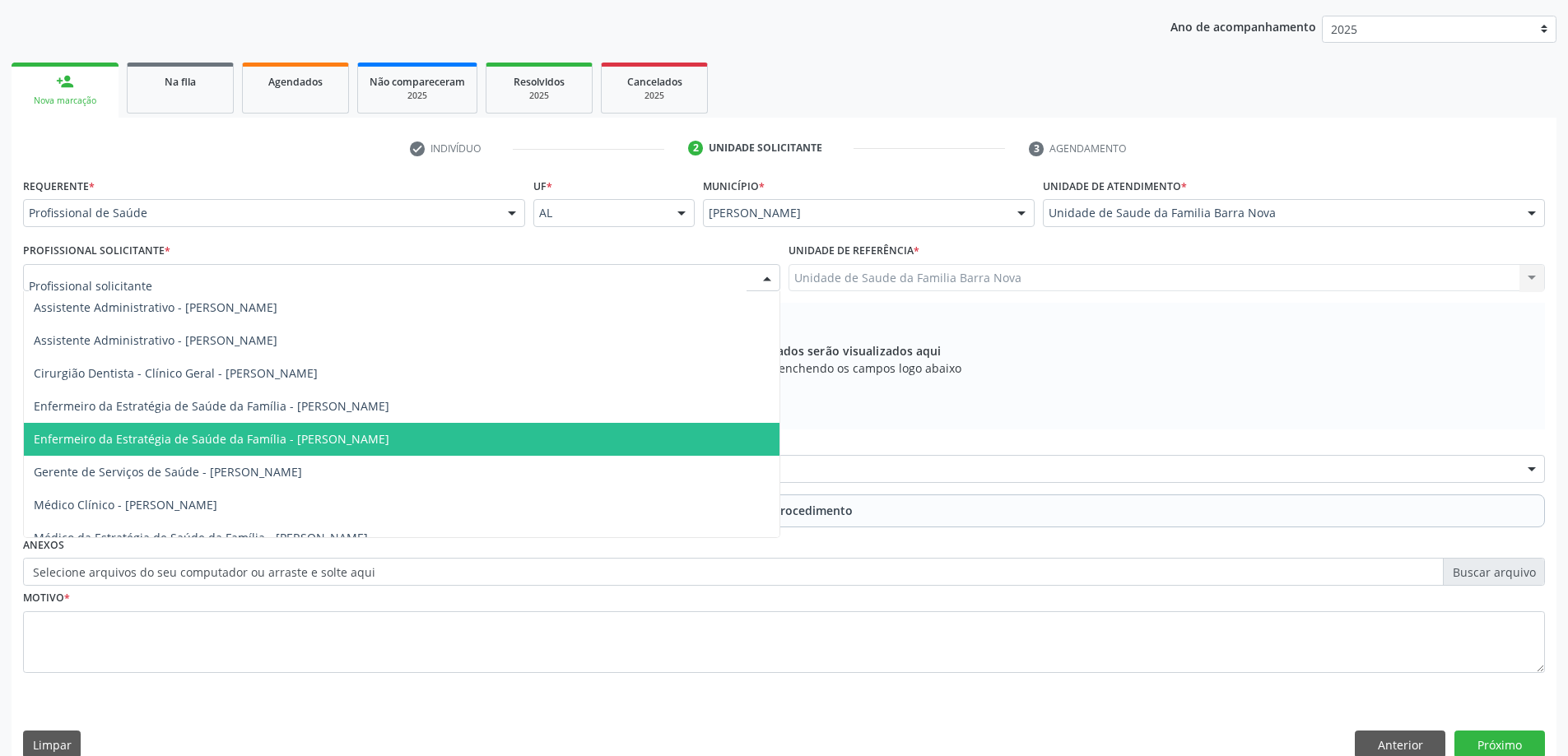
scroll to position [83, 0]
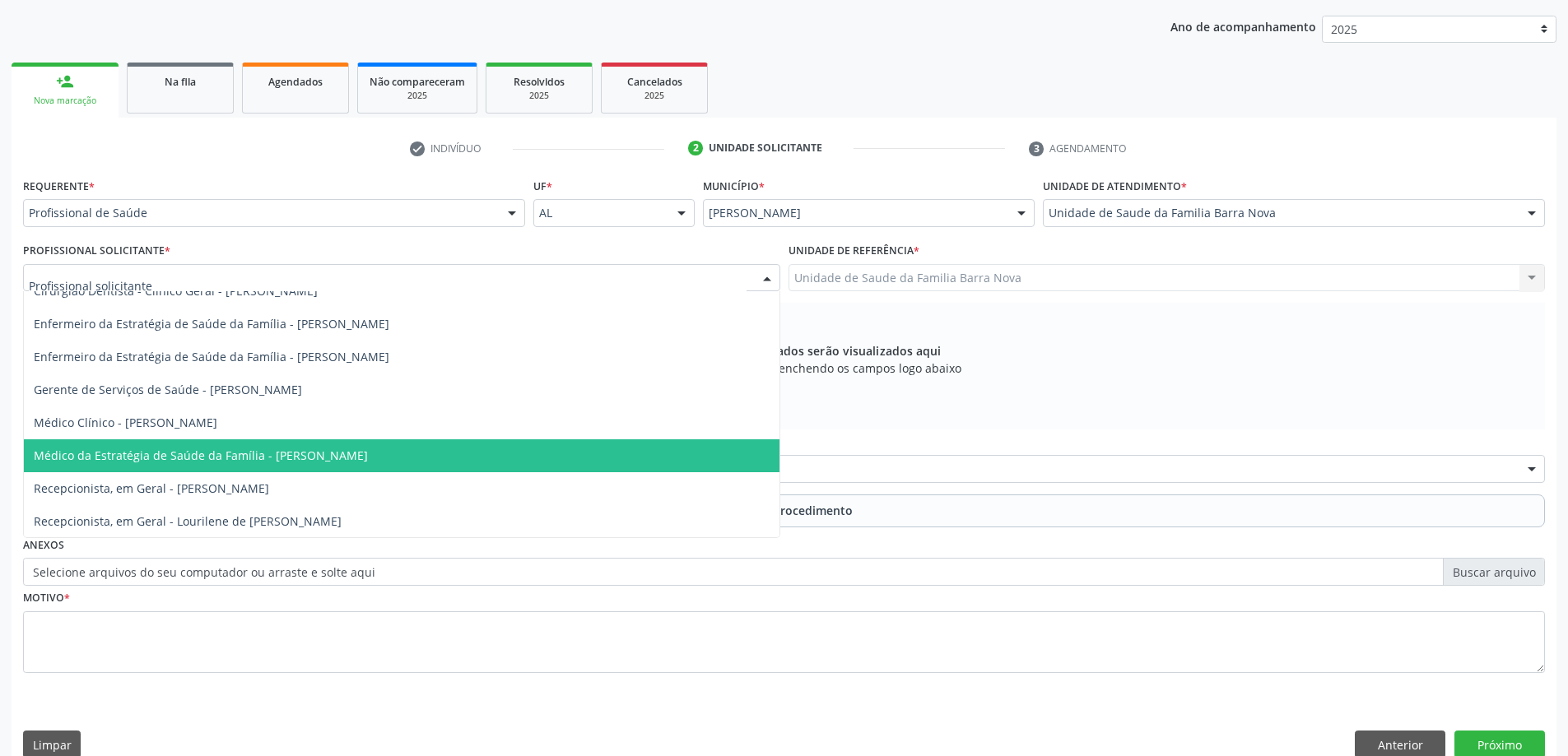
click at [350, 451] on span "Médico da Estratégia de Saúde da Família - [PERSON_NAME]" at bounding box center [200, 456] width 334 height 16
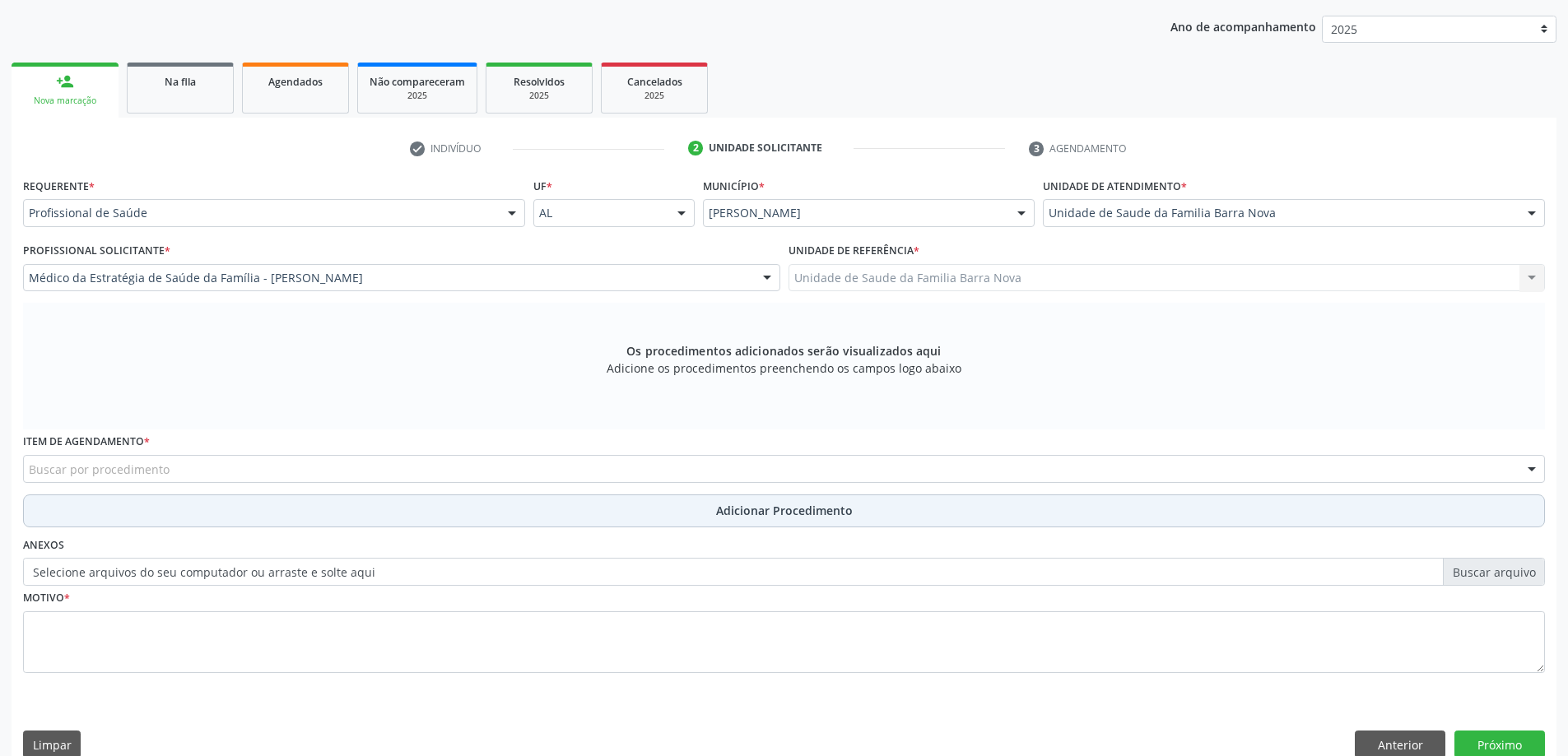
click at [693, 513] on button "Adicionar Procedimento" at bounding box center [783, 510] width 1522 height 32
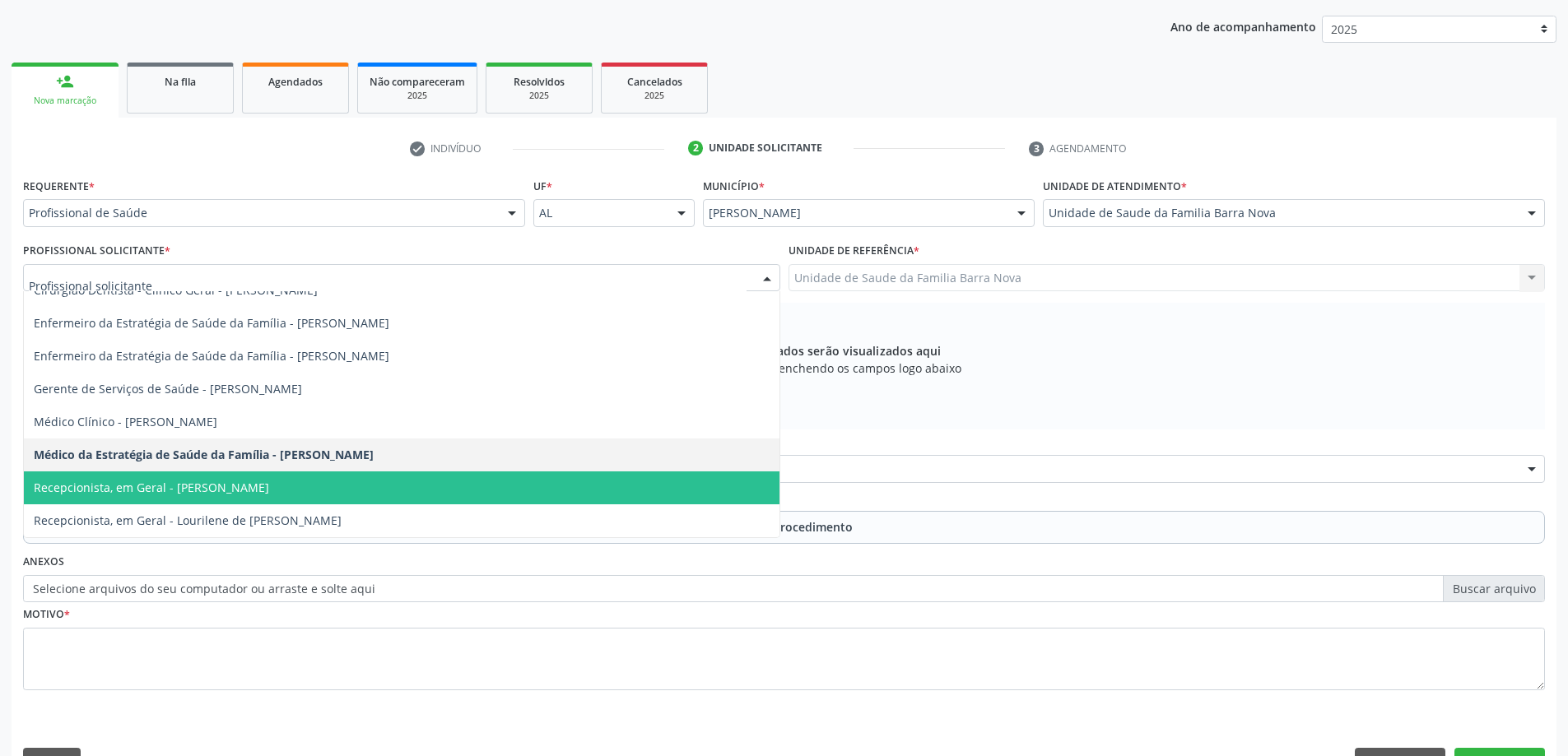
scroll to position [248, 0]
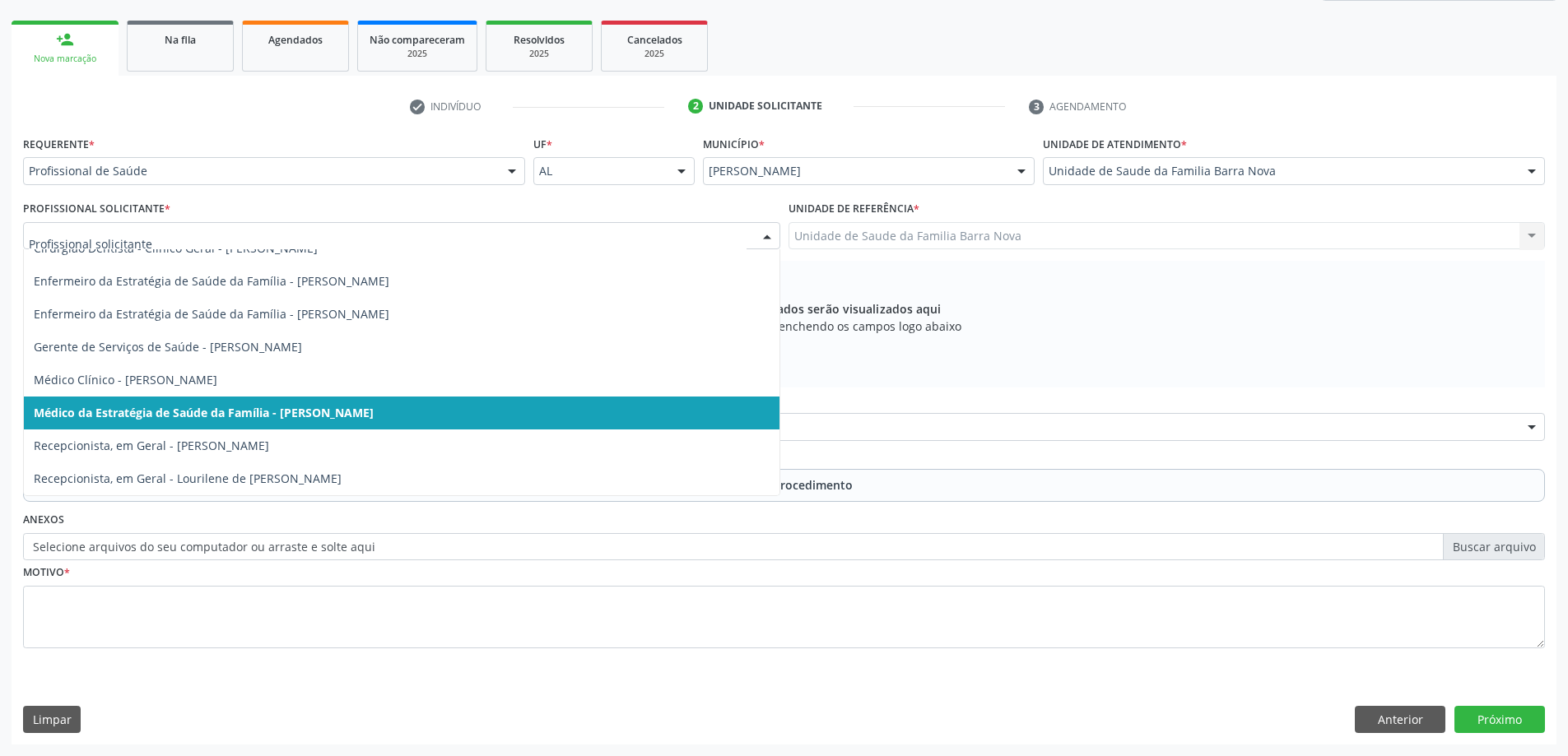
click at [516, 414] on span "Médico da Estratégia de Saúde da Família - [PERSON_NAME]" at bounding box center [401, 412] width 755 height 32
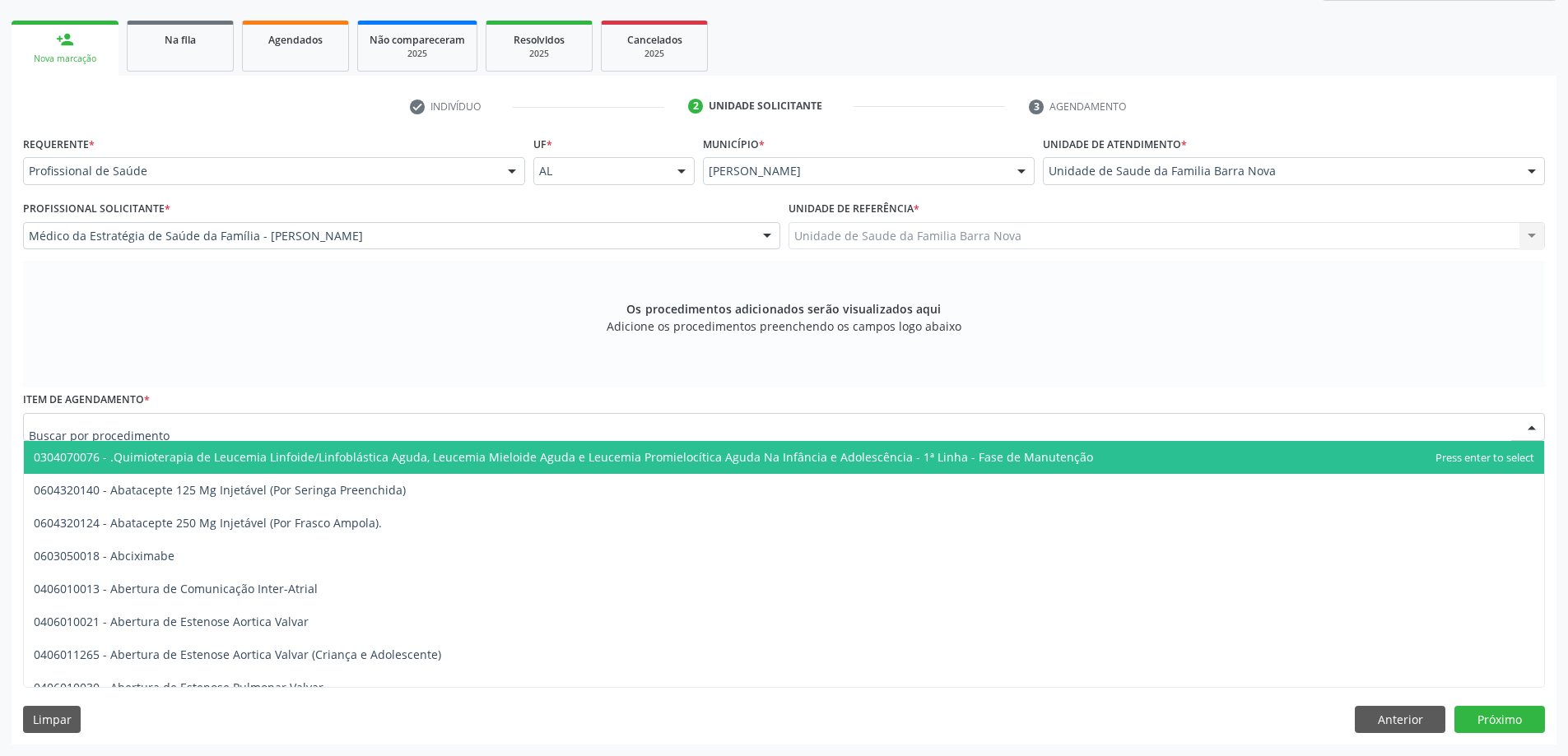
click at [283, 429] on div at bounding box center [783, 426] width 1522 height 28
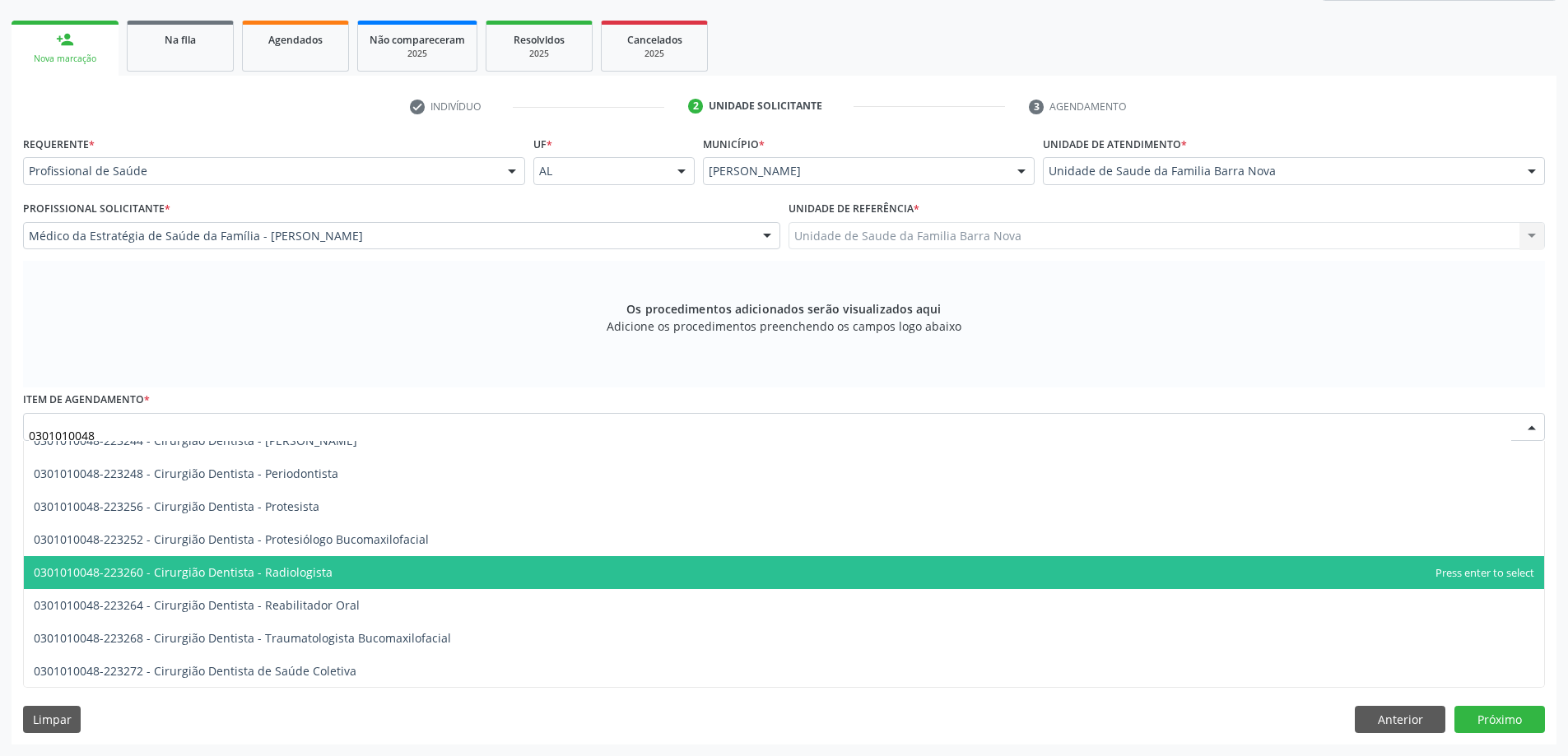
scroll to position [740, 0]
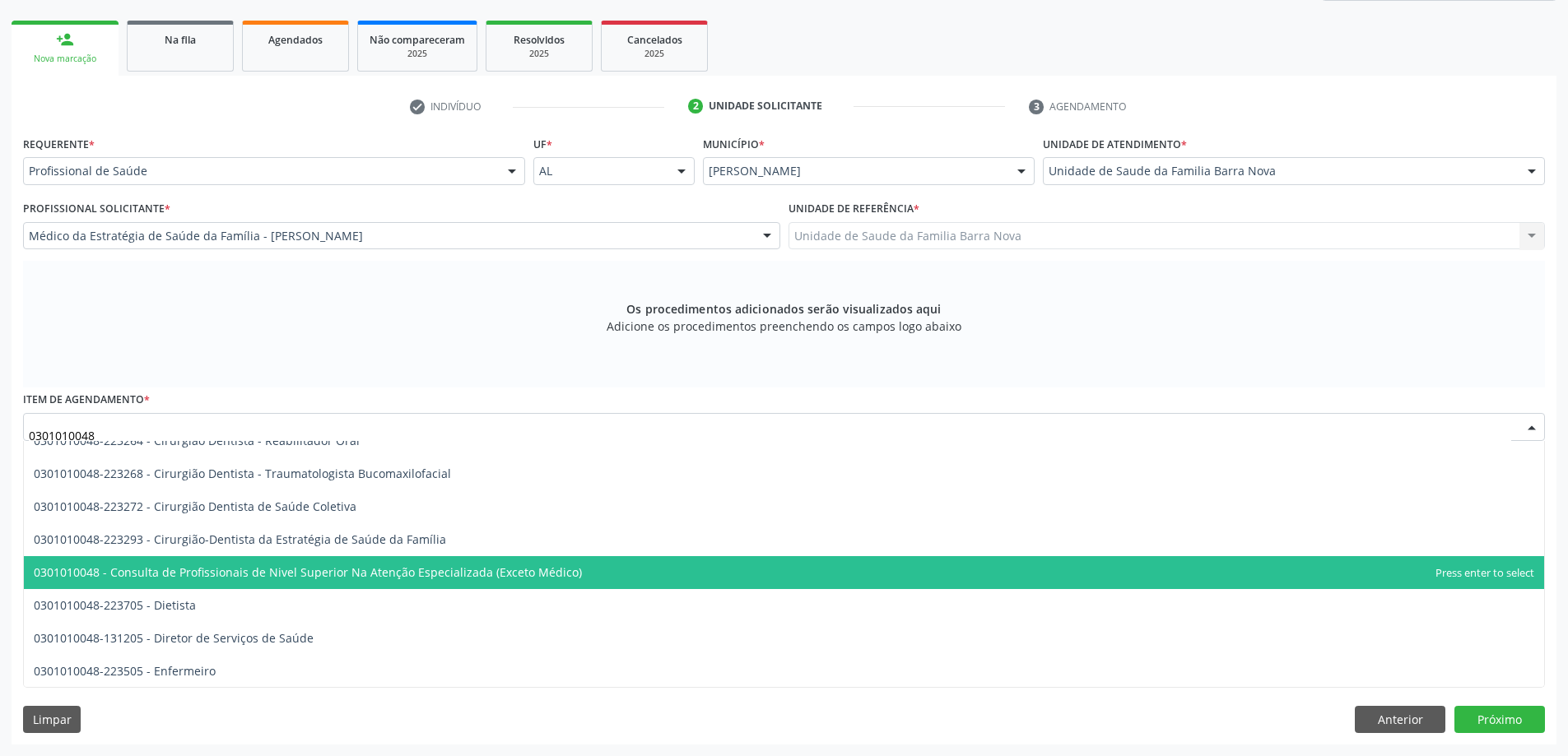
click at [534, 568] on span "0301010048 - Consulta de Profissionais de Nivel Superior Na Atenção Especializa…" at bounding box center [307, 572] width 548 height 16
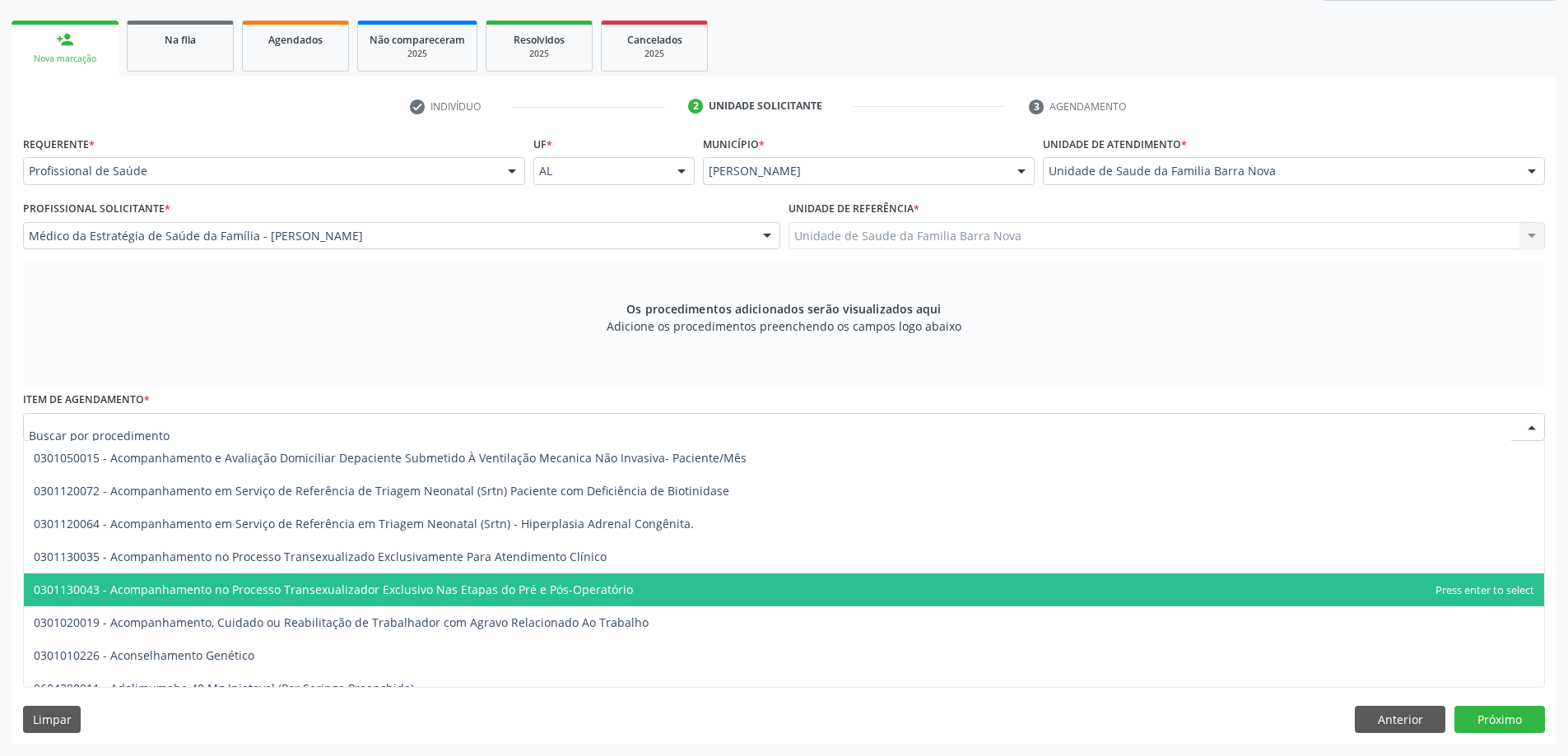
scroll to position [1892, 0]
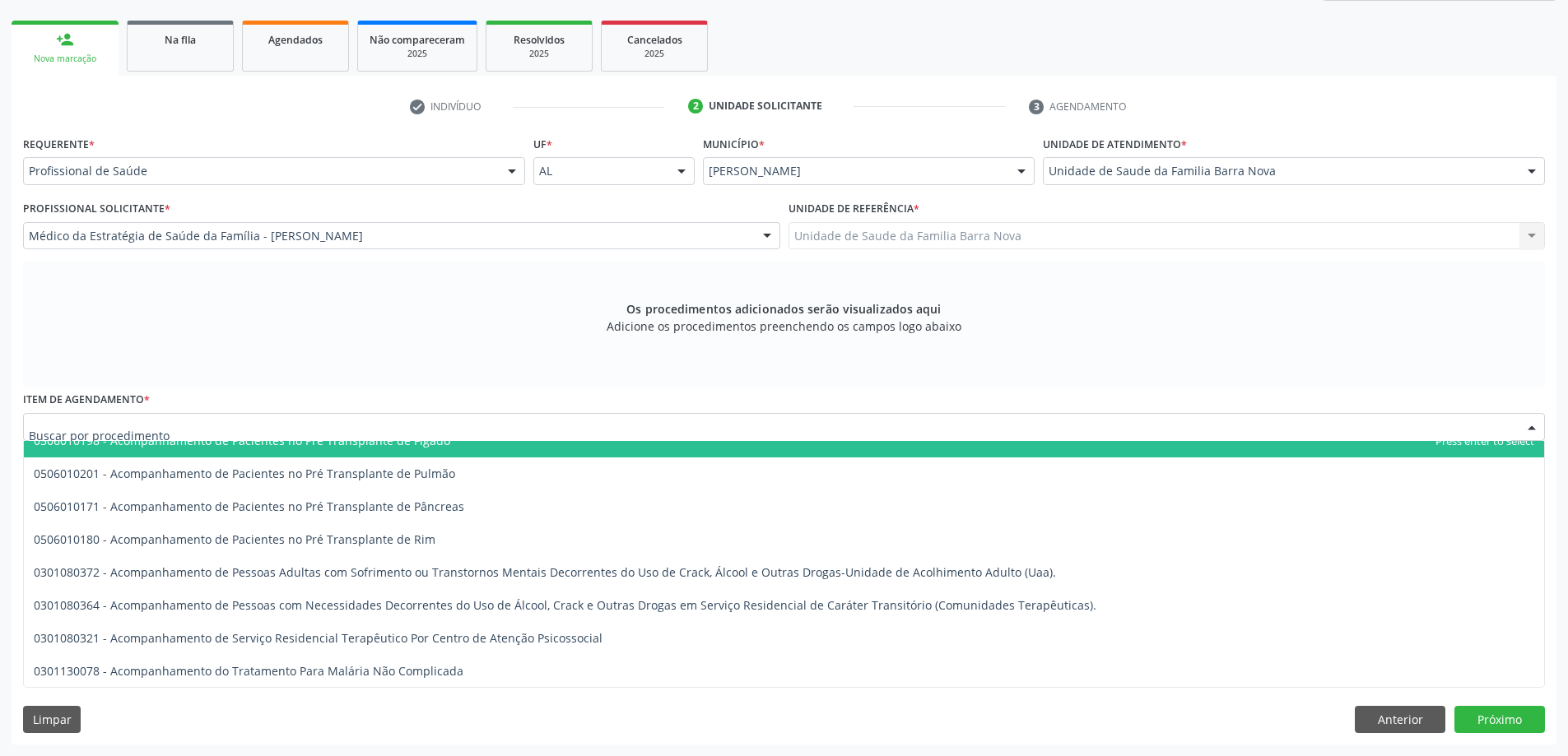
click at [255, 422] on input "text" at bounding box center [769, 434] width 1482 height 32
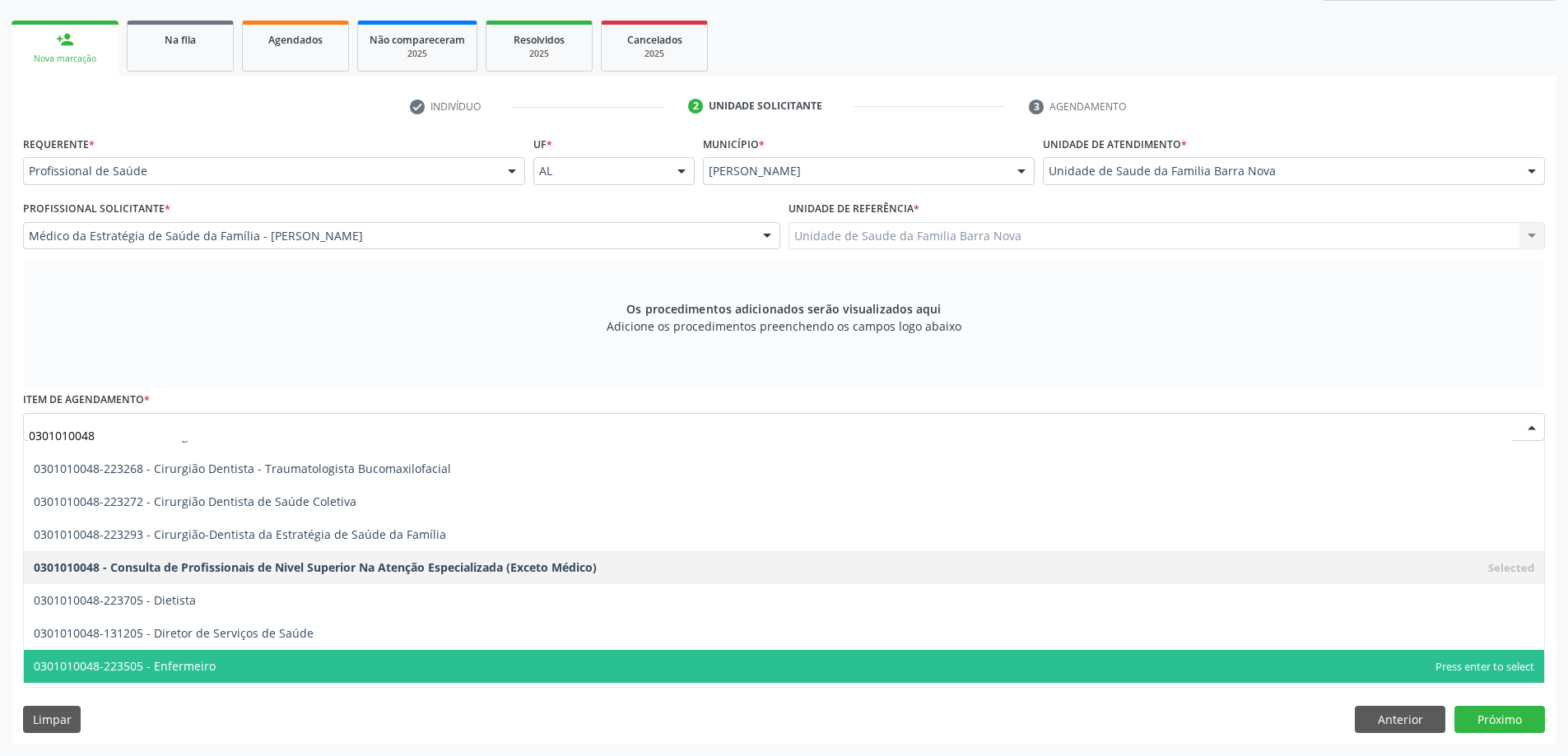
scroll to position [740, 0]
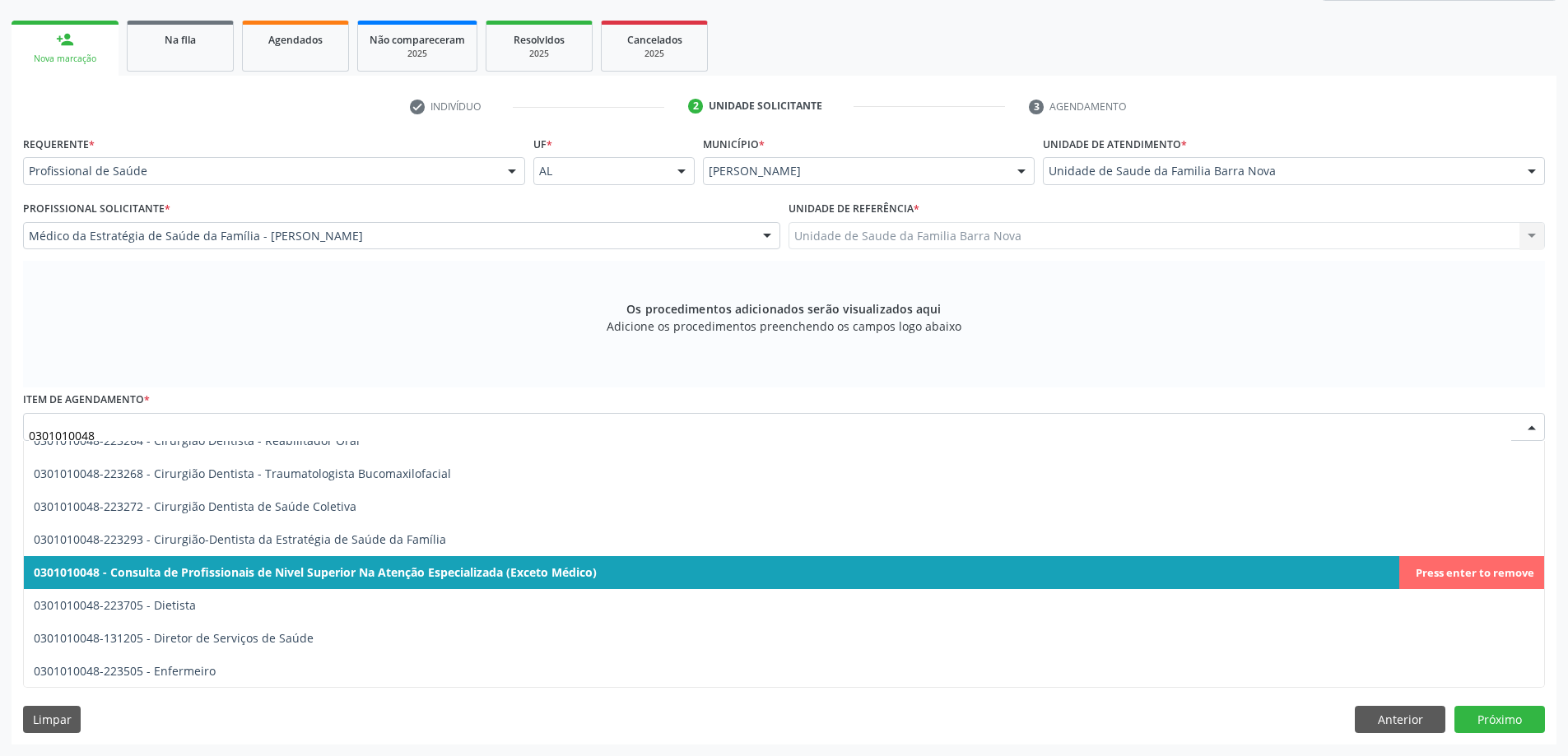
click at [536, 583] on span "0301010048 - Consulta de Profissionais de Nivel Superior Na Atenção Especializa…" at bounding box center [783, 572] width 1520 height 32
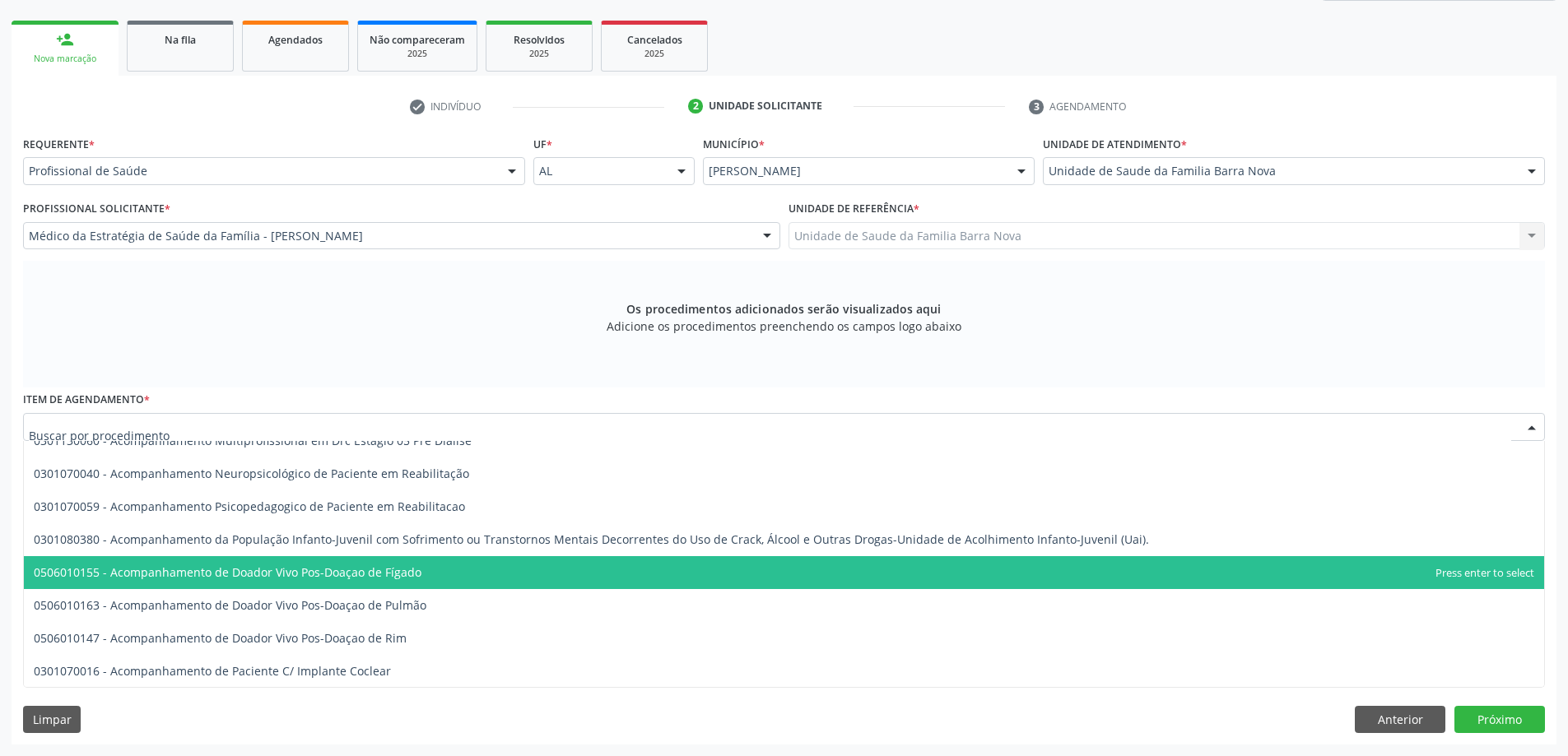
click at [522, 436] on div at bounding box center [783, 426] width 1522 height 28
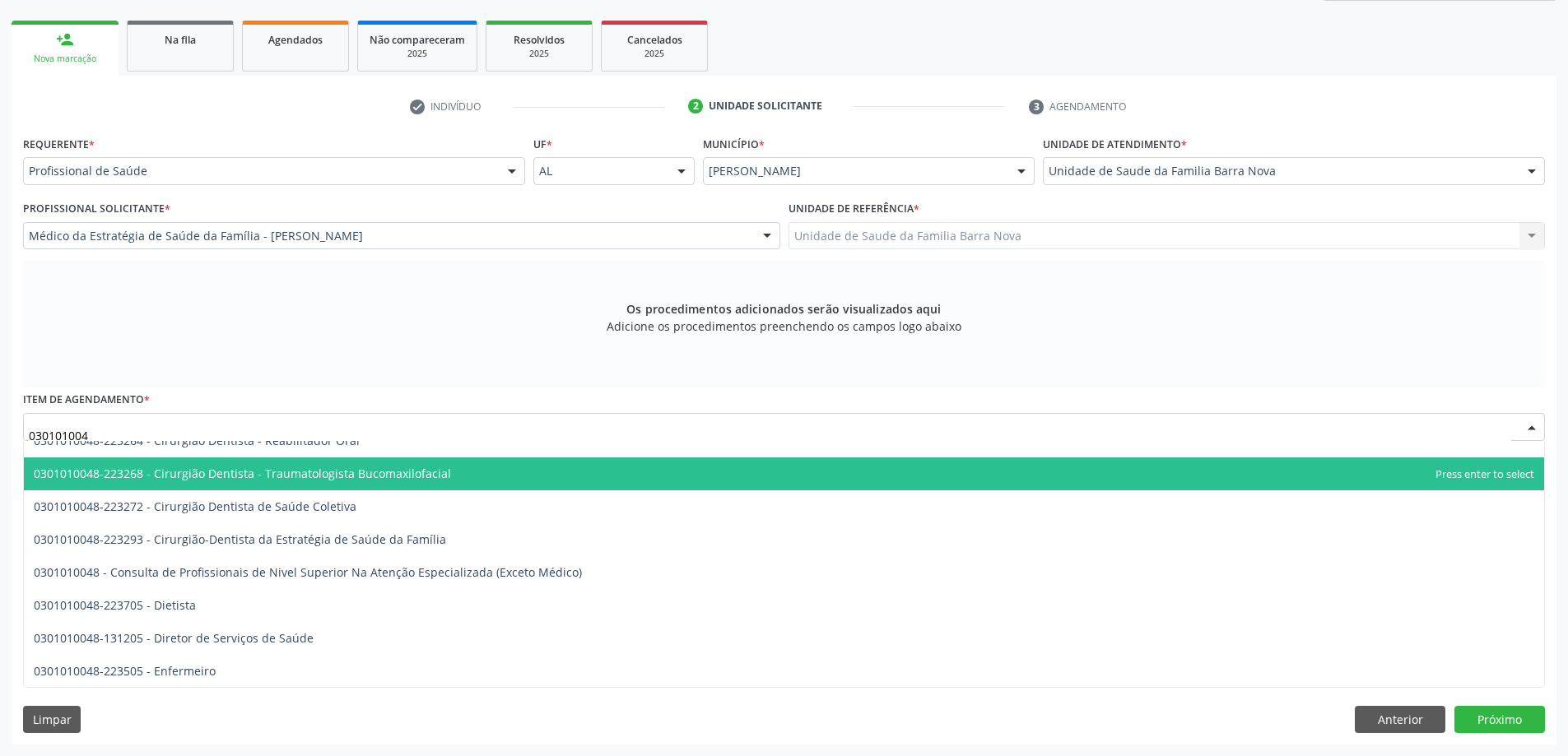
type input "0301010048"
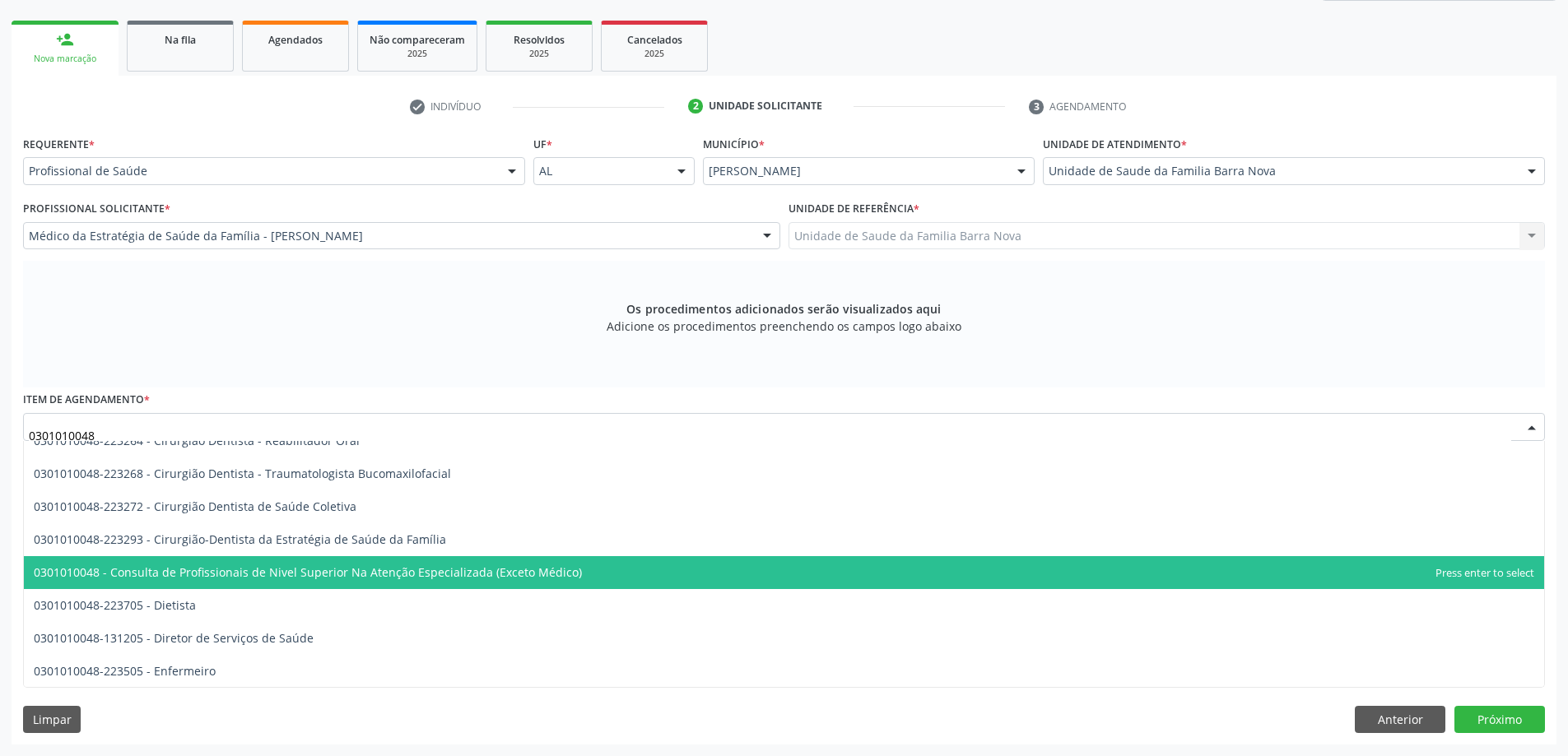
click at [584, 564] on span "0301010048 - Consulta de Profissionais de Nivel Superior Na Atenção Especializa…" at bounding box center [783, 572] width 1520 height 32
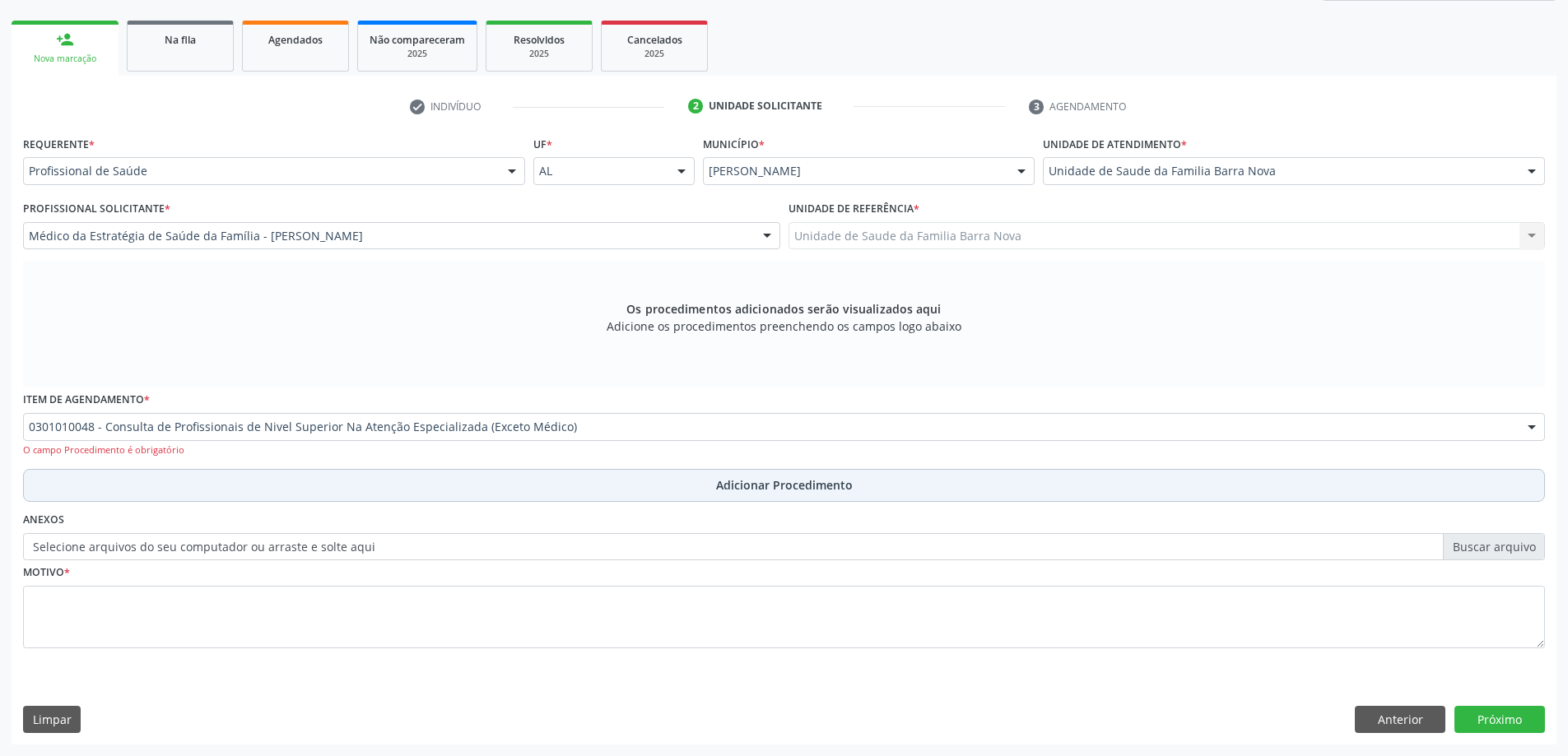
click at [724, 487] on span "Adicionar Procedimento" at bounding box center [784, 485] width 137 height 18
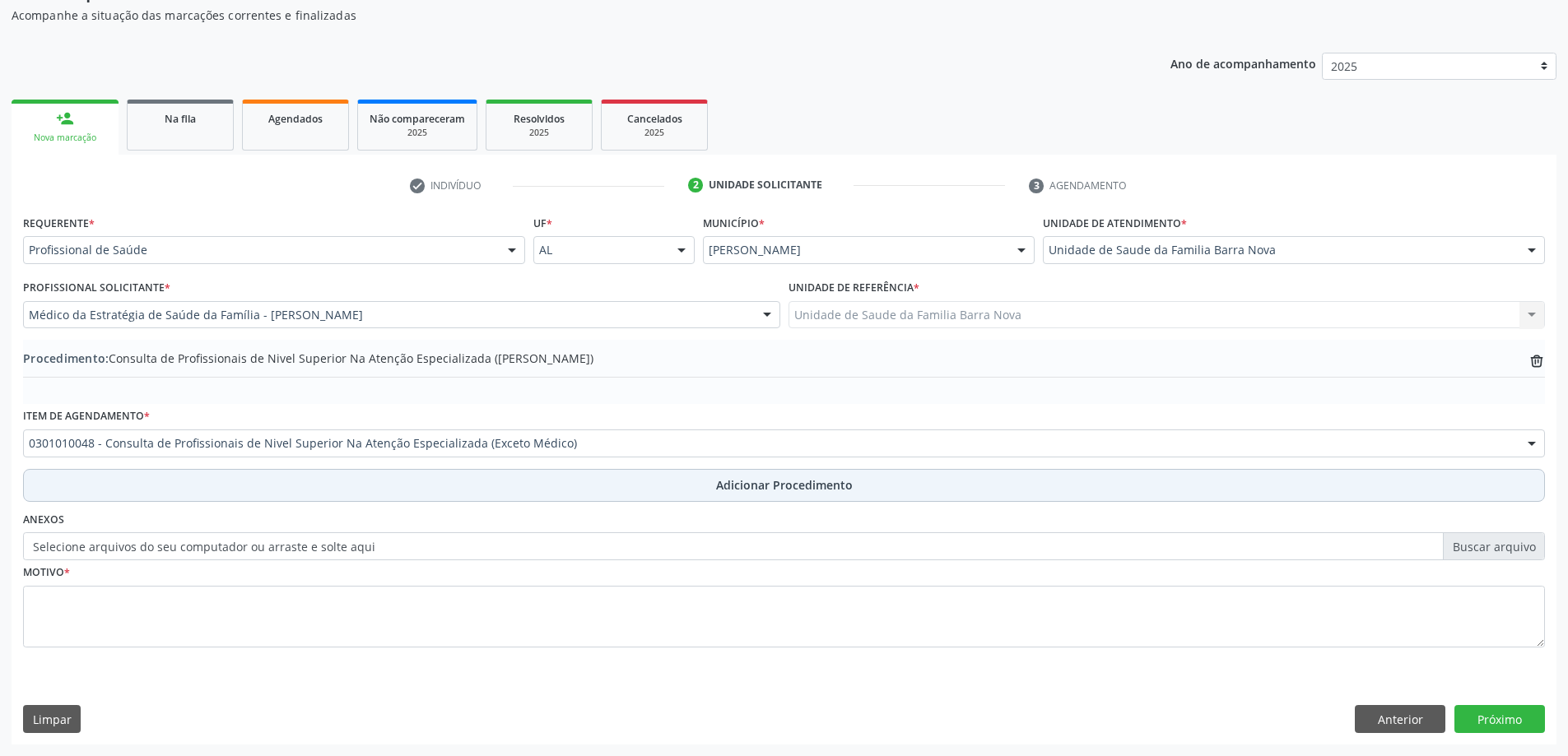
scroll to position [169, 0]
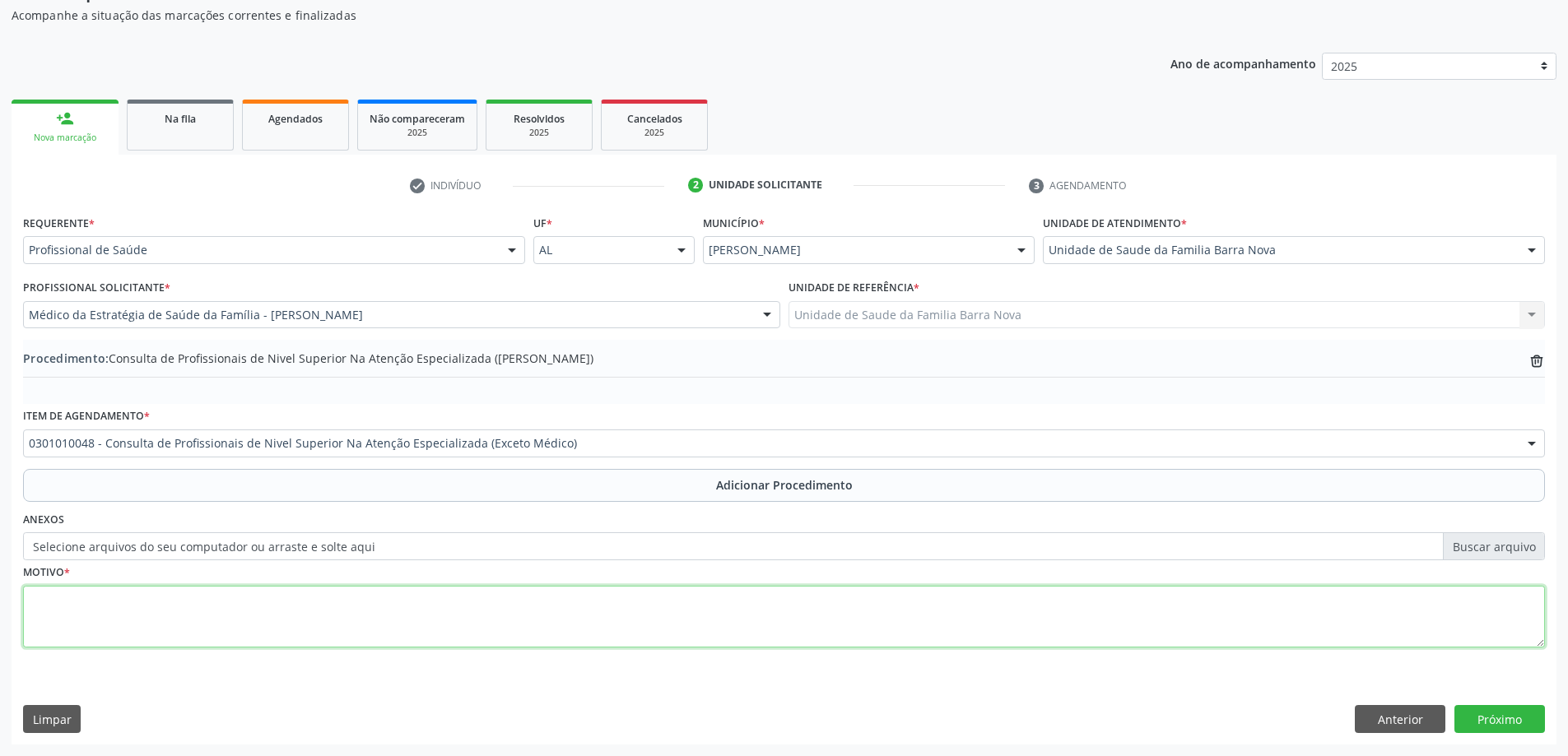
click at [218, 595] on textarea at bounding box center [783, 617] width 1522 height 63
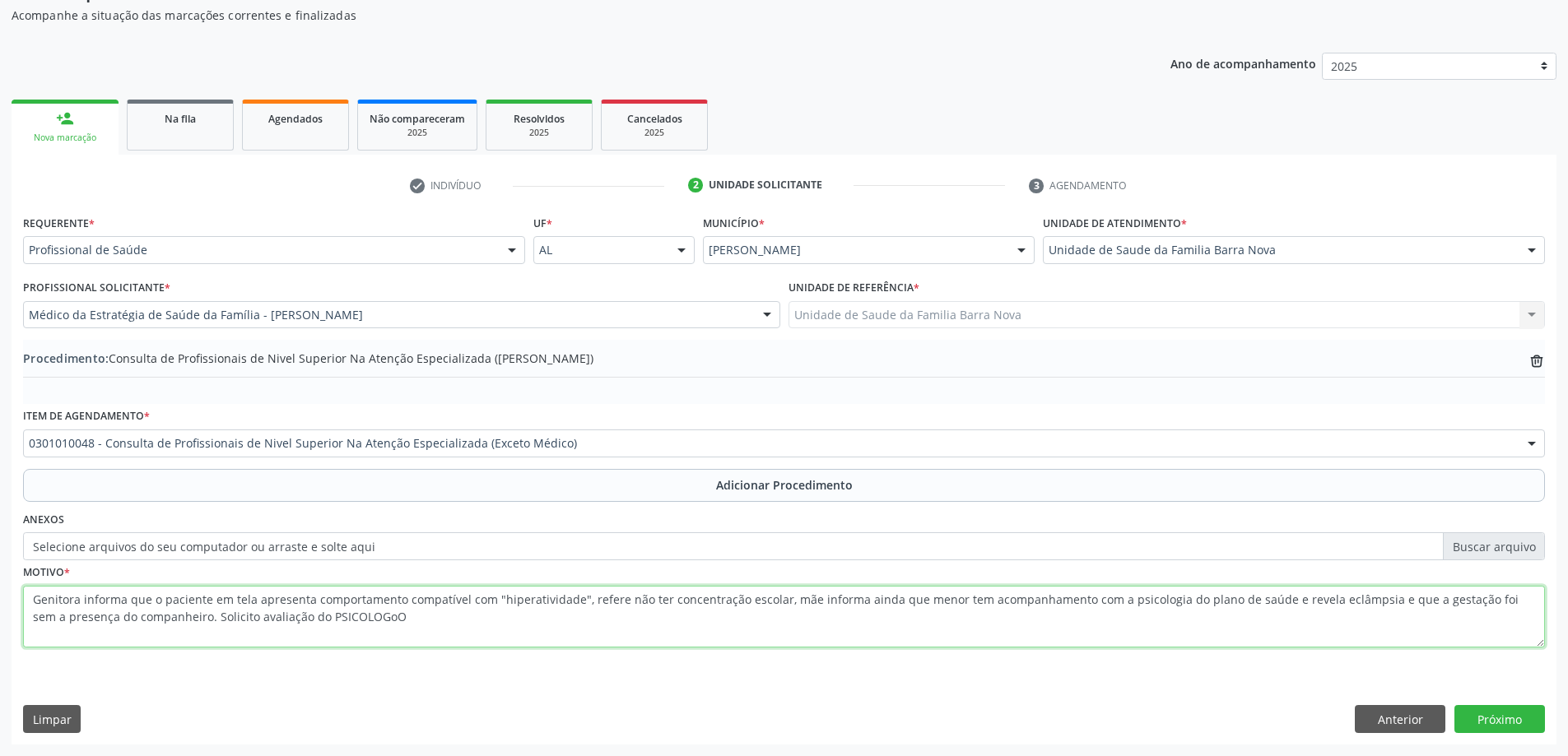
click at [353, 617] on textarea "Genitora informa que o paciente em tela apresenta comportamento compatível com …" at bounding box center [783, 617] width 1522 height 63
click at [372, 615] on textarea "Genitora informa que o paciente em tela apresenta comportamento compatível com …" at bounding box center [783, 617] width 1522 height 63
click at [286, 616] on textarea "Genitora informa que o paciente em tela apresenta comportamento compatível com …" at bounding box center [783, 617] width 1522 height 63
click at [362, 618] on textarea "Genitora informa que o paciente em tela apresenta comportamento compatível com …" at bounding box center [783, 617] width 1522 height 63
type textarea "Genitora informa que o paciente em tela apresenta comportamento compatível com …"
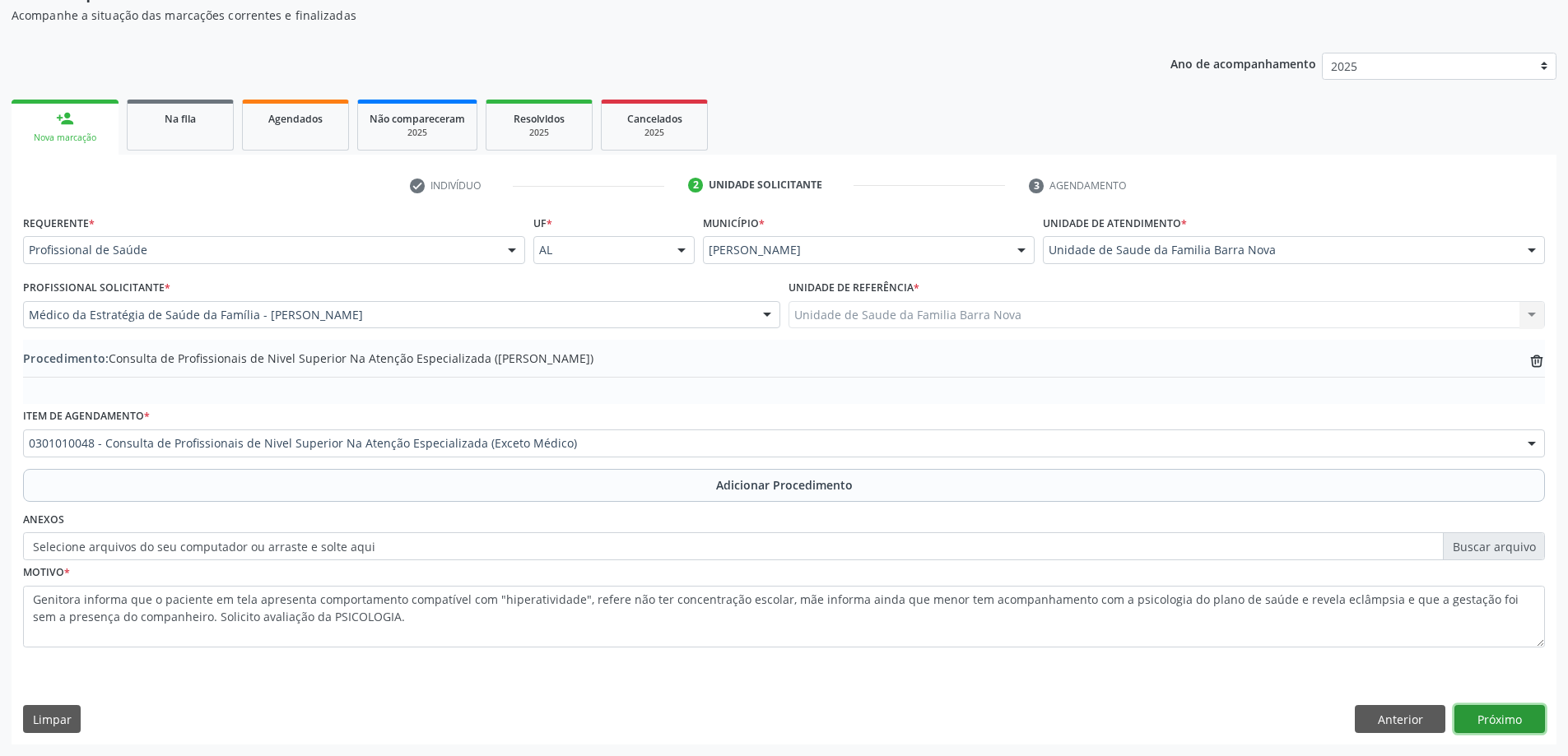
click at [1497, 713] on button "Próximo" at bounding box center [1499, 719] width 91 height 28
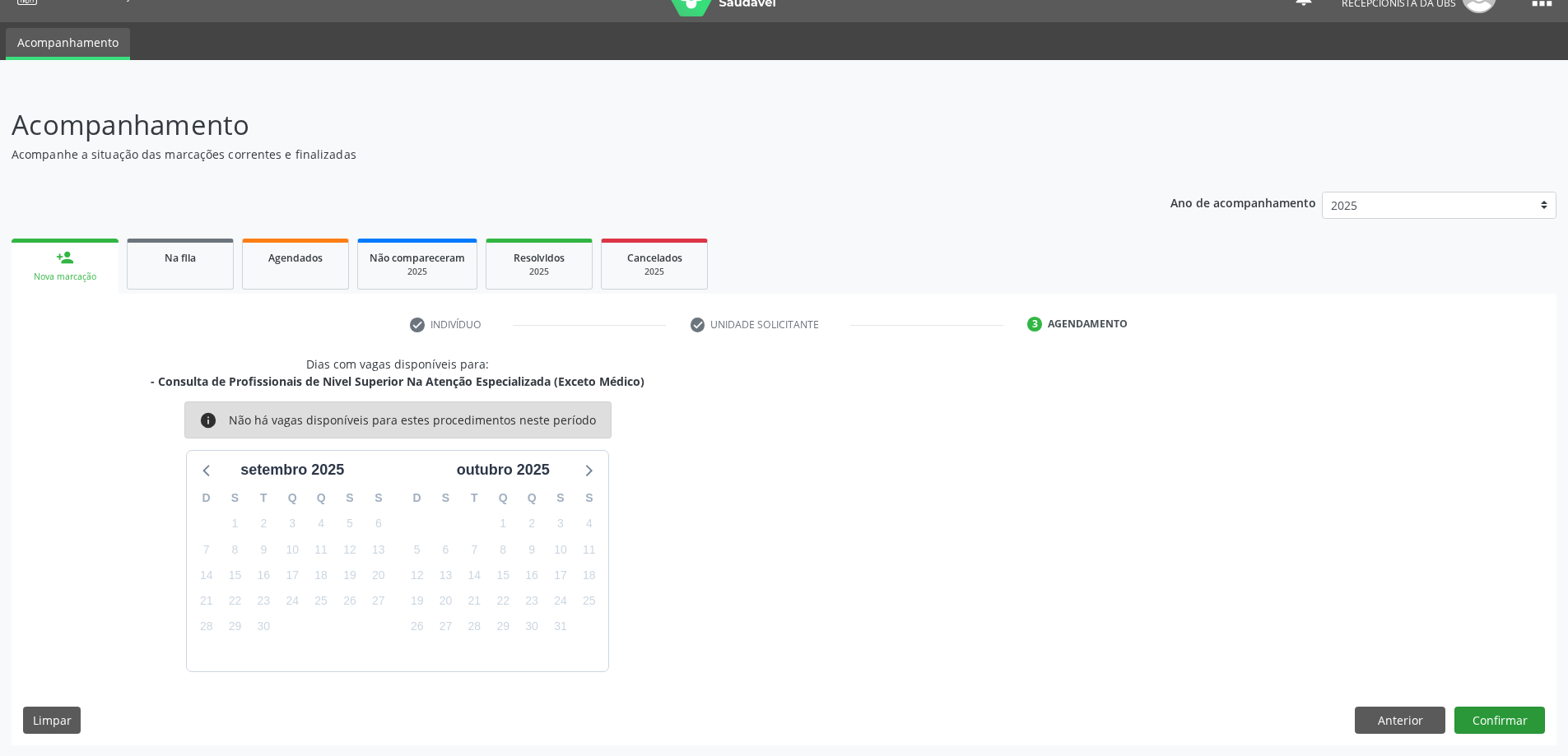
scroll to position [32, 0]
click at [1483, 724] on button "Confirmar" at bounding box center [1499, 720] width 91 height 28
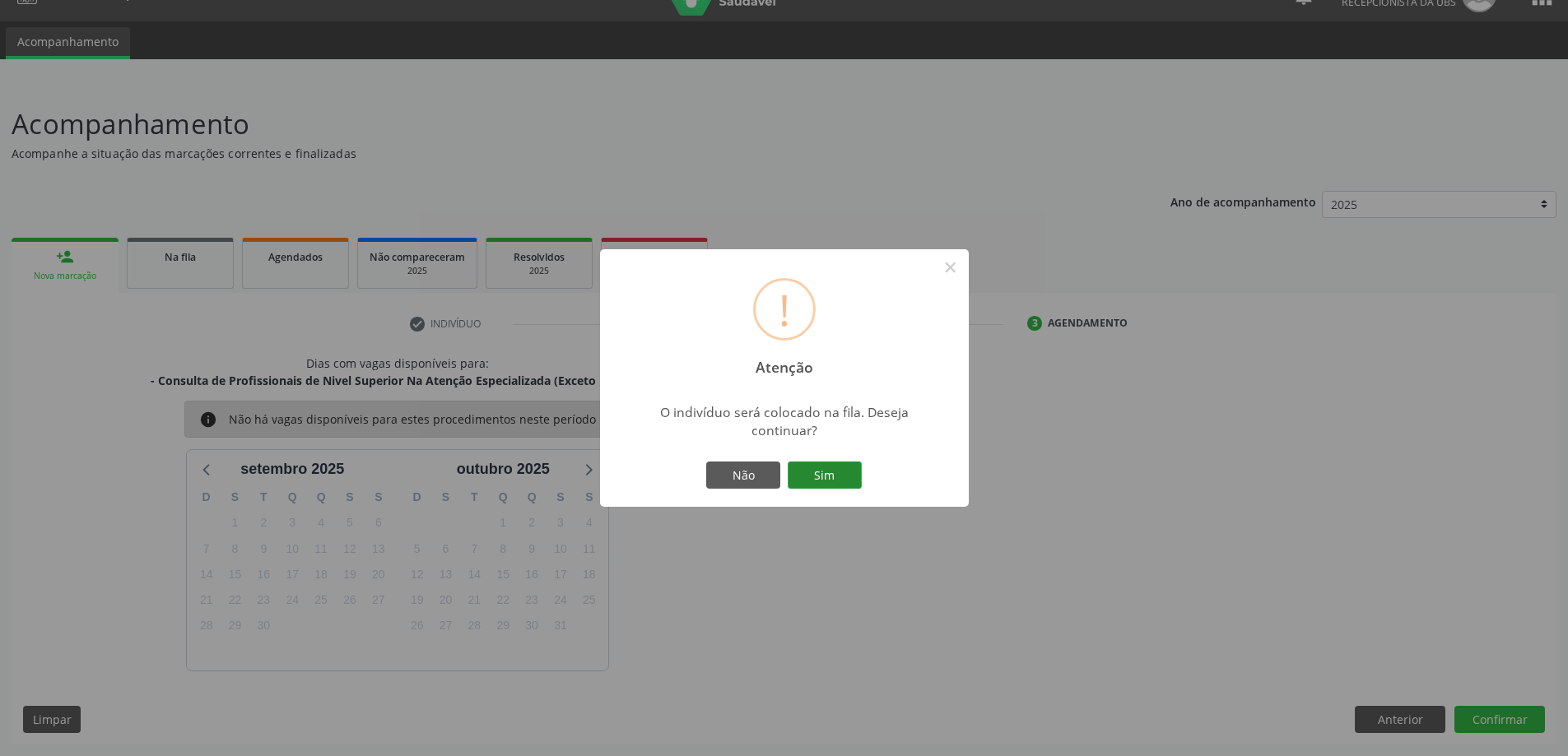
click at [829, 477] on button "Sim" at bounding box center [824, 475] width 74 height 28
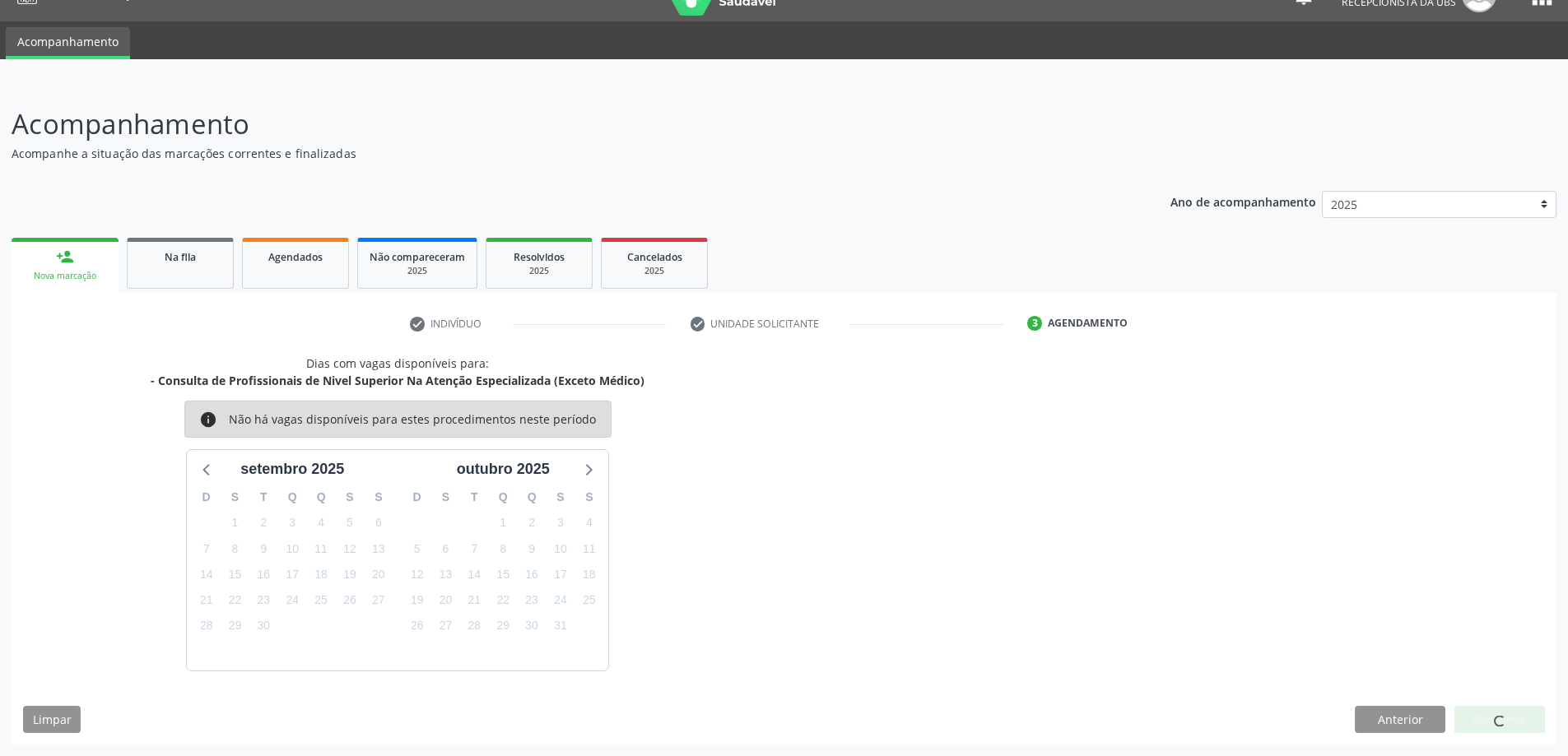
scroll to position [0, 0]
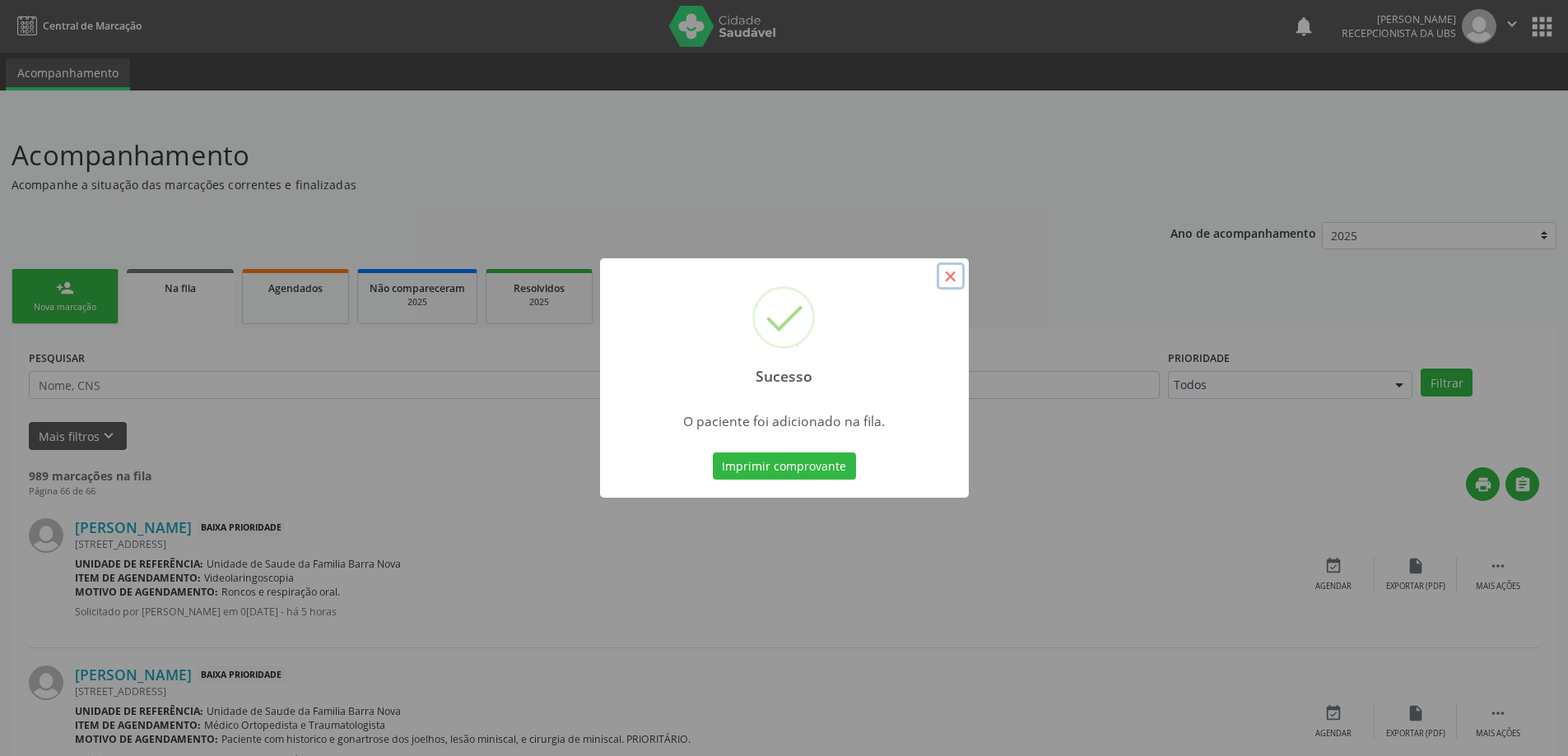
click at [951, 280] on button "×" at bounding box center [950, 277] width 28 height 28
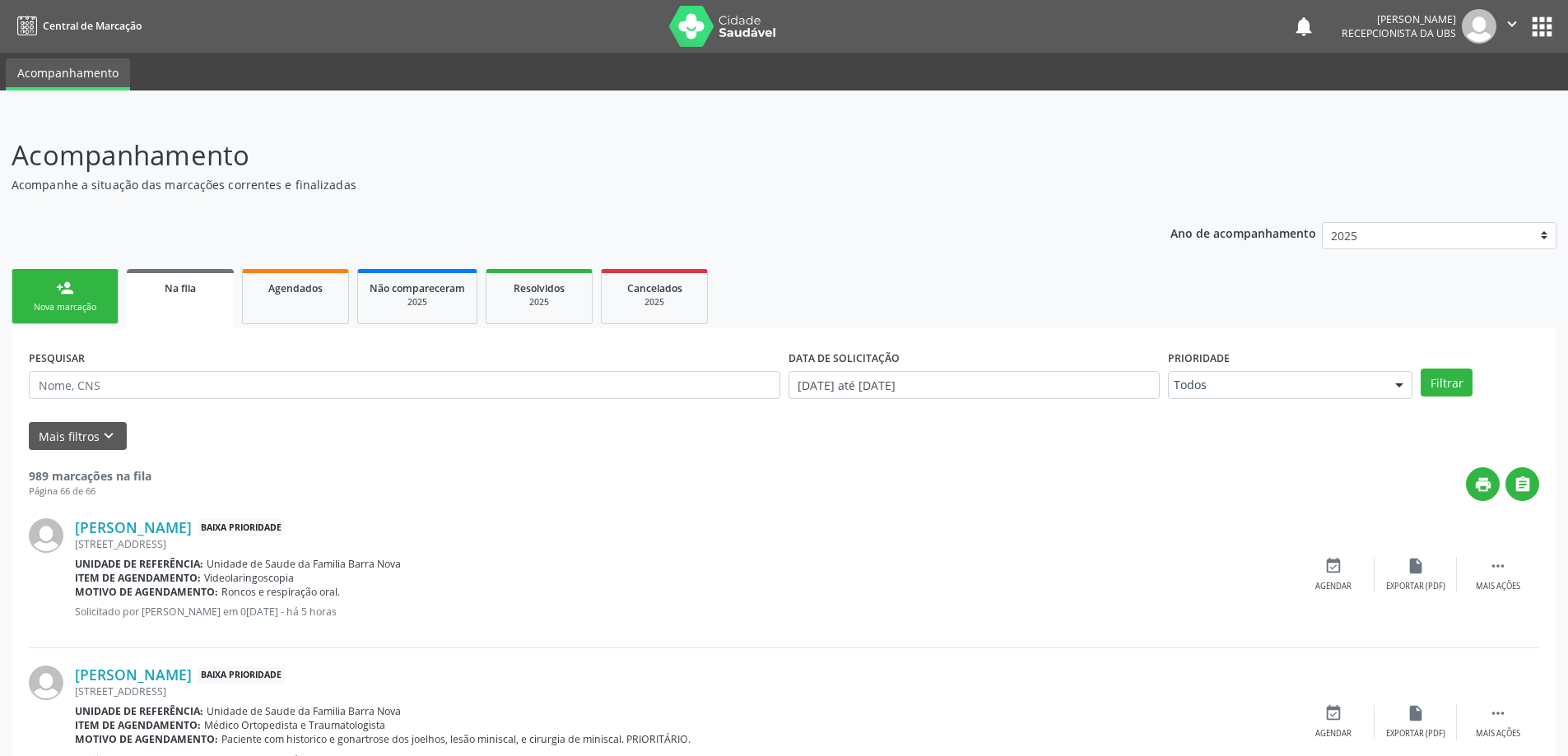
click at [73, 310] on div "Nova marcação" at bounding box center [65, 307] width 83 height 13
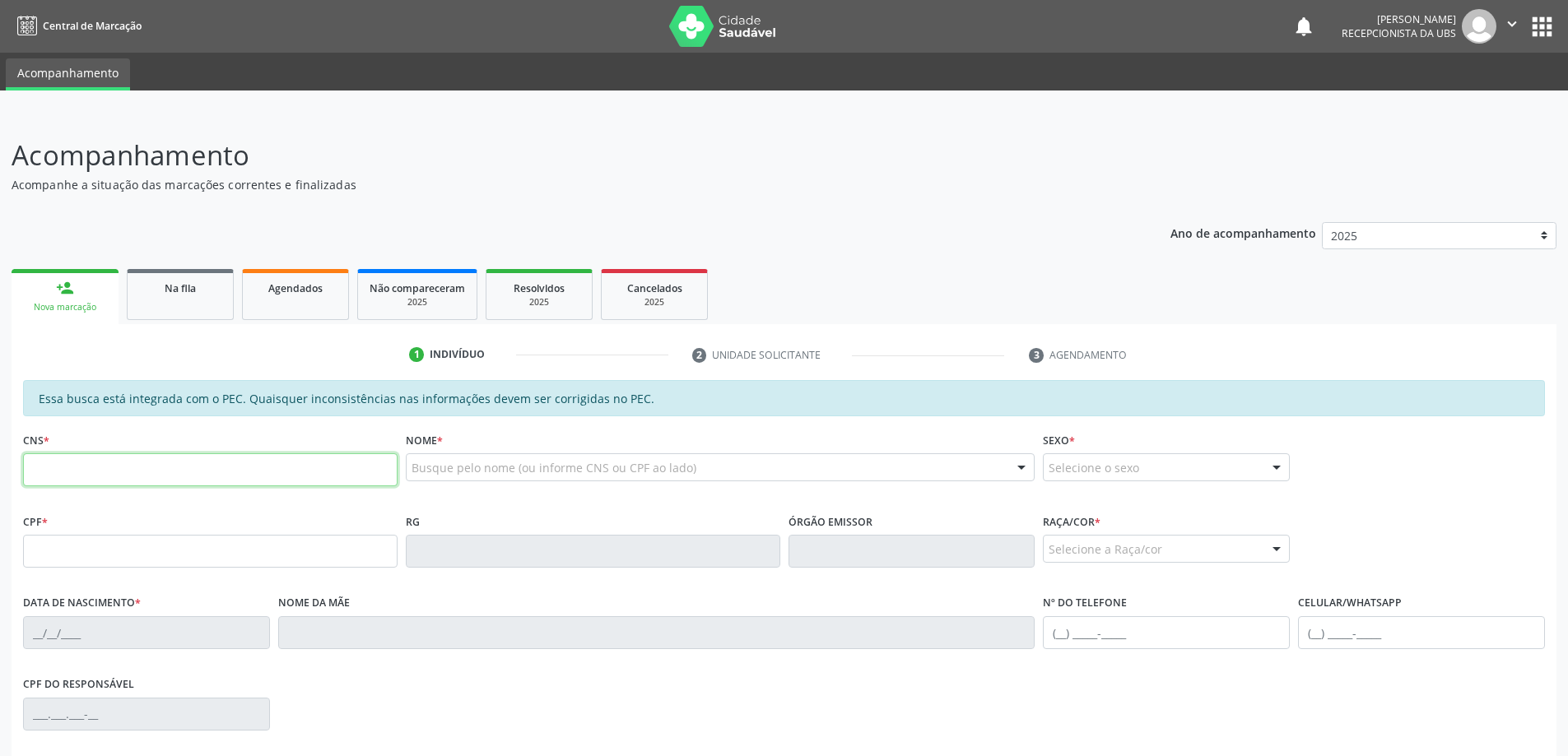
click at [263, 474] on input "text" at bounding box center [210, 469] width 374 height 32
type input "705 6084 6243 4319"
type input "071.550.954-35"
type input "2[DATE]"
type input "[PERSON_NAME][DATE]"
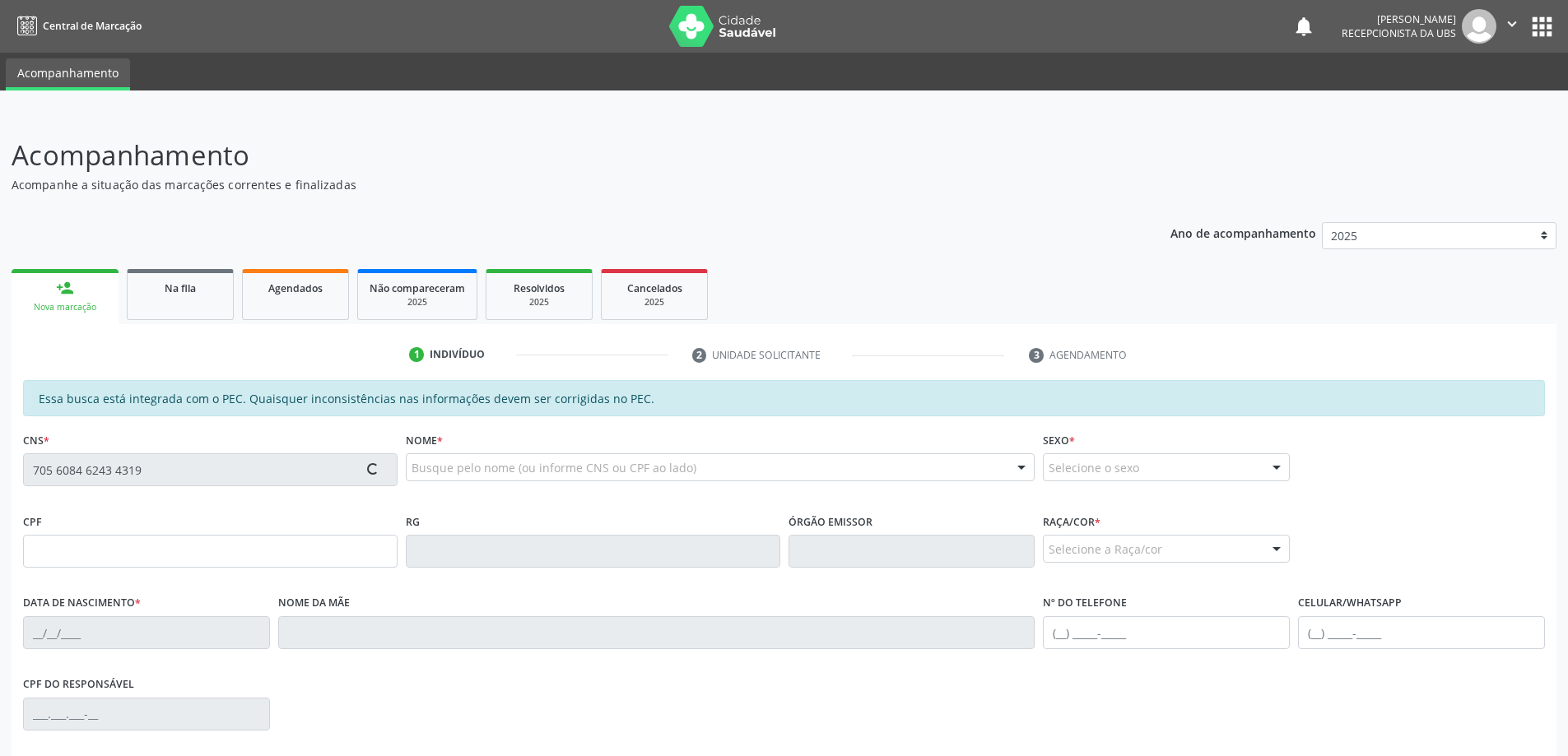
type input "[PHONE_NUMBER]"
type input "395"
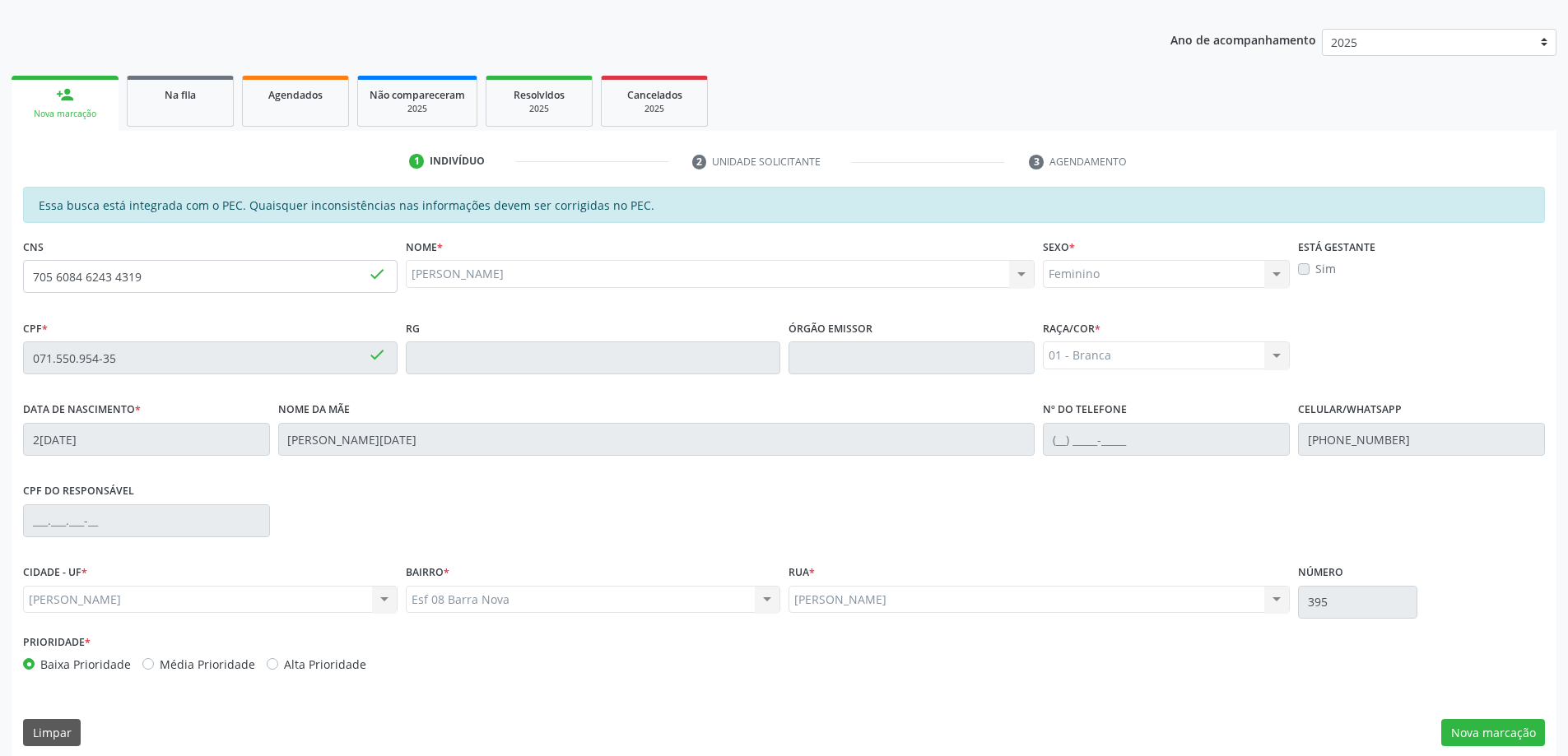
scroll to position [207, 0]
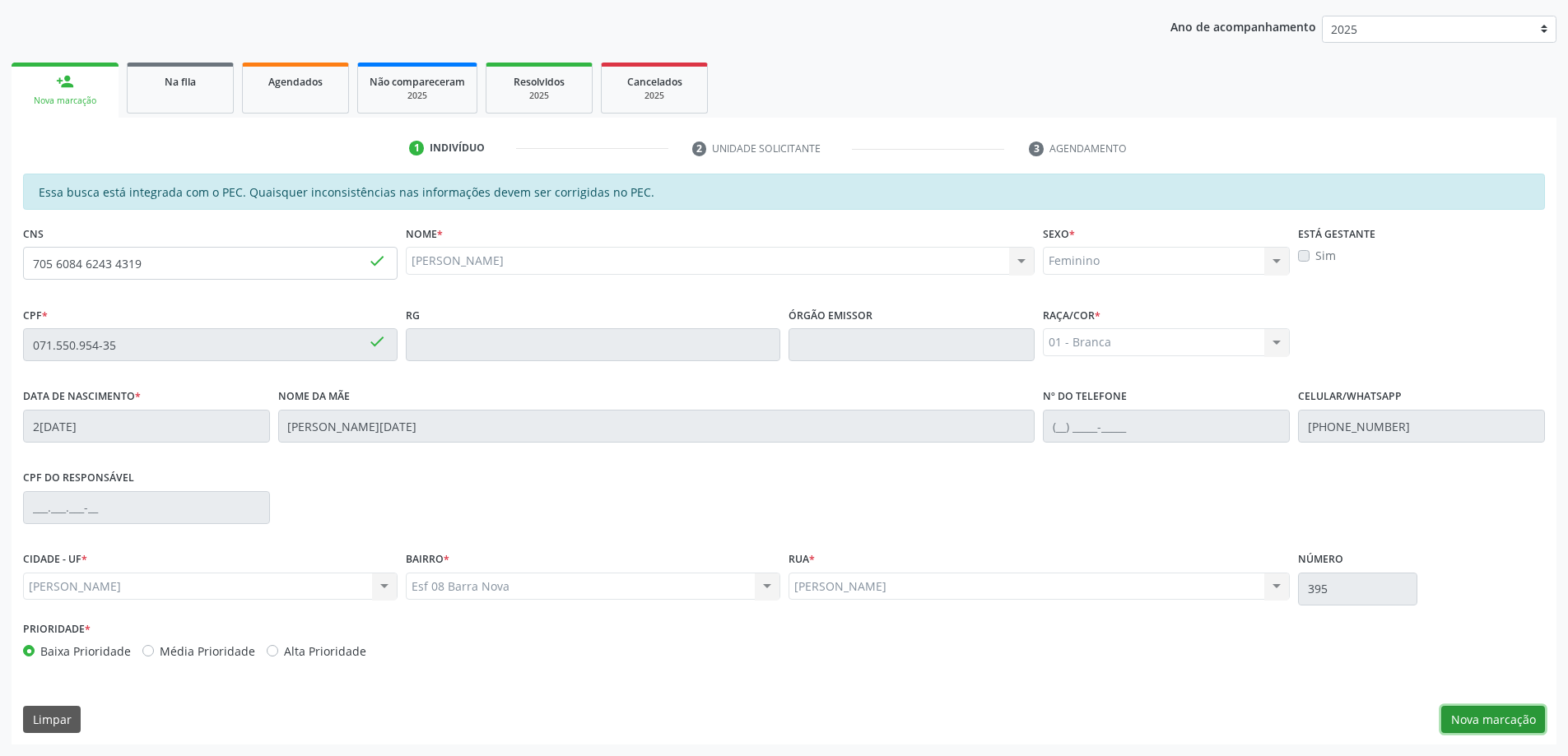
click at [1489, 723] on button "Nova marcação" at bounding box center [1492, 720] width 103 height 28
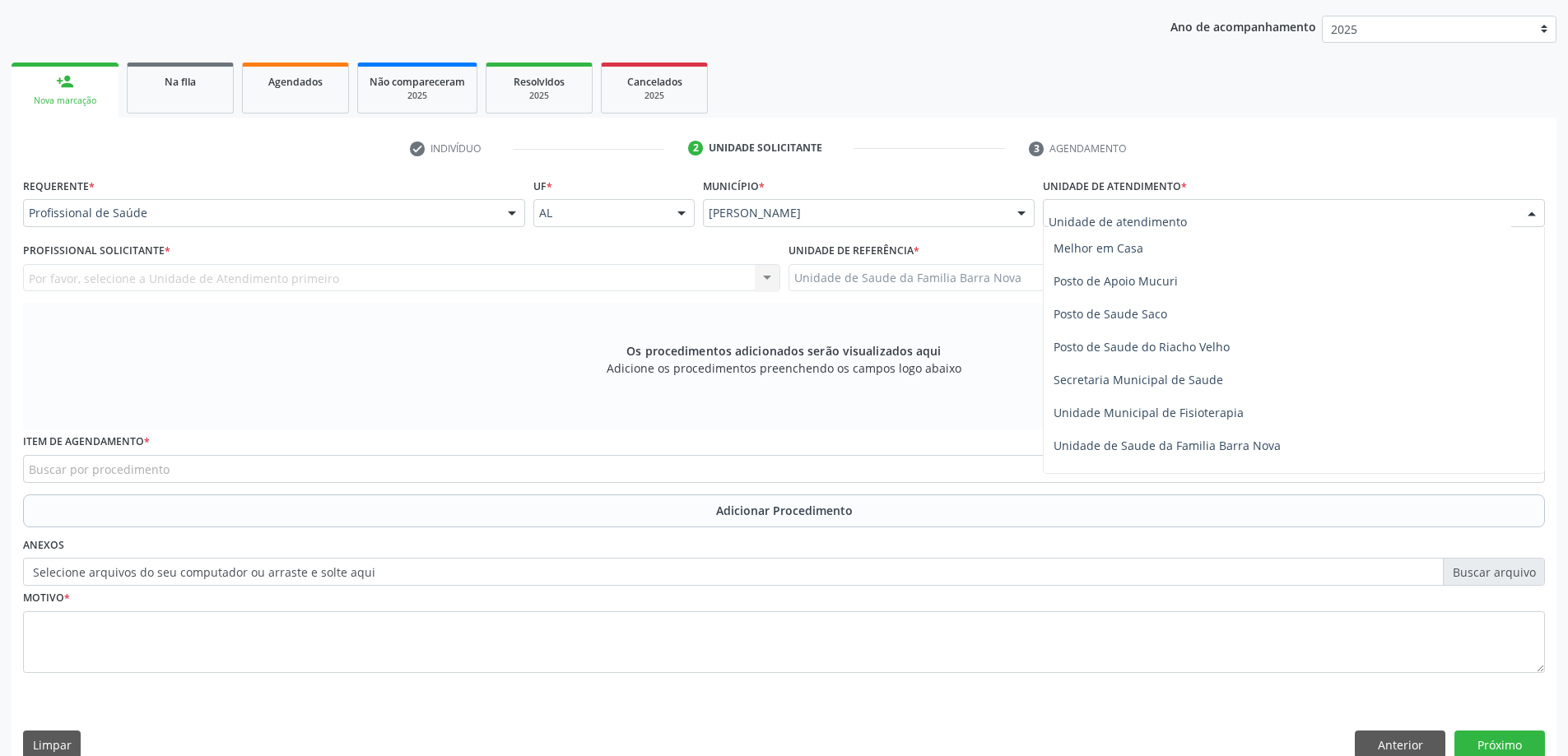
scroll to position [740, 0]
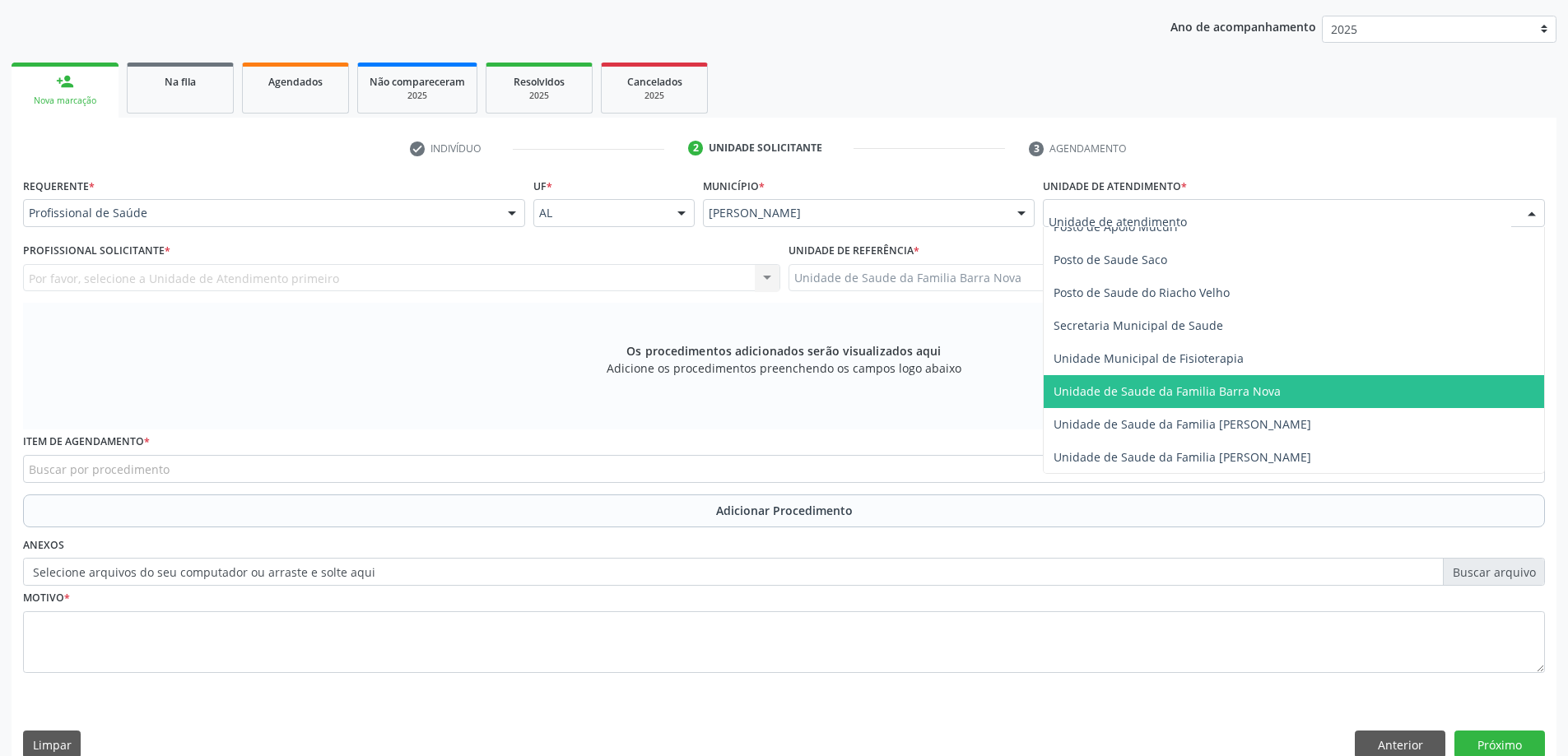
click at [1226, 392] on span "Unidade de Saude da Familia Barra Nova" at bounding box center [1166, 391] width 228 height 16
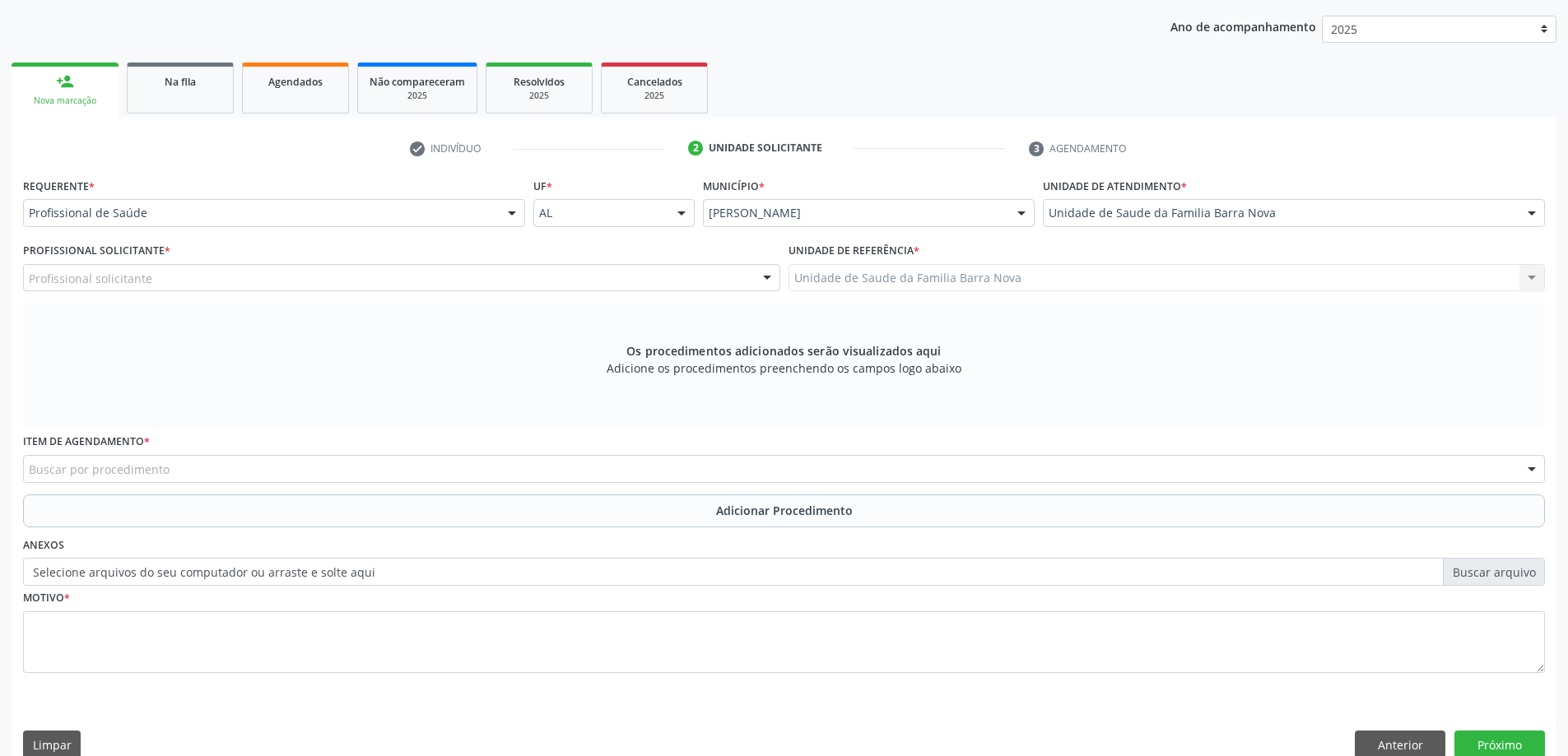
click at [260, 276] on div "Profissional solicitante" at bounding box center [401, 278] width 757 height 28
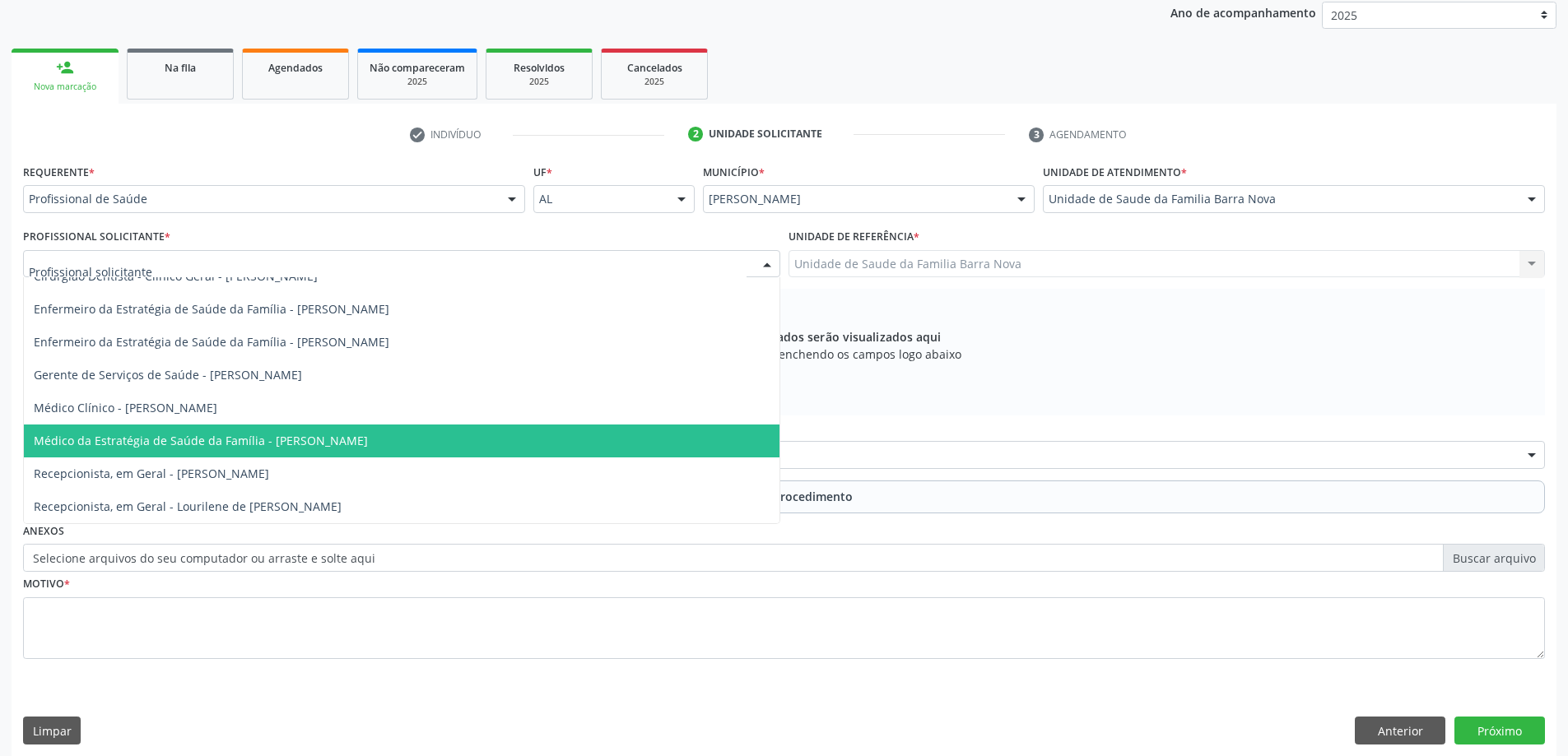
scroll to position [232, 0]
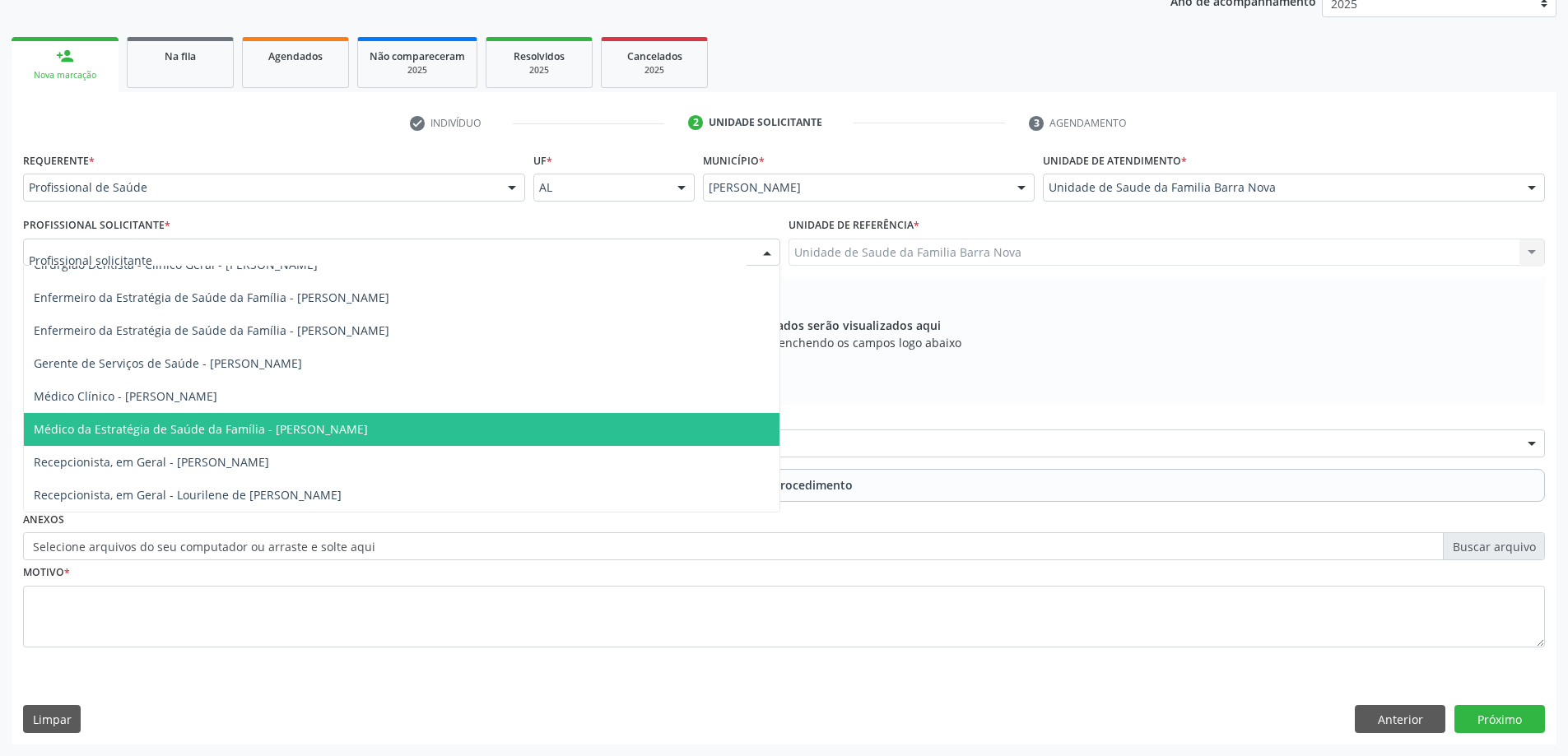
click at [335, 432] on span "Médico da Estratégia de Saúde da Família - [PERSON_NAME]" at bounding box center [200, 429] width 334 height 16
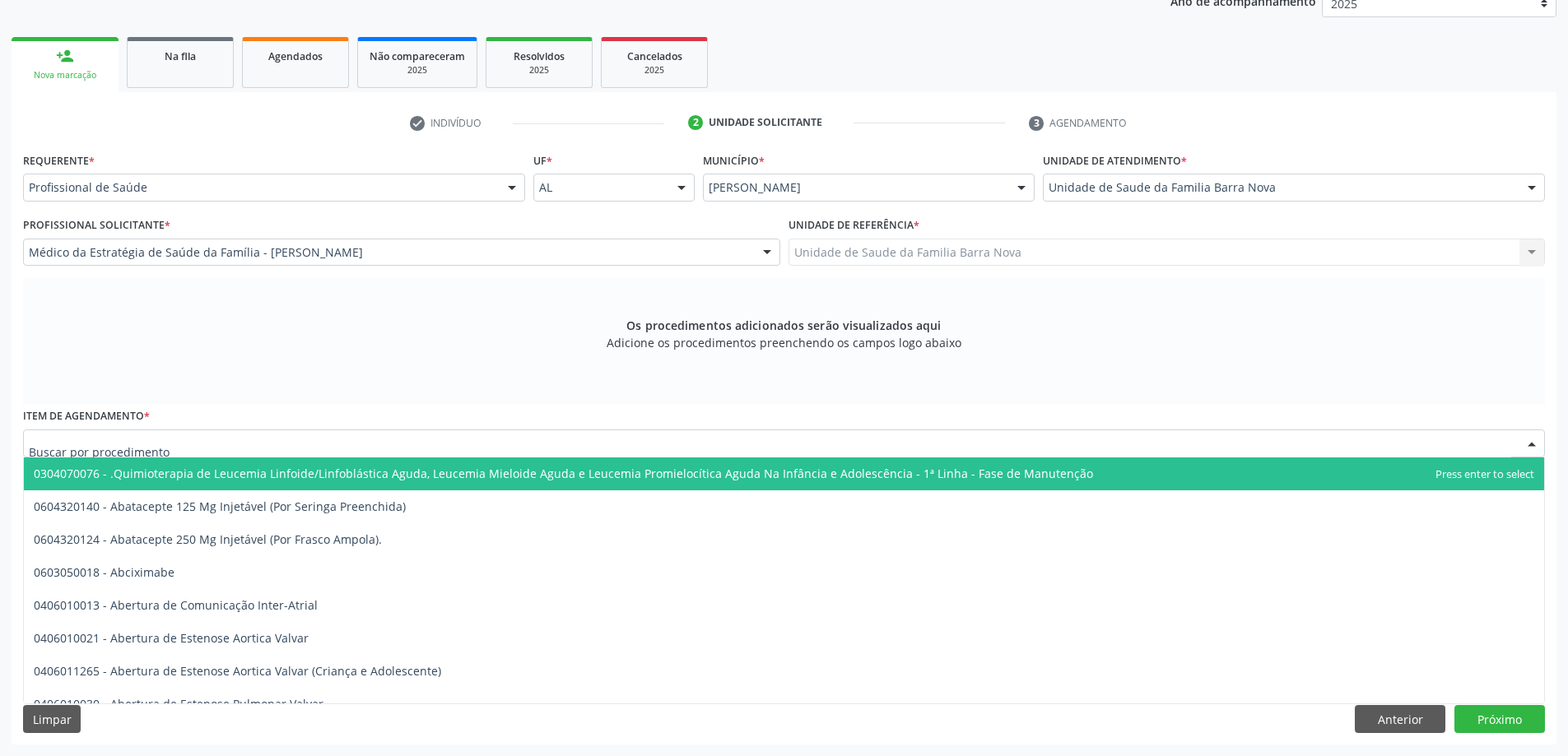
click at [663, 444] on div at bounding box center [783, 443] width 1522 height 28
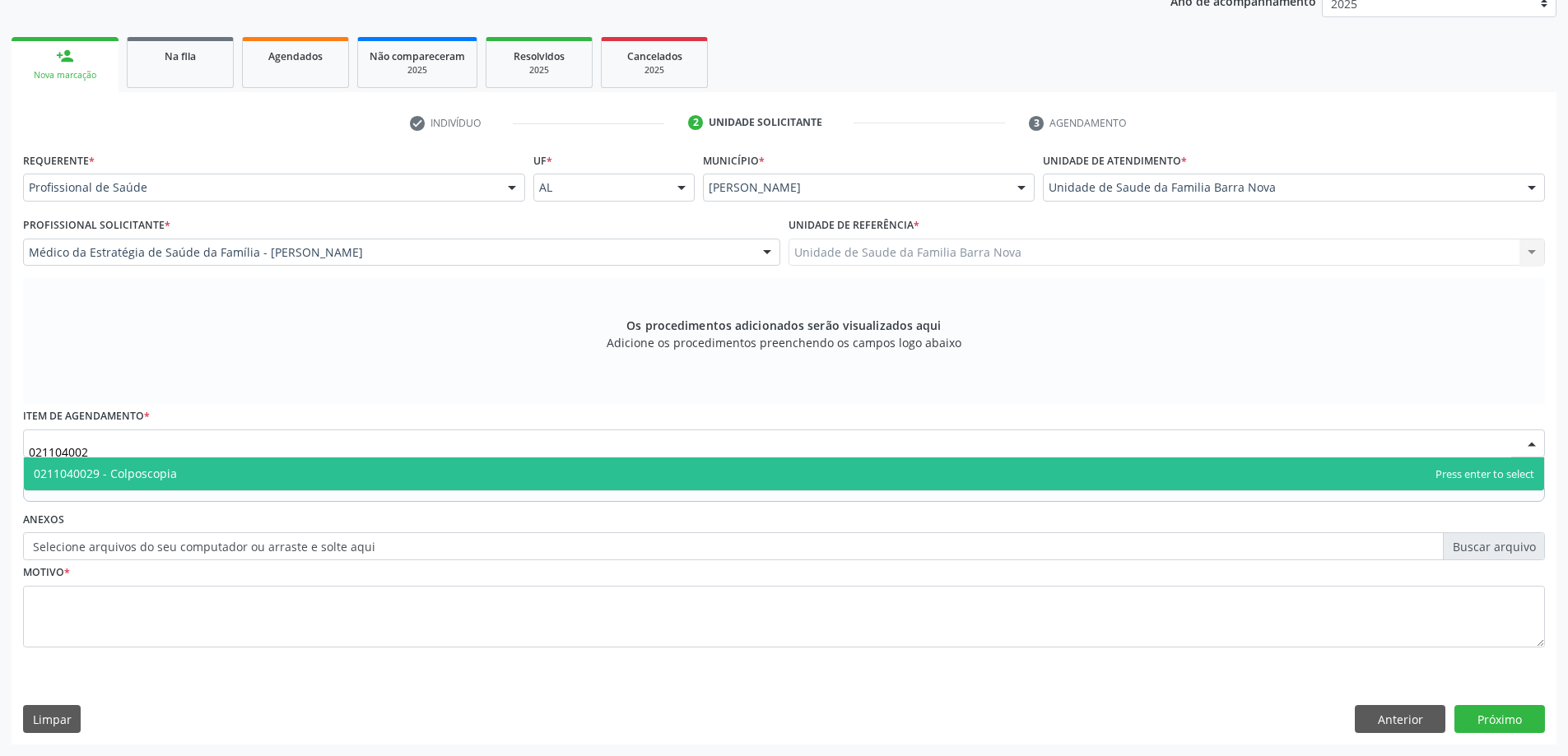
type input "0211040029"
click at [663, 477] on span "0211040029 - Colposcopia" at bounding box center [783, 473] width 1520 height 32
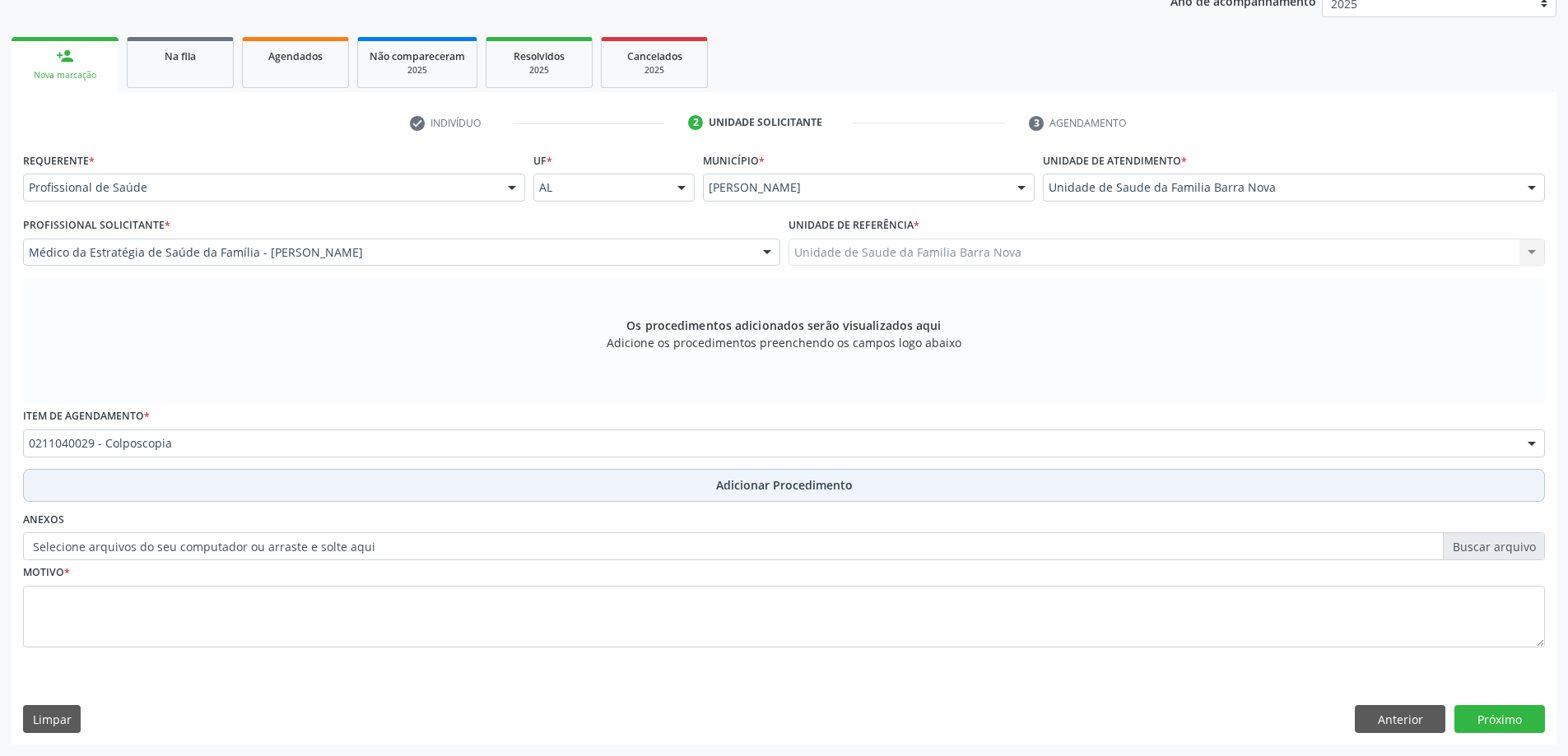
click at [833, 487] on span "Adicionar Procedimento" at bounding box center [784, 485] width 137 height 18
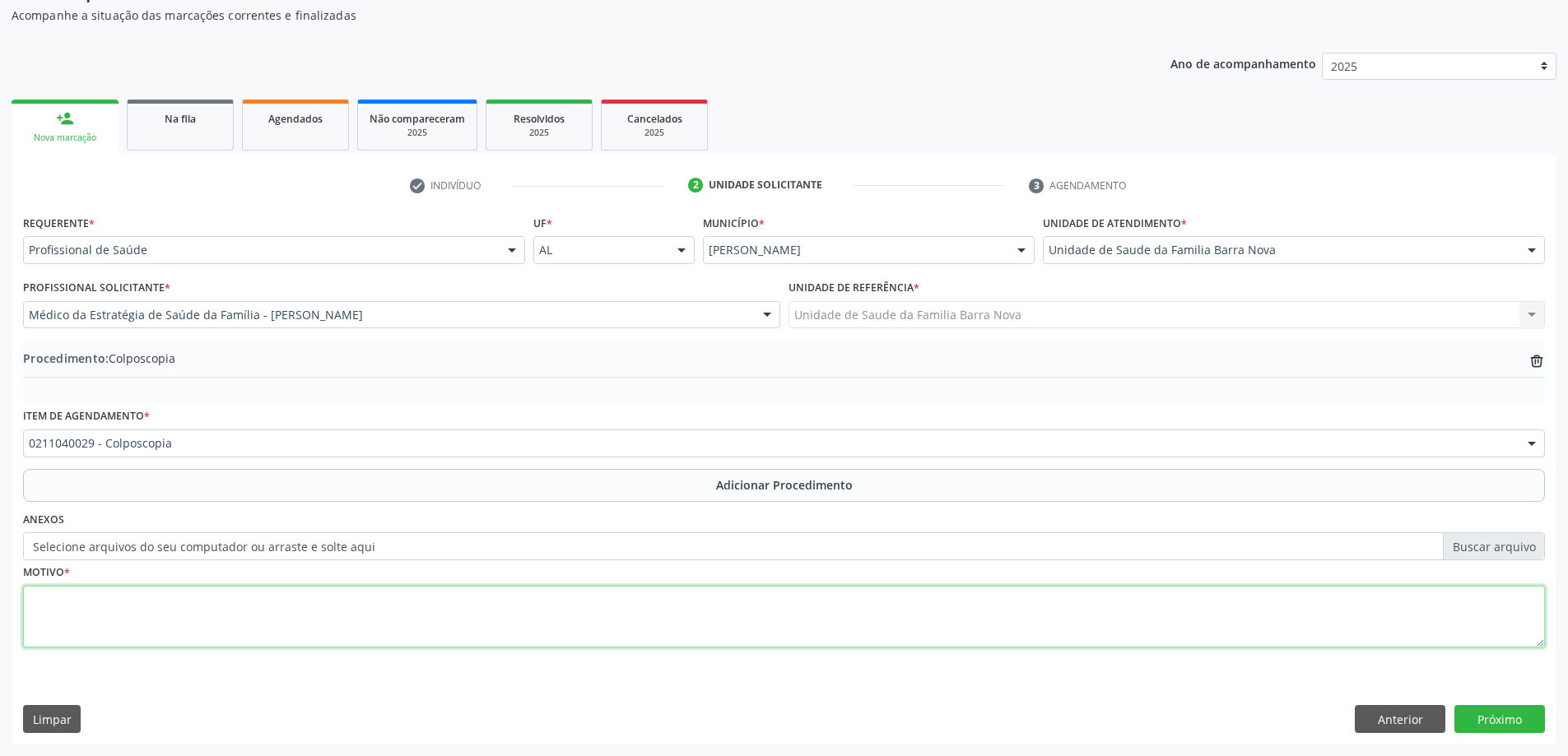
click at [295, 589] on textarea at bounding box center [783, 617] width 1522 height 63
type textarea "Inflamação inspécifica [MEDICAL_DATA] escamosa imatura e madura."
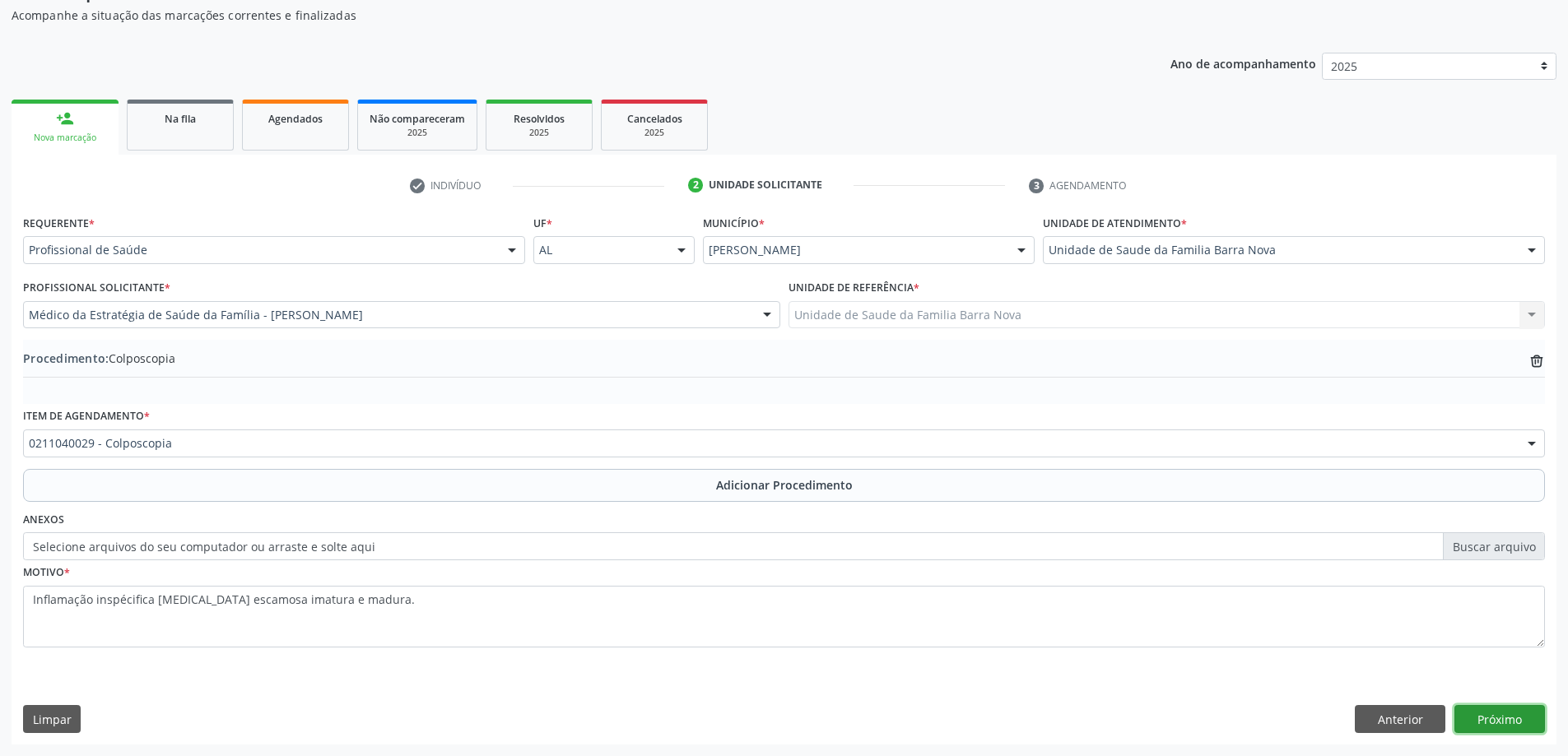
click at [1496, 714] on button "Próximo" at bounding box center [1499, 719] width 91 height 28
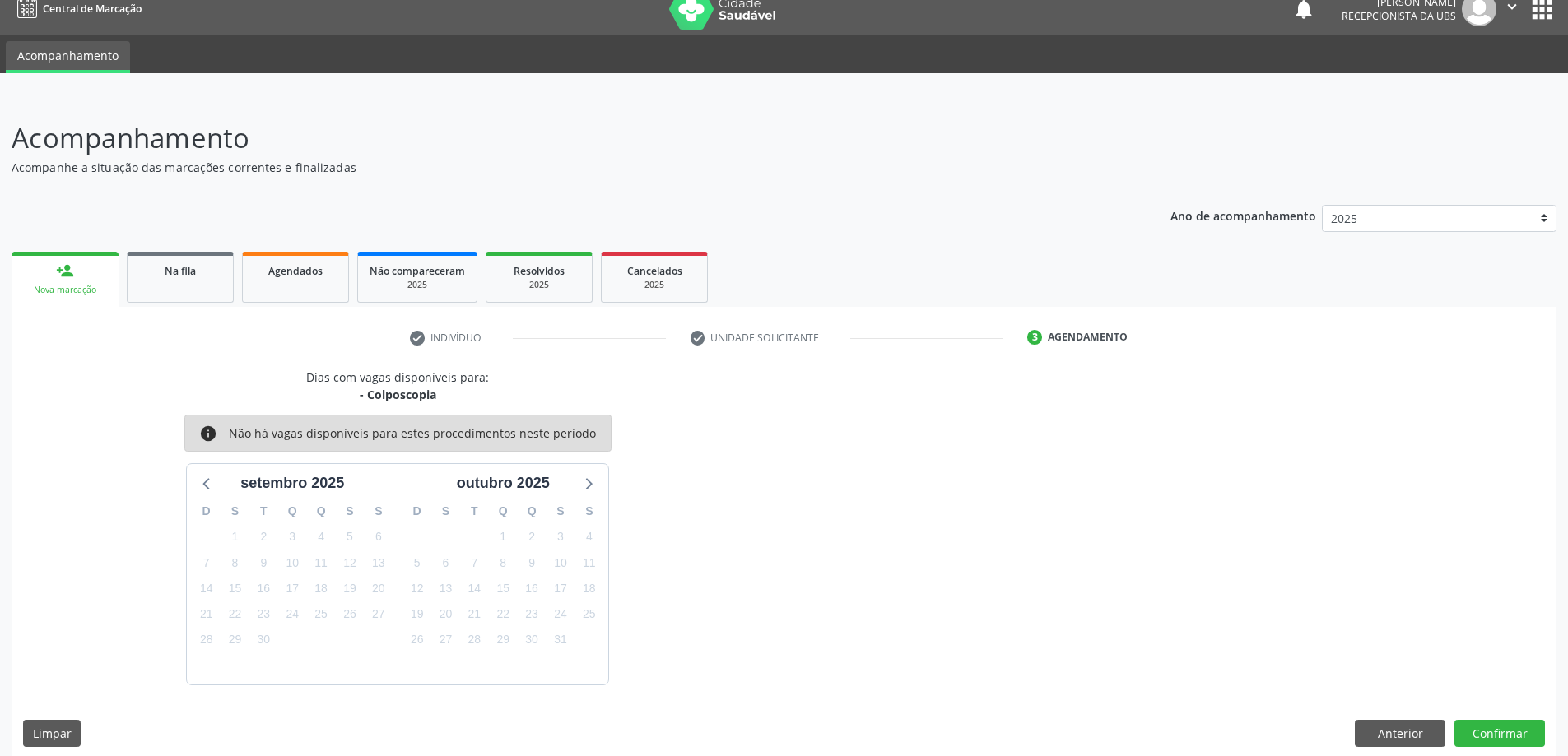
scroll to position [32, 0]
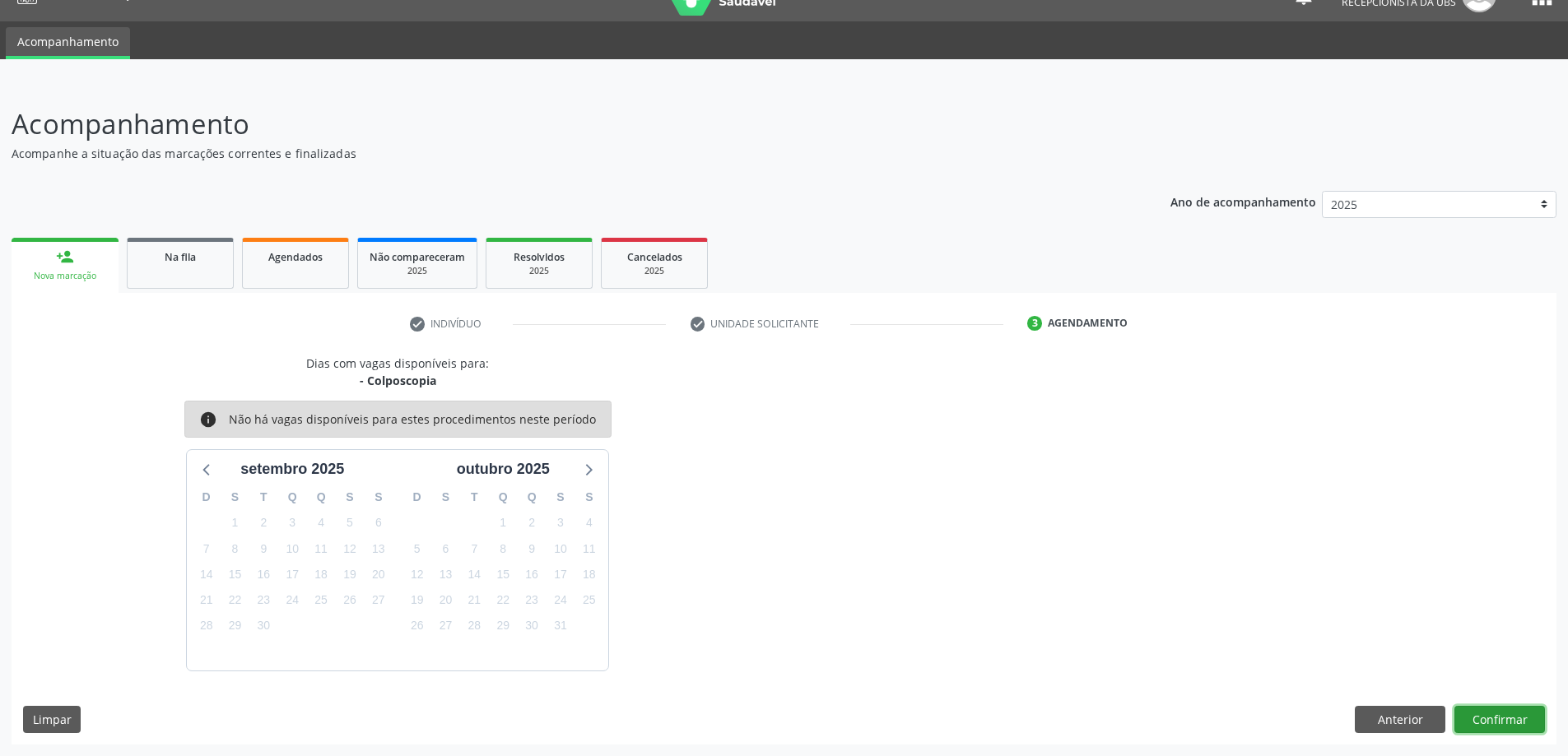
click at [1496, 714] on button "Confirmar" at bounding box center [1499, 720] width 91 height 28
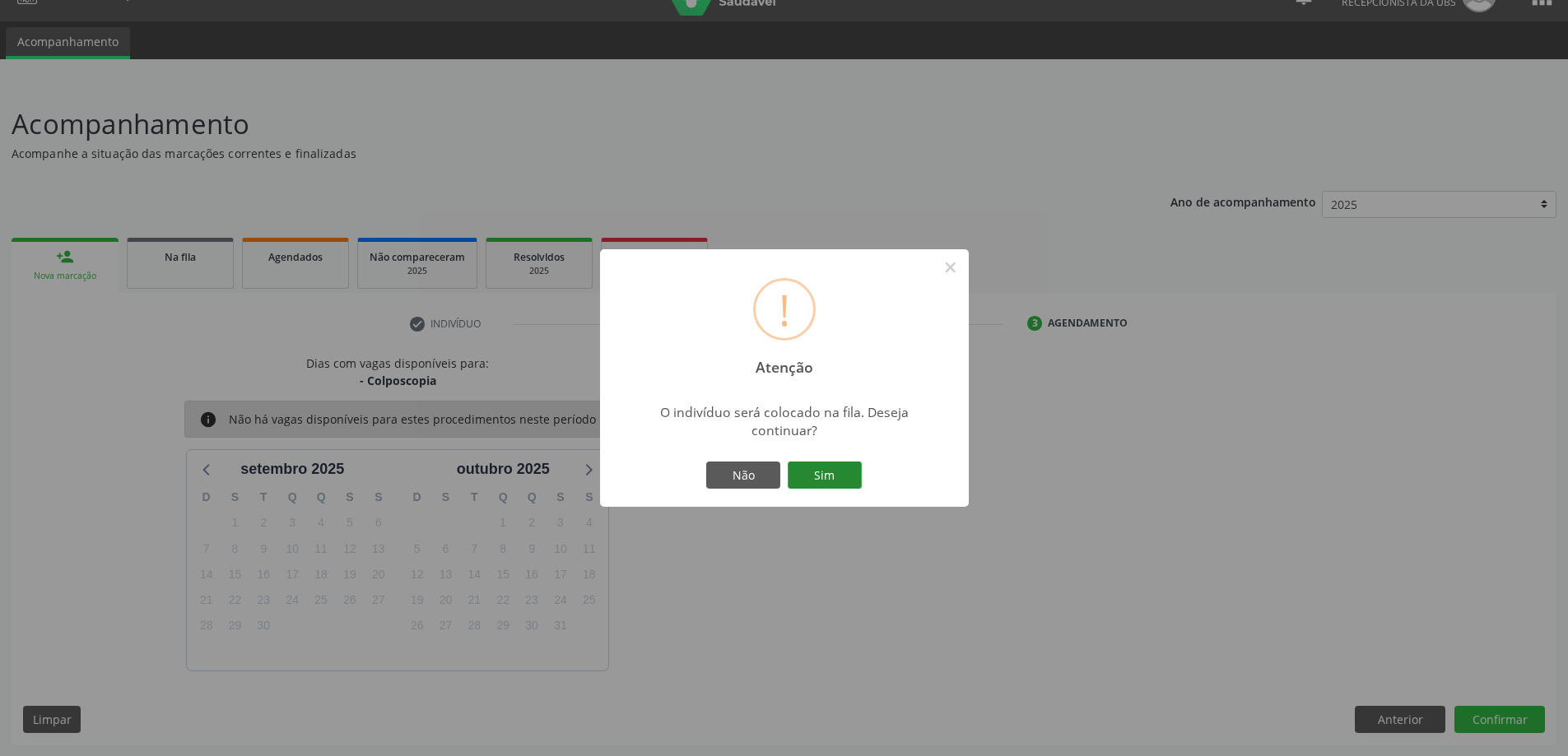
click at [819, 476] on button "Sim" at bounding box center [824, 475] width 74 height 28
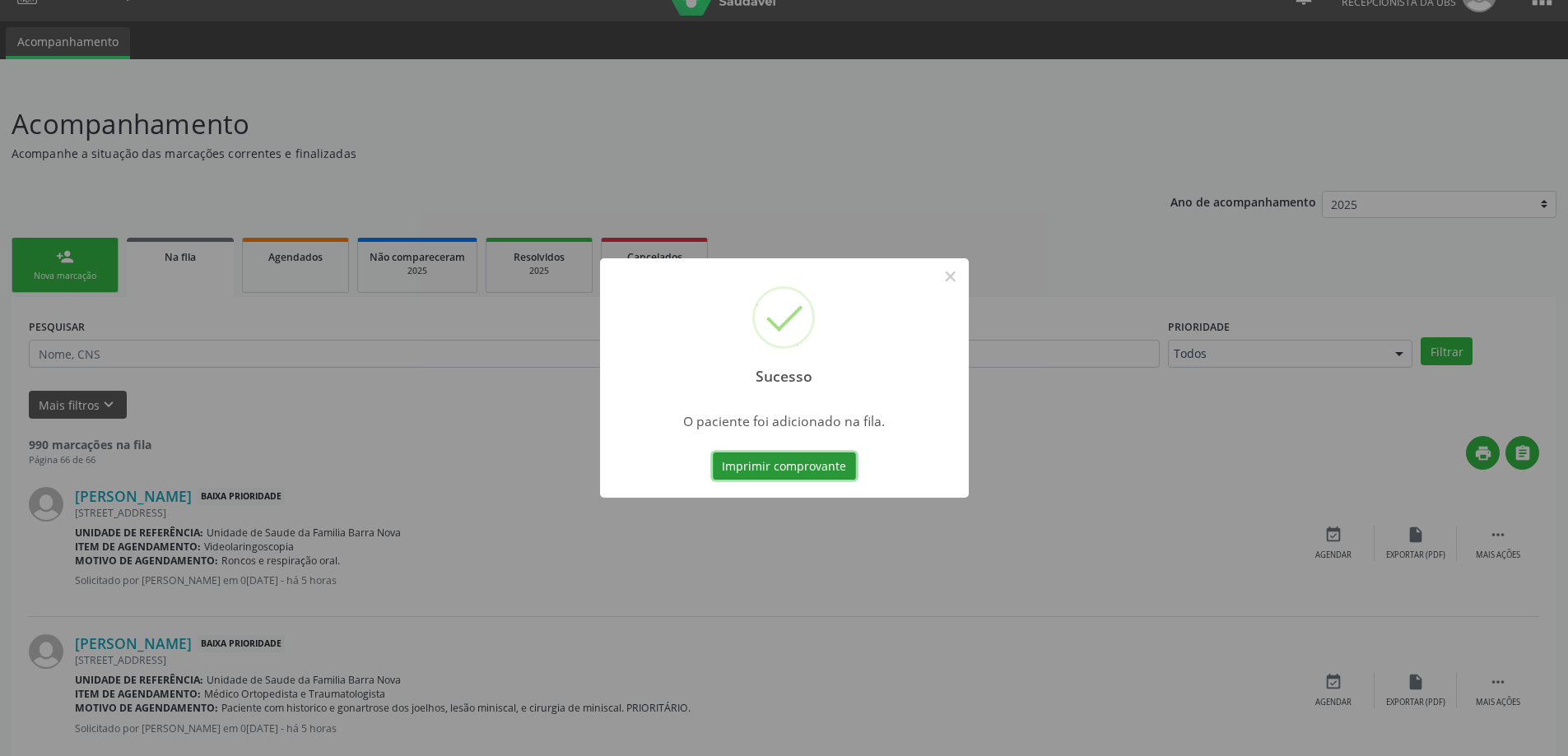
scroll to position [0, 0]
